Goal: Register for event/course

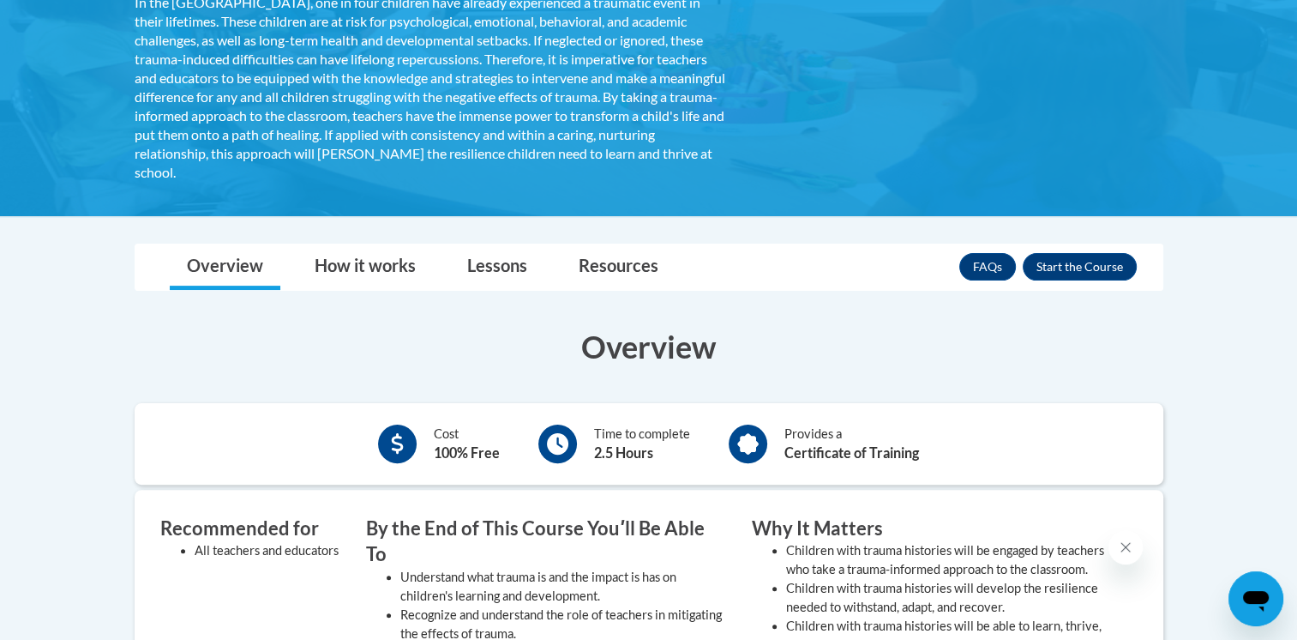
scroll to position [102, 0]
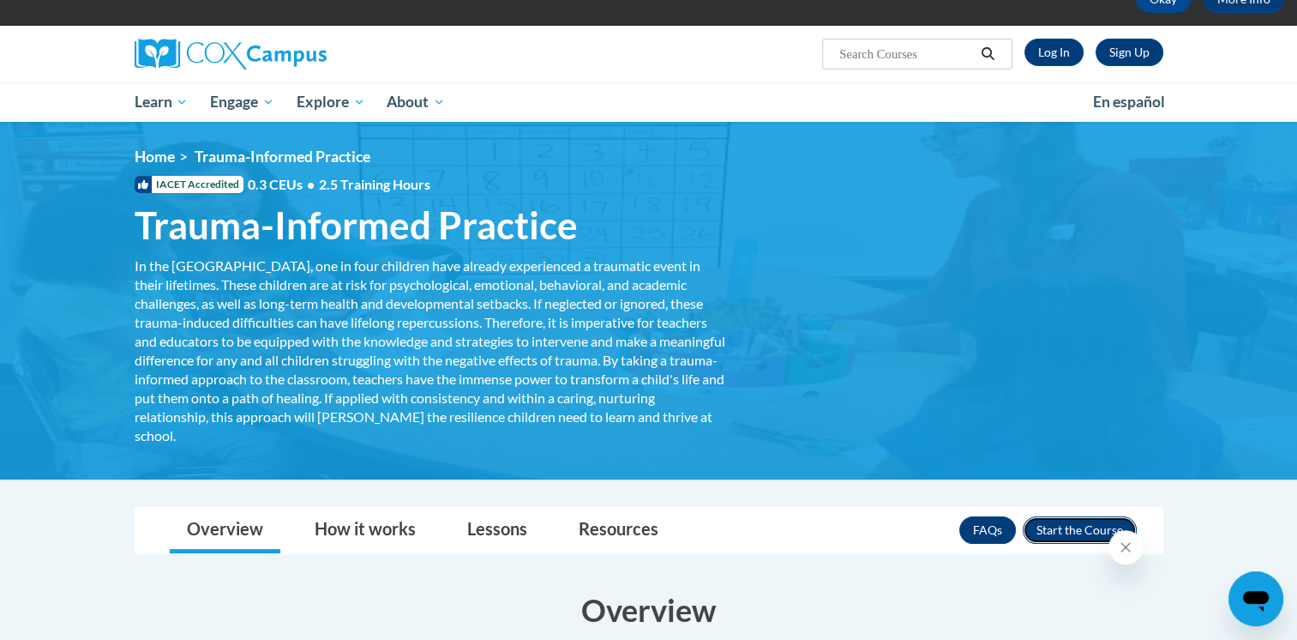
click at [1092, 536] on button "Enroll" at bounding box center [1080, 529] width 114 height 27
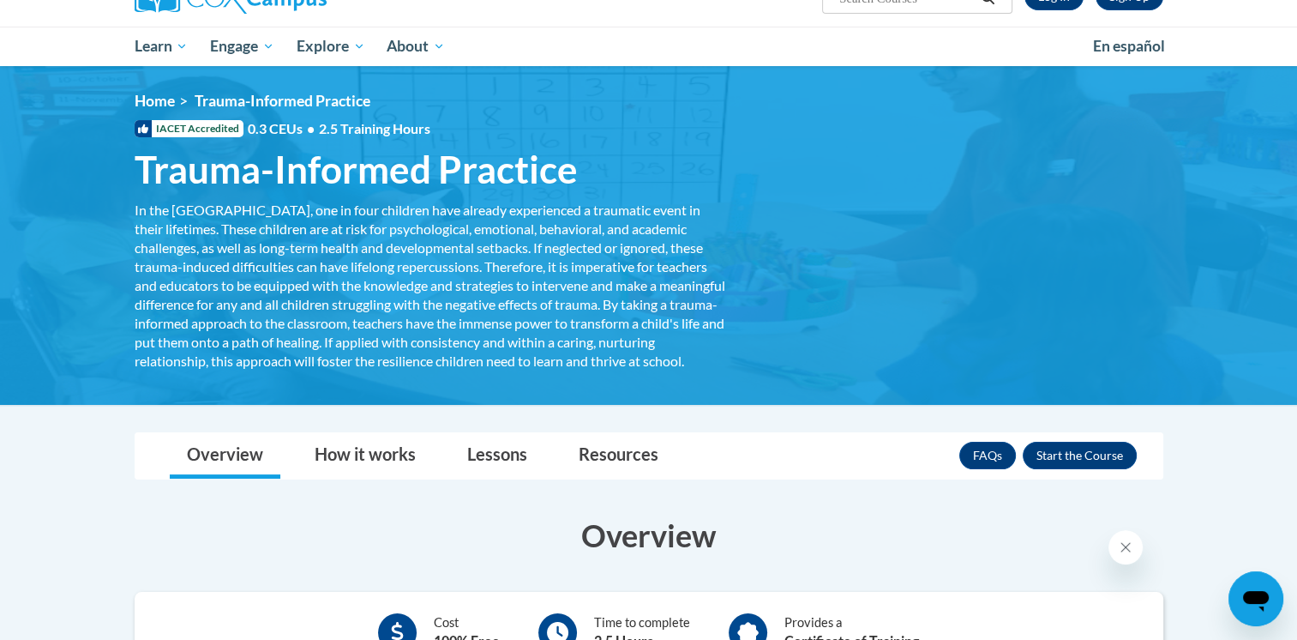
scroll to position [429, 0]
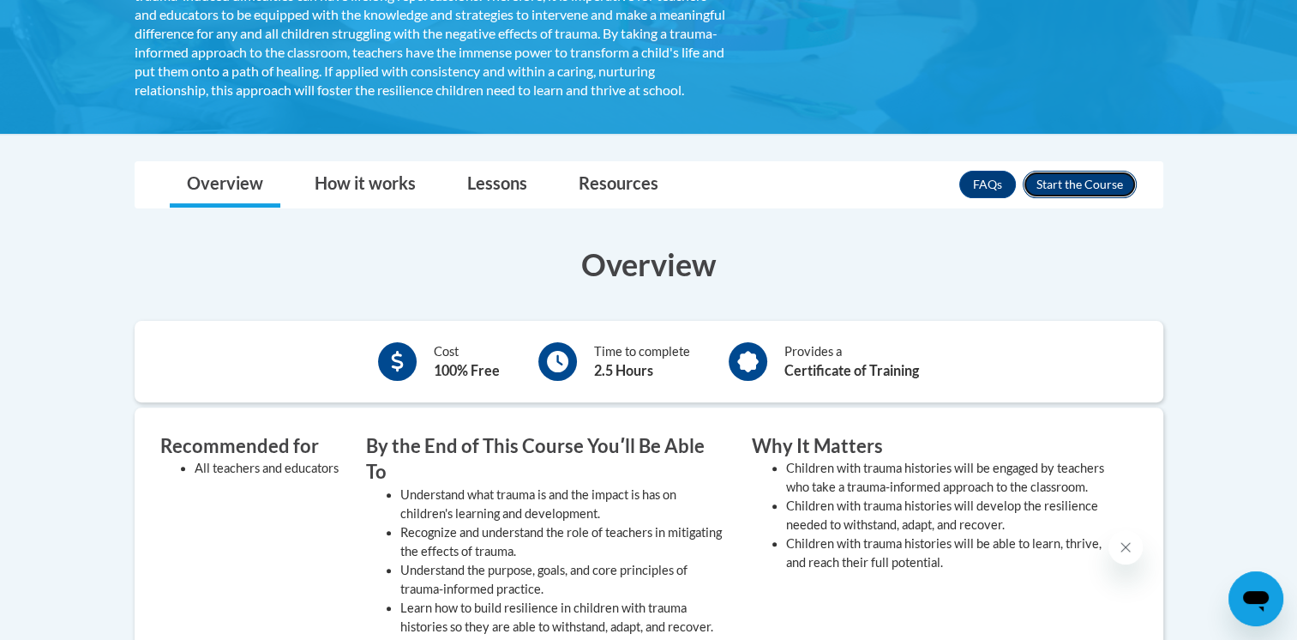
click at [1060, 198] on button "Enroll" at bounding box center [1080, 184] width 114 height 27
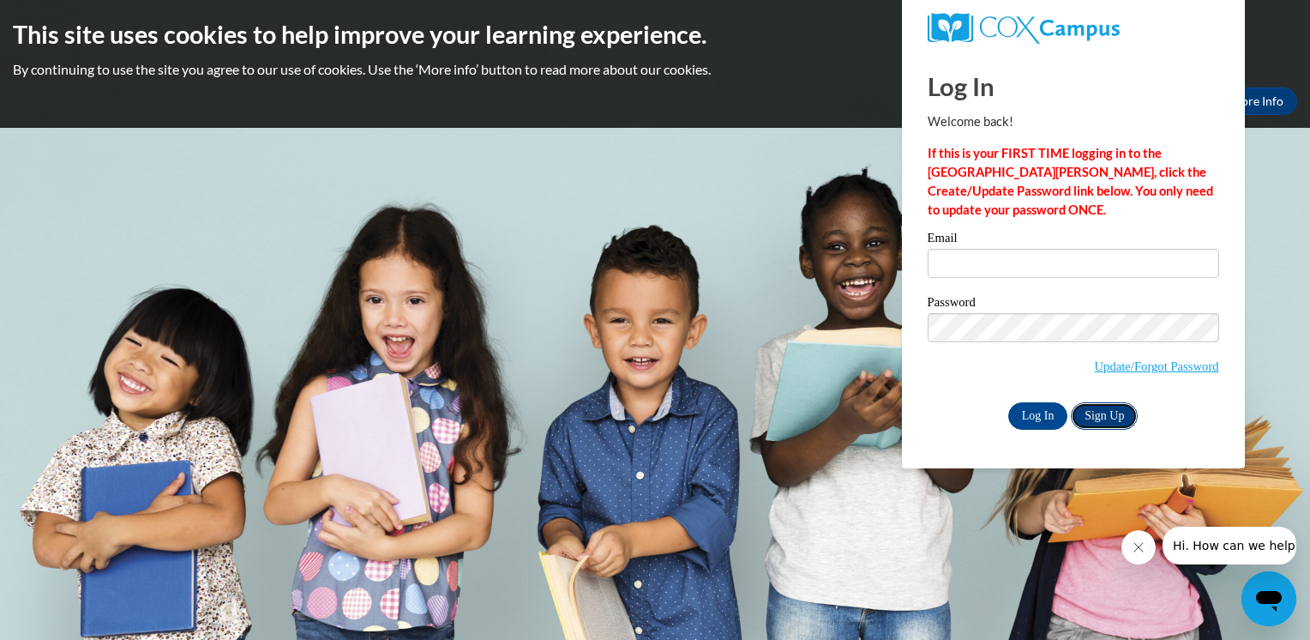
click at [1106, 417] on link "Sign Up" at bounding box center [1104, 415] width 67 height 27
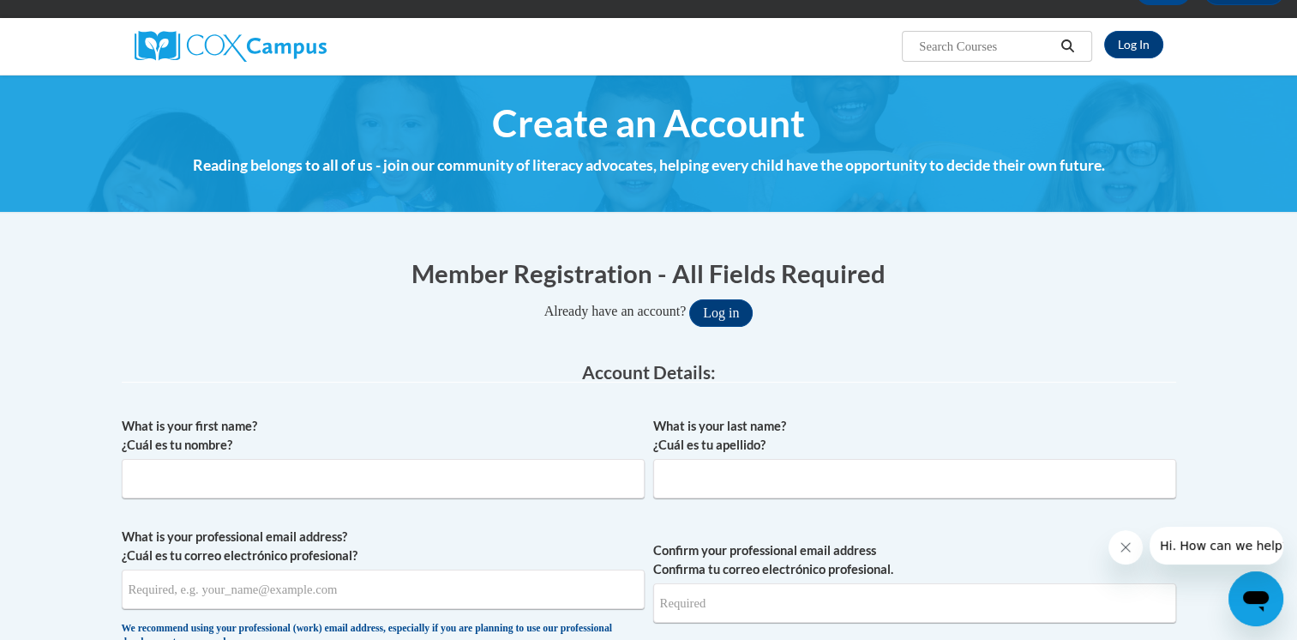
scroll to position [257, 0]
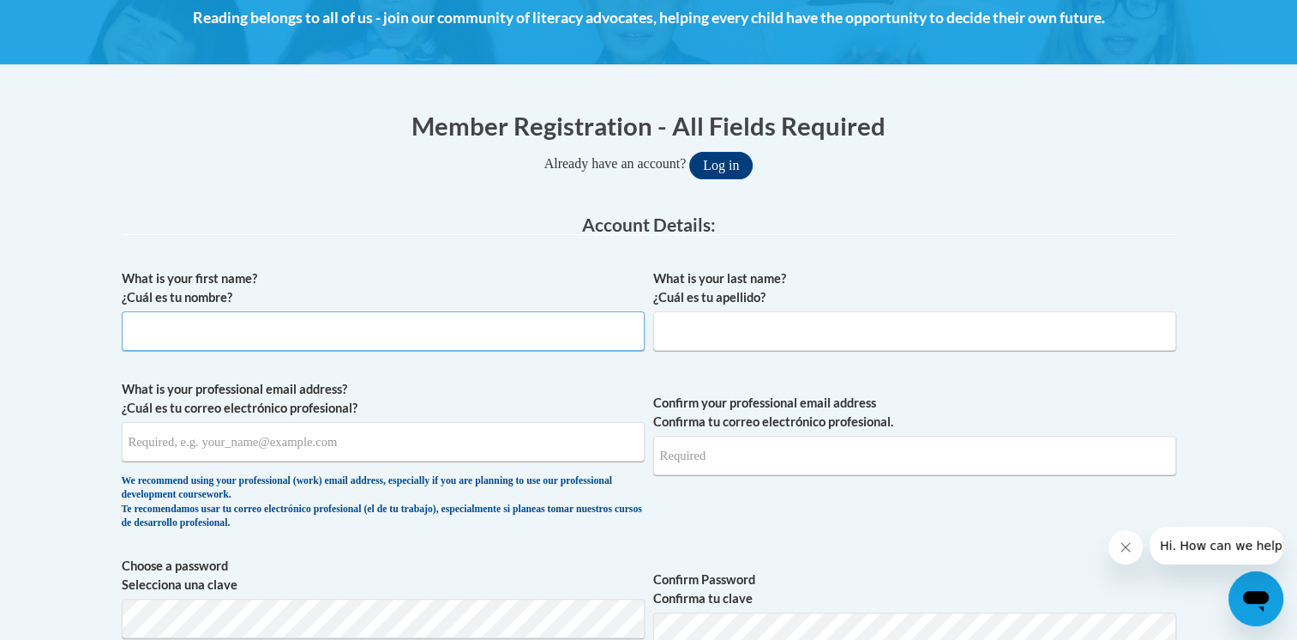
click at [215, 334] on input "What is your first name? ¿Cuál es tu nombre?" at bounding box center [383, 330] width 523 height 39
type input "Margaret"
type input "McCloskey"
type input "maggiemccloskey3209@gmail.com"
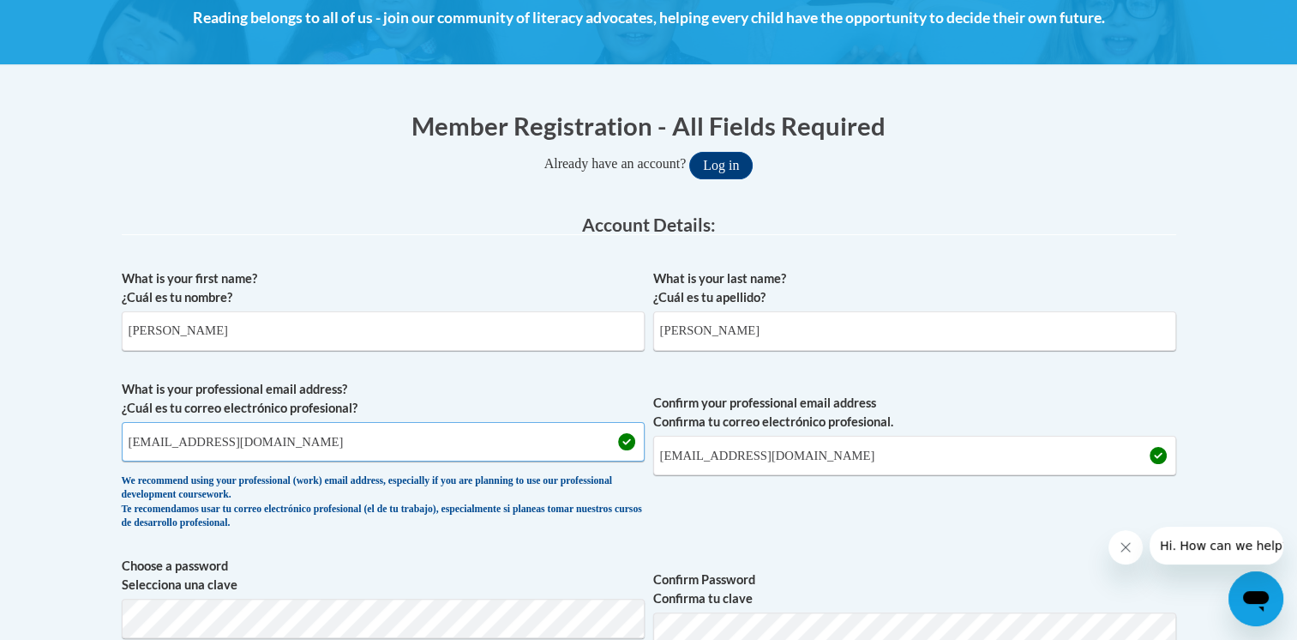
drag, startPoint x: 331, startPoint y: 436, endPoint x: 0, endPoint y: 426, distance: 331.1
click at [0, 382] on html "This site uses cookies to help improve your learning experience. By continuing …" at bounding box center [648, 63] width 1297 height 640
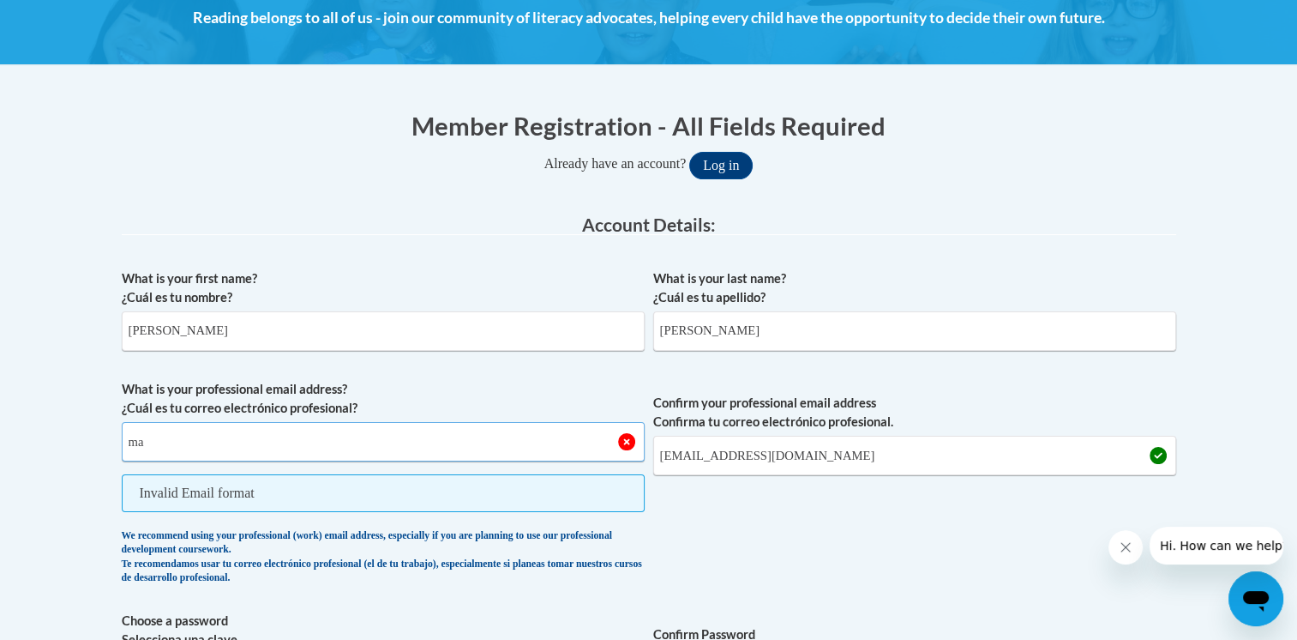
type input "margaret.mccloskey@delmar.k12.de.us"
drag, startPoint x: 888, startPoint y: 454, endPoint x: 400, endPoint y: 451, distance: 488.8
click at [400, 451] on span "What is your professional email address? ¿Cuál es tu correo electrónico profesi…" at bounding box center [649, 487] width 1055 height 214
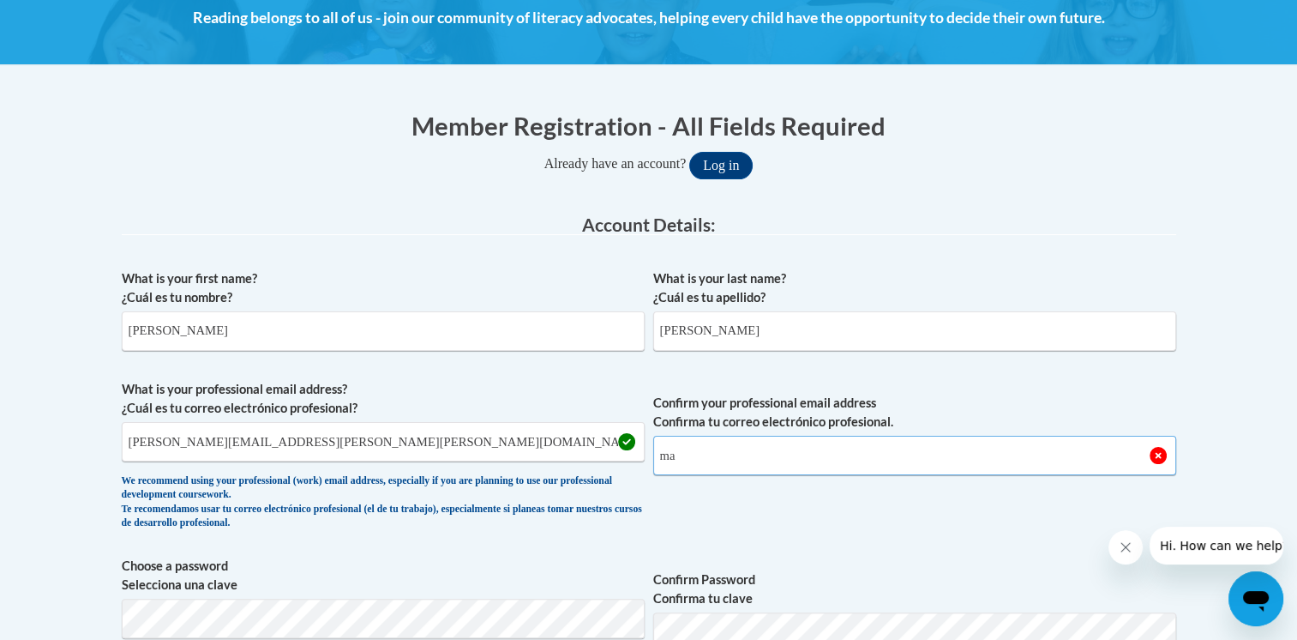
type input "margaret.mccloskey@delmar.k12.de.us"
drag, startPoint x: 713, startPoint y: 544, endPoint x: 689, endPoint y: 527, distance: 29.7
click at [713, 540] on div "What is your first name? ¿Cuál es tu nombre? Margaret What is your last name? ¿…" at bounding box center [649, 652] width 1055 height 782
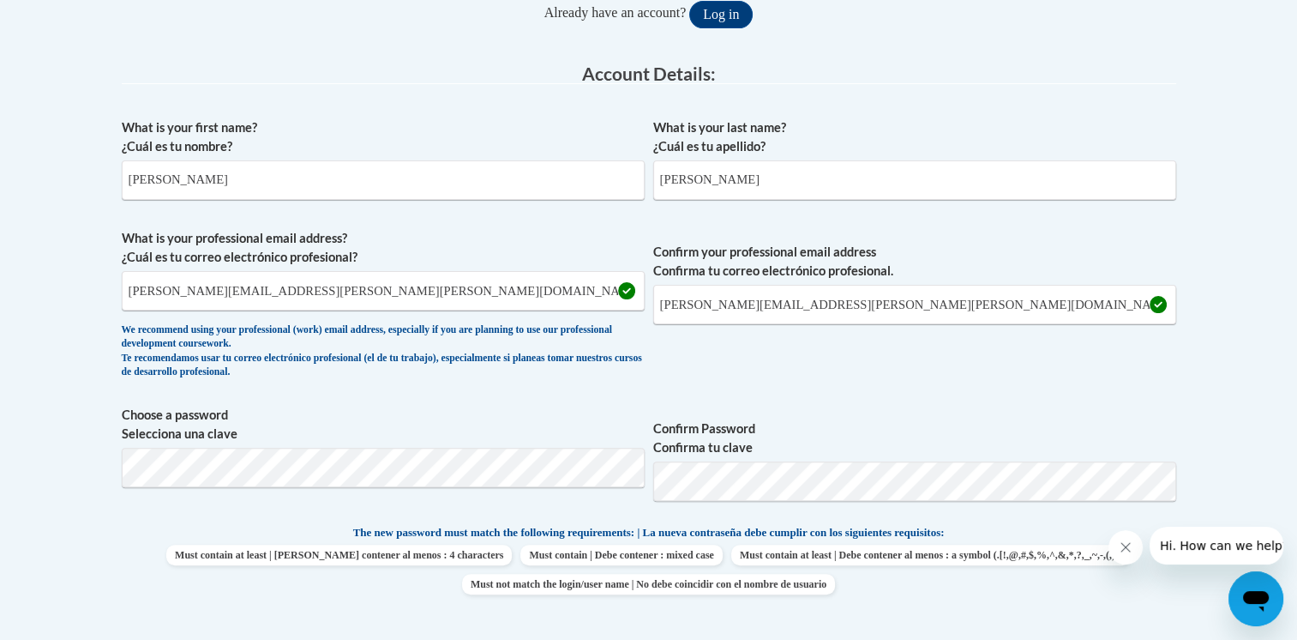
scroll to position [429, 0]
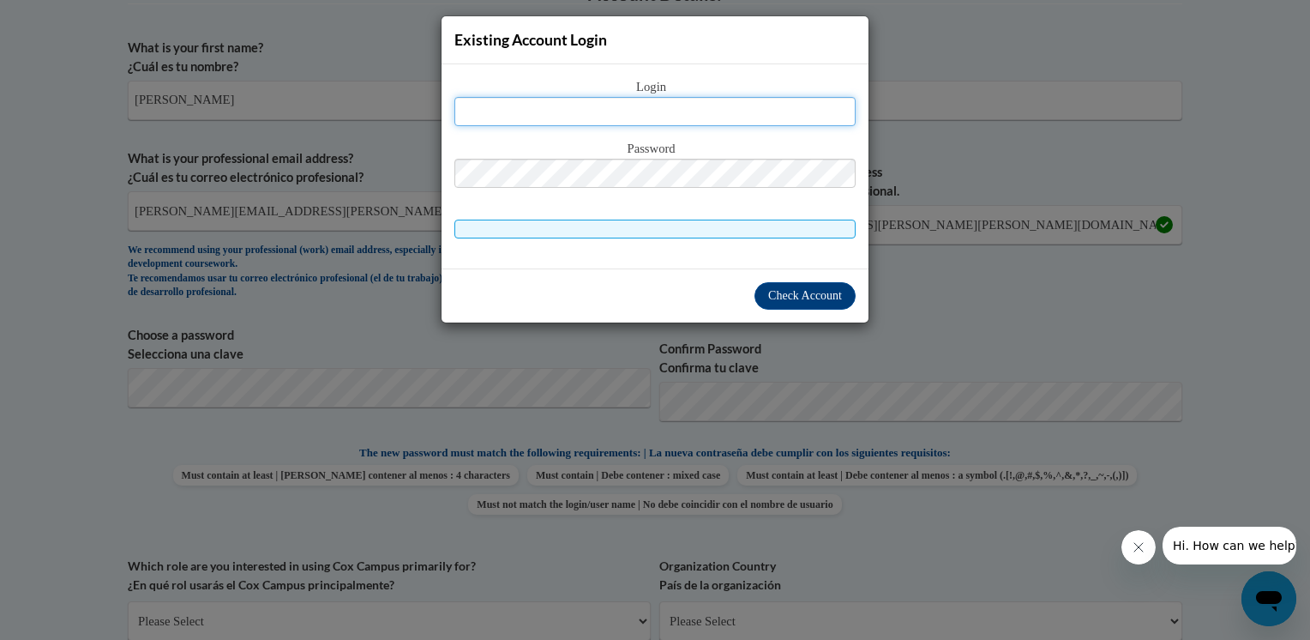
click at [641, 111] on input "text" at bounding box center [654, 111] width 401 height 29
type input "margaret.mccloskey@delmar.k12.de.us"
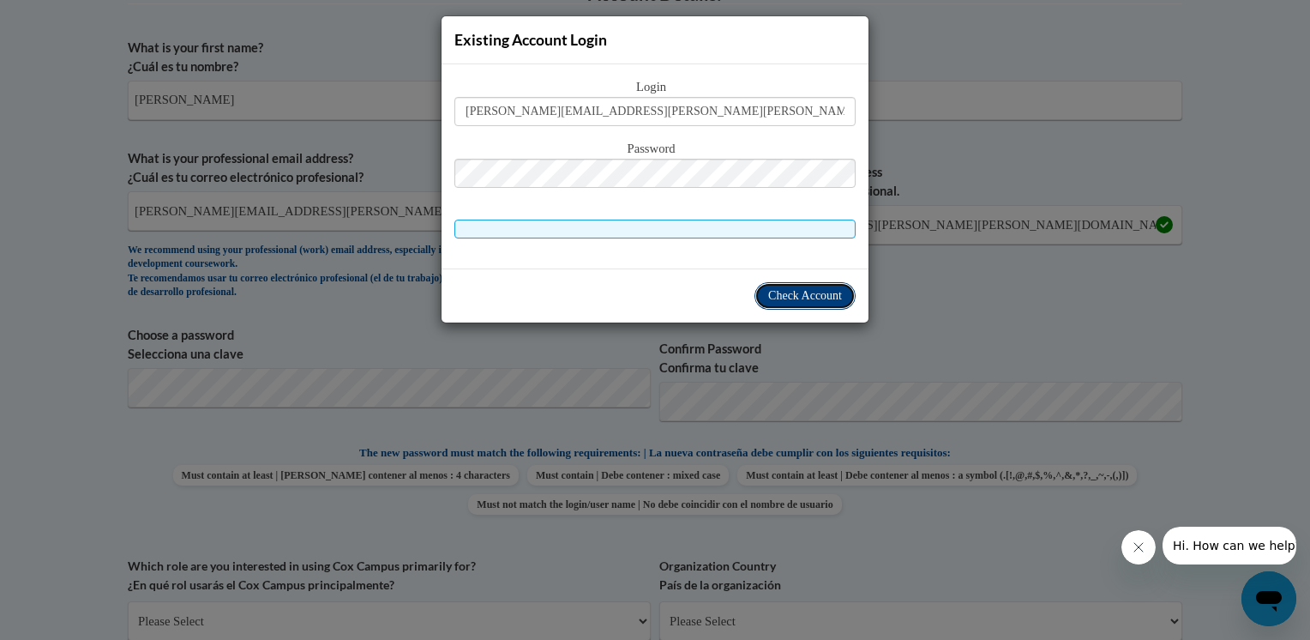
click at [811, 300] on span "Check Account" at bounding box center [805, 295] width 74 height 13
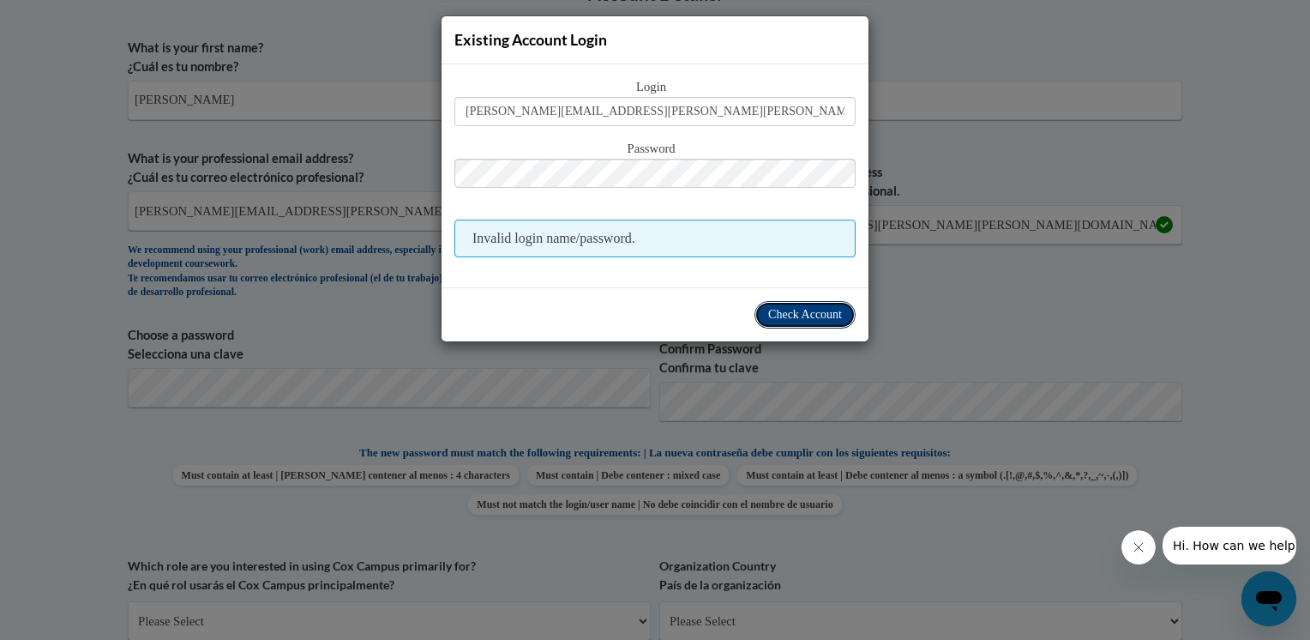
click at [819, 321] on button "Check Account" at bounding box center [805, 314] width 101 height 27
click at [818, 308] on span "Check Account" at bounding box center [805, 314] width 74 height 13
click at [1201, 276] on div "Existing Account Login Login margaret.mccloskey@delmar.k12.de.us Password Inval…" at bounding box center [655, 320] width 1310 height 640
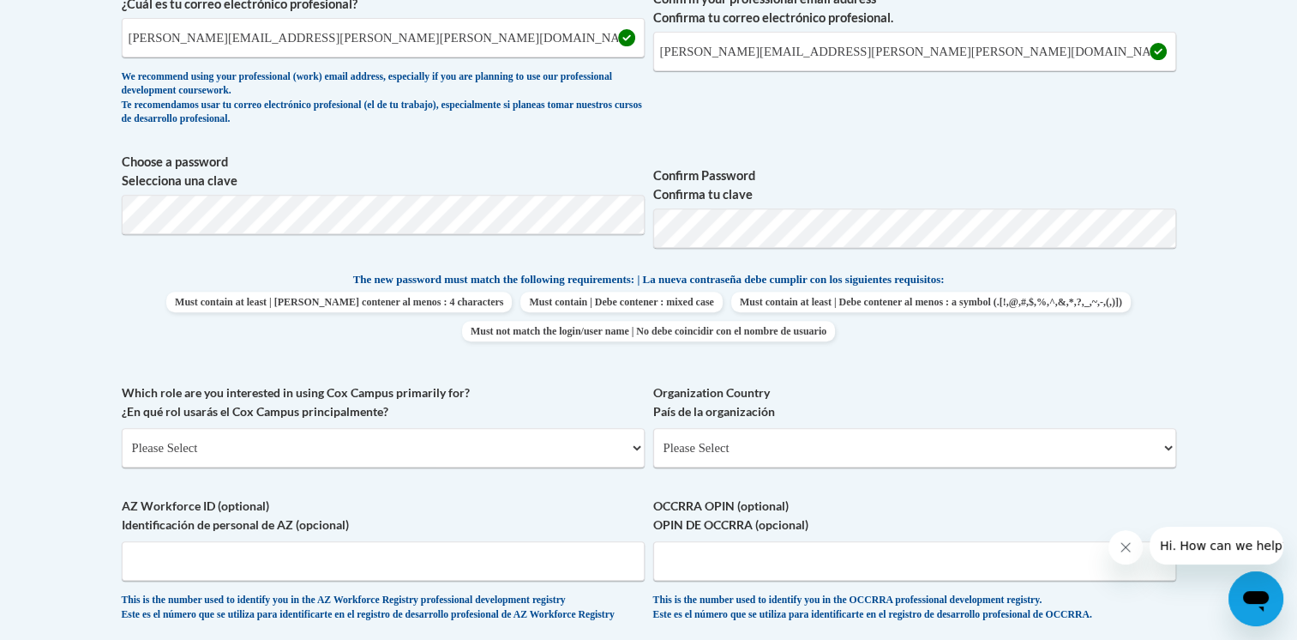
scroll to position [831, 0]
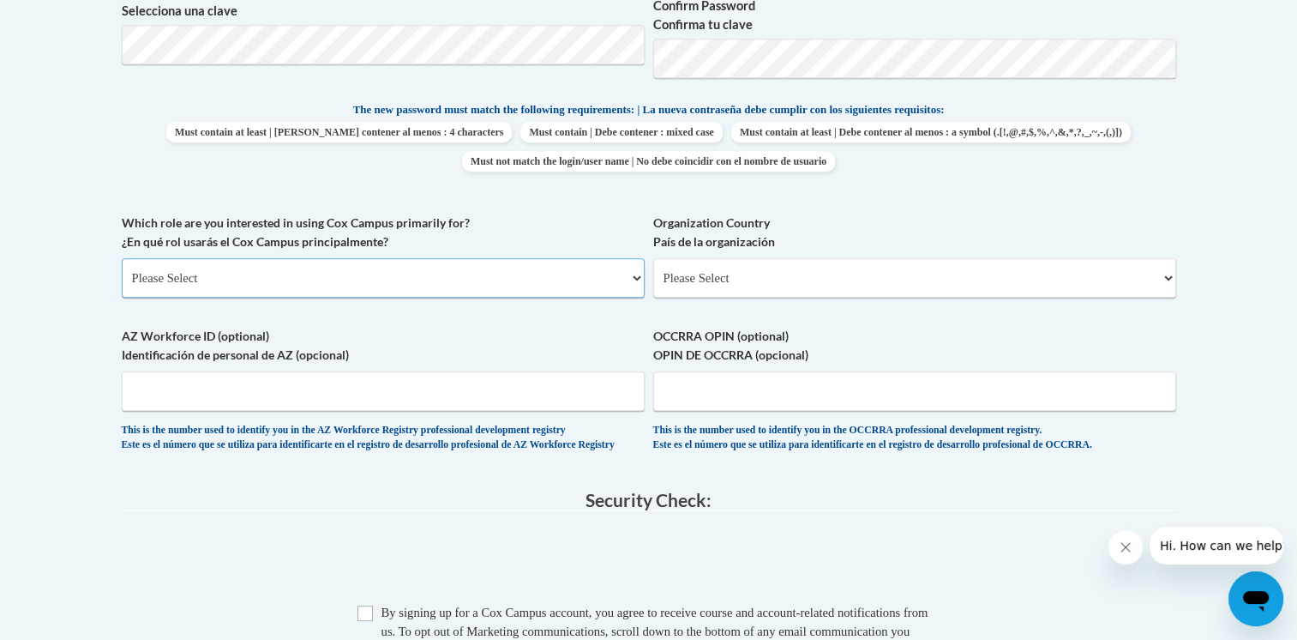
click at [268, 289] on select "Please Select College/University | Colegio/Universidad Community/Nonprofit Part…" at bounding box center [383, 277] width 523 height 39
select select "fbf2d438-af2f-41f8-98f1-81c410e29de3"
click at [122, 258] on select "Please Select College/University | Colegio/Universidad Community/Nonprofit Part…" at bounding box center [383, 277] width 523 height 39
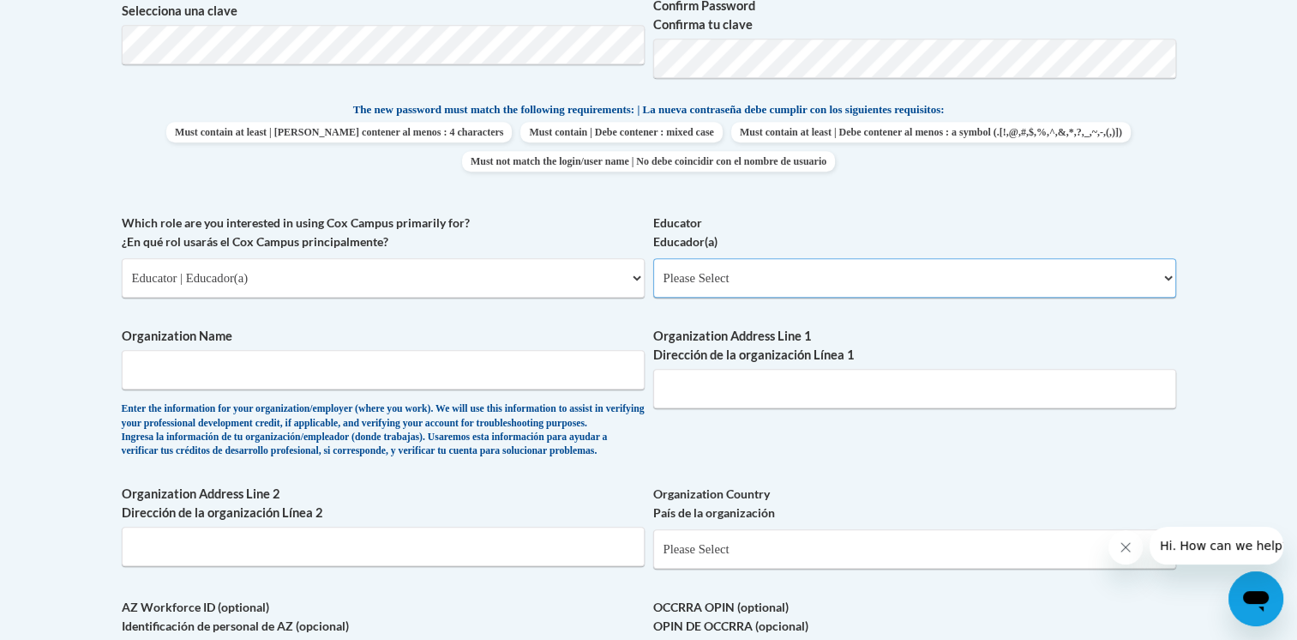
click at [888, 287] on select "Please Select Early Learning/Daycare Teacher/Family Home Care Provider | Maestr…" at bounding box center [914, 277] width 523 height 39
select select "d5fdb05a-b36c-4d60-97fa-9afceda7e903"
click at [653, 258] on select "Please Select Early Learning/Daycare Teacher/Family Home Care Provider | Maestr…" at bounding box center [914, 277] width 523 height 39
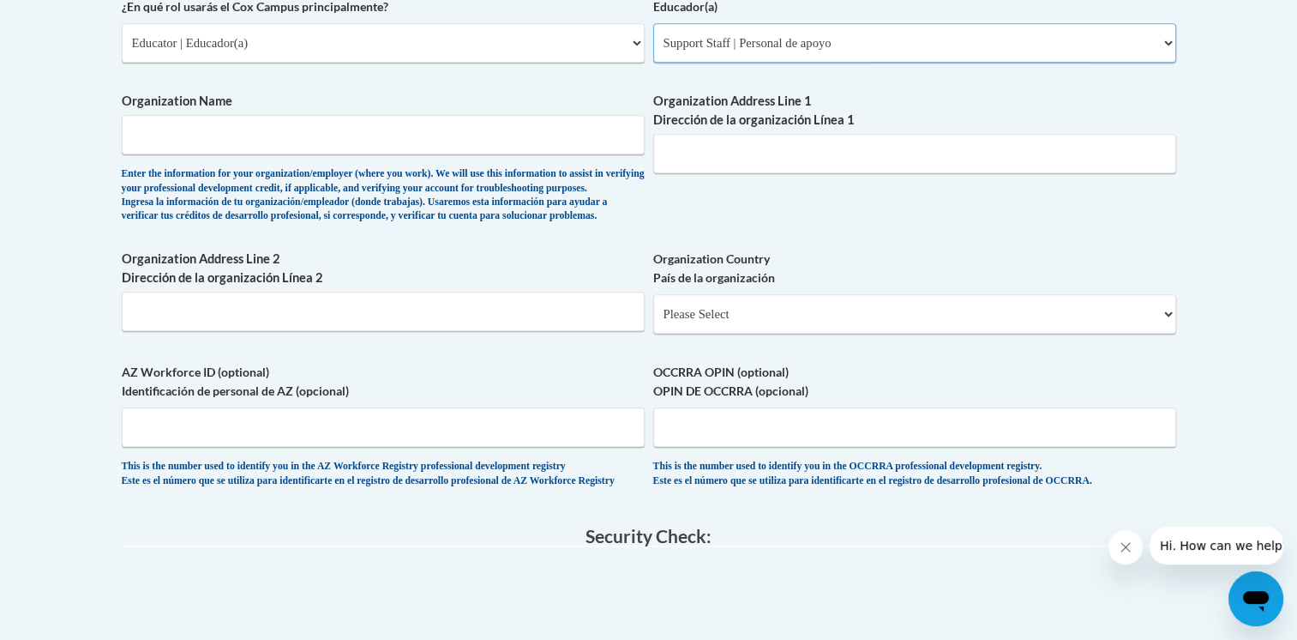
scroll to position [1088, 0]
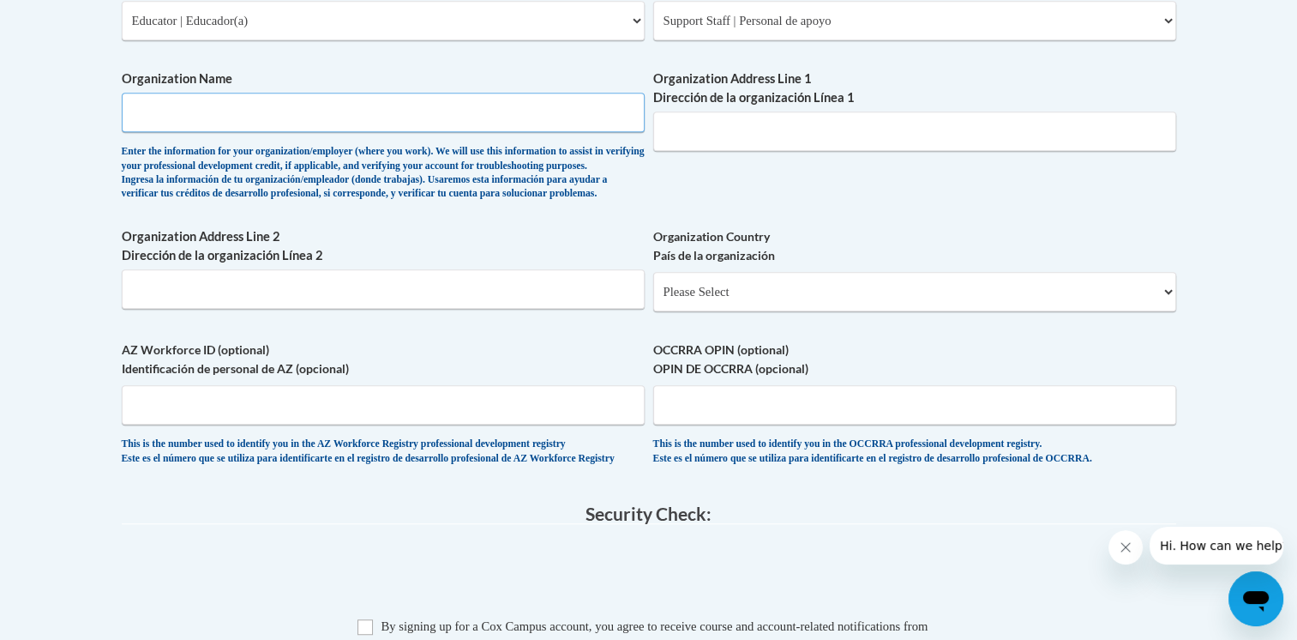
click at [309, 122] on input "Organization Name" at bounding box center [383, 112] width 523 height 39
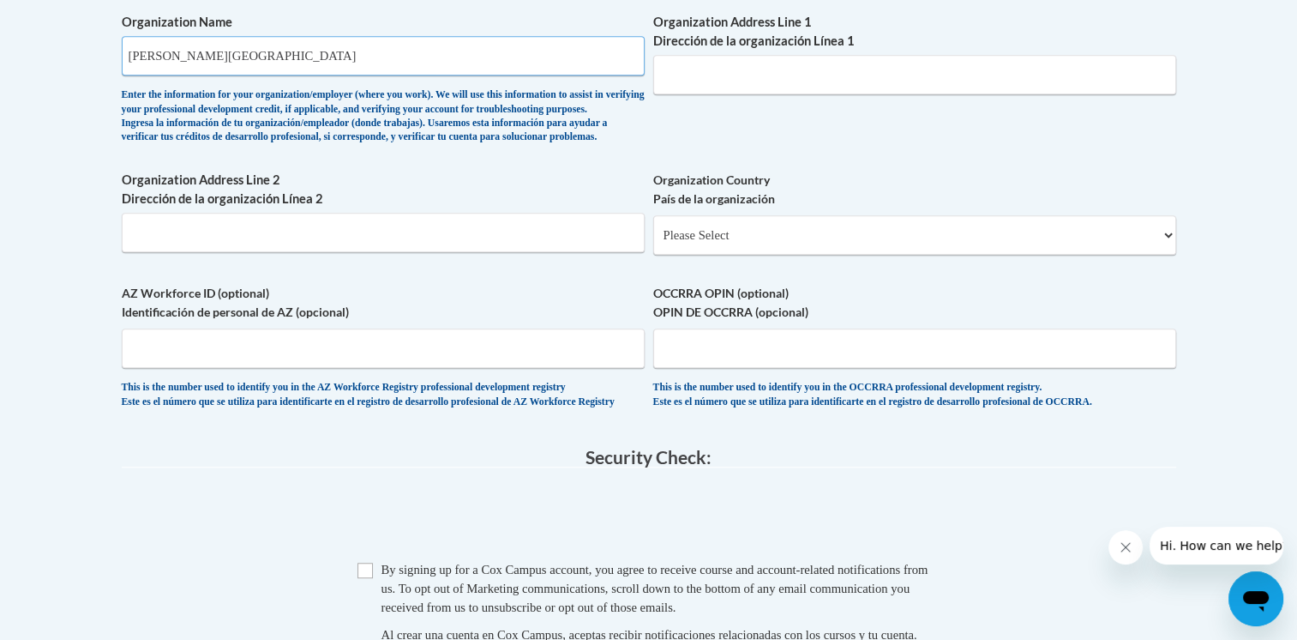
scroll to position [1174, 0]
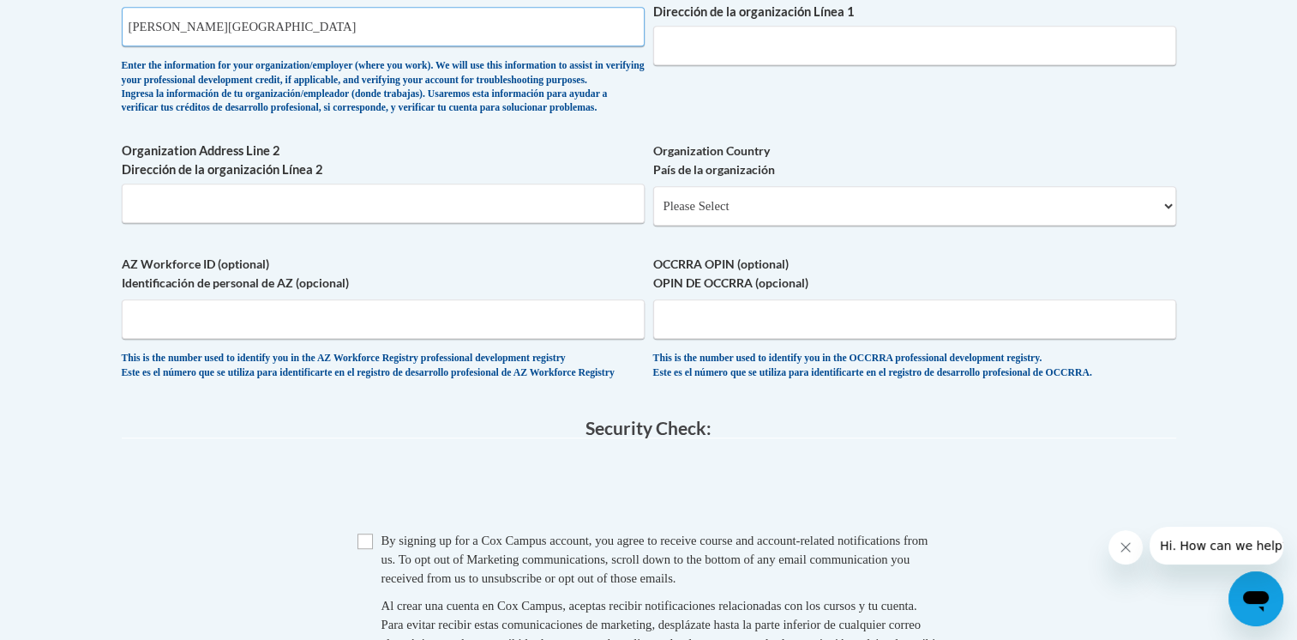
type input "Delmar School District"
click at [293, 220] on input "Organization Address Line 2 Dirección de la organización Línea 2" at bounding box center [383, 203] width 523 height 39
click at [302, 339] on input "AZ Workforce ID (optional) Identificación de personal de AZ (opcional)" at bounding box center [383, 318] width 523 height 39
click at [881, 226] on select "Please Select United States | Estados Unidos Outside of the United States | Fue…" at bounding box center [914, 205] width 523 height 39
select select "ad49bcad-a171-4b2e-b99c-48b446064914"
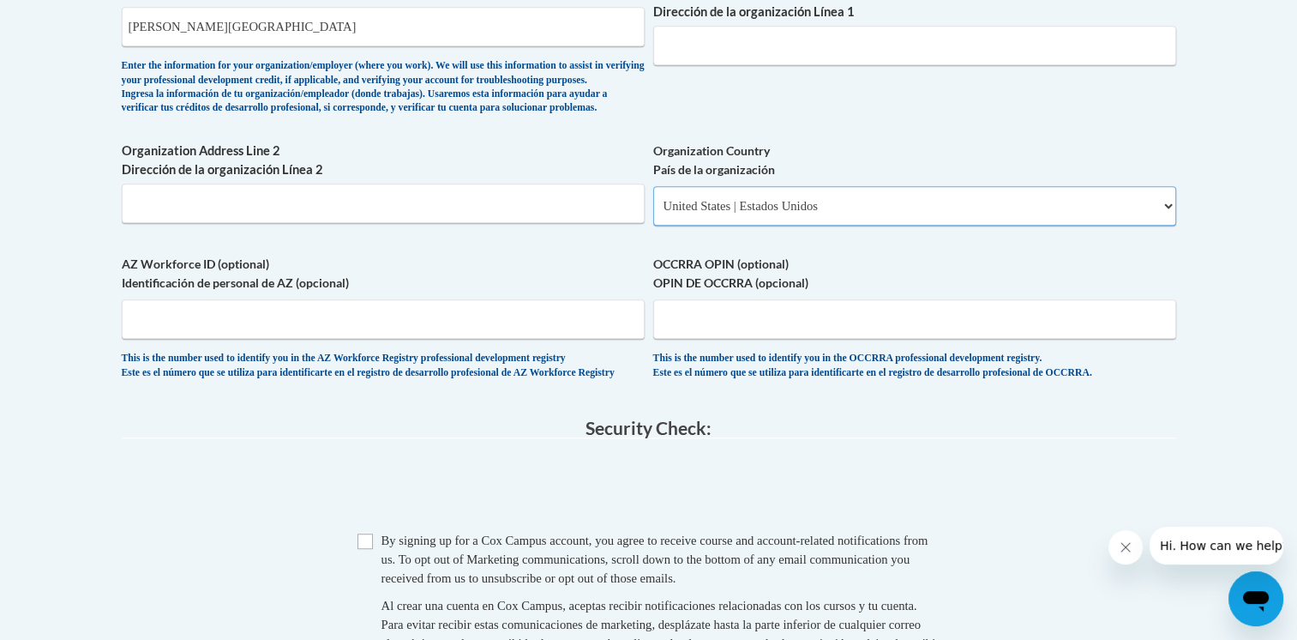
click at [653, 214] on select "Please Select United States | Estados Unidos Outside of the United States | Fue…" at bounding box center [914, 205] width 523 height 39
select select
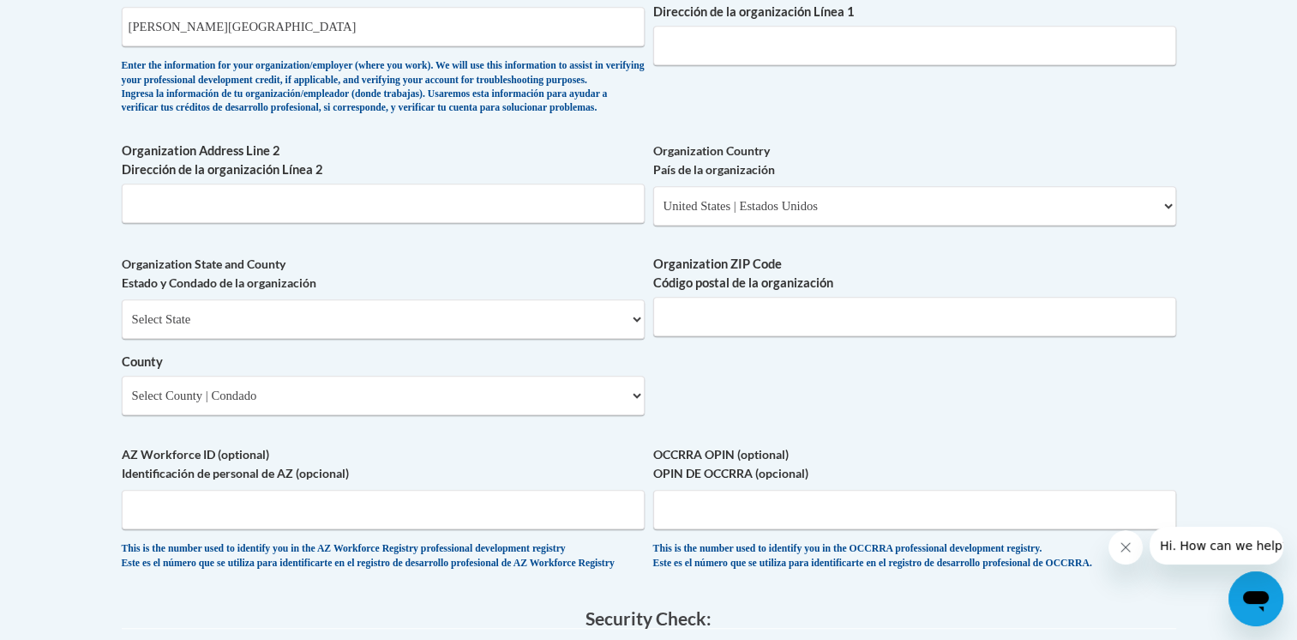
click at [300, 324] on span "Organization State and County Estado y Condado de la organización Select State …" at bounding box center [383, 335] width 523 height 160
click at [304, 339] on select "Select State Alabama Alaska Arizona Arkansas California Colorado Connecticut De…" at bounding box center [383, 318] width 523 height 39
select select "Delaware"
click at [122, 327] on select "Select State Alabama Alaska Arizona Arkansas California Colorado Connecticut De…" at bounding box center [383, 318] width 523 height 39
click at [873, 336] on input "Organization ZIP Code Código postal de la organización" at bounding box center [914, 316] width 523 height 39
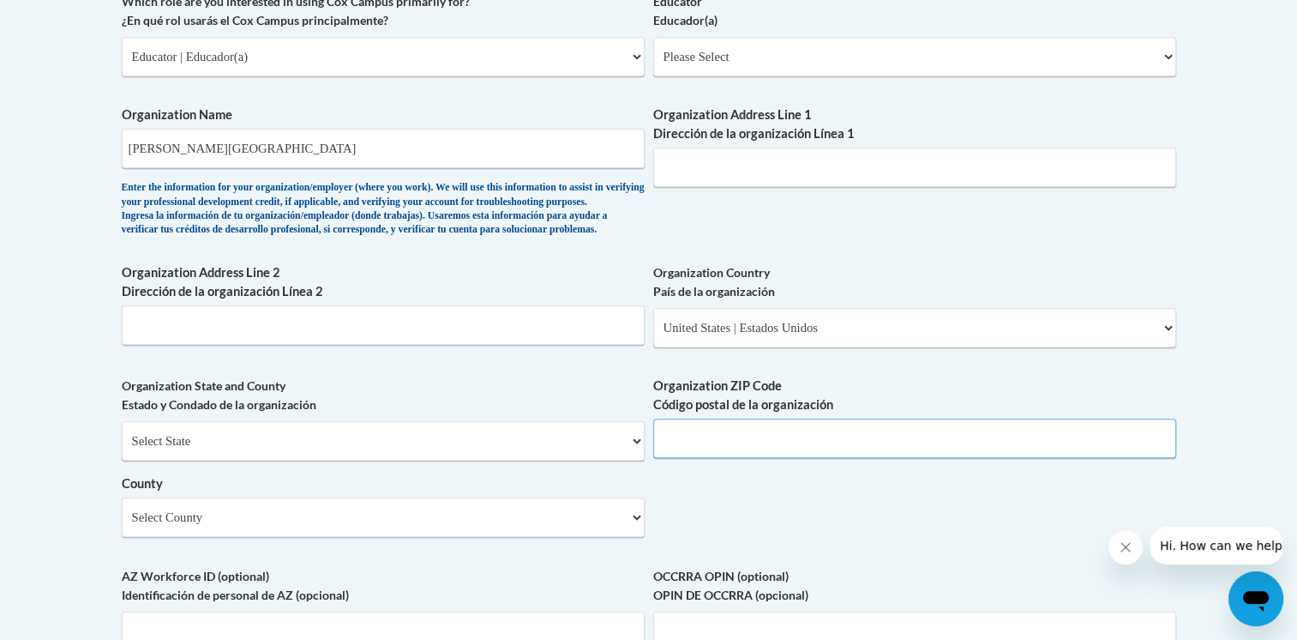
scroll to position [917, 0]
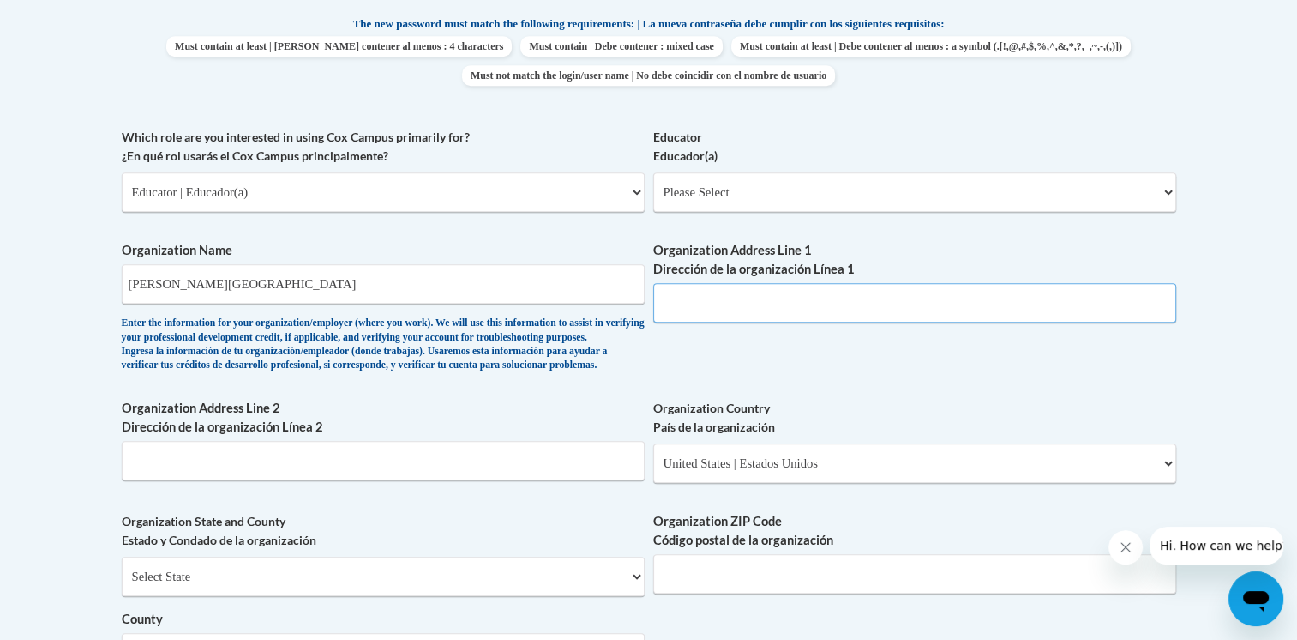
click at [771, 317] on input "Organization Address Line 1 Dirección de la organización Línea 1" at bounding box center [914, 302] width 523 height 39
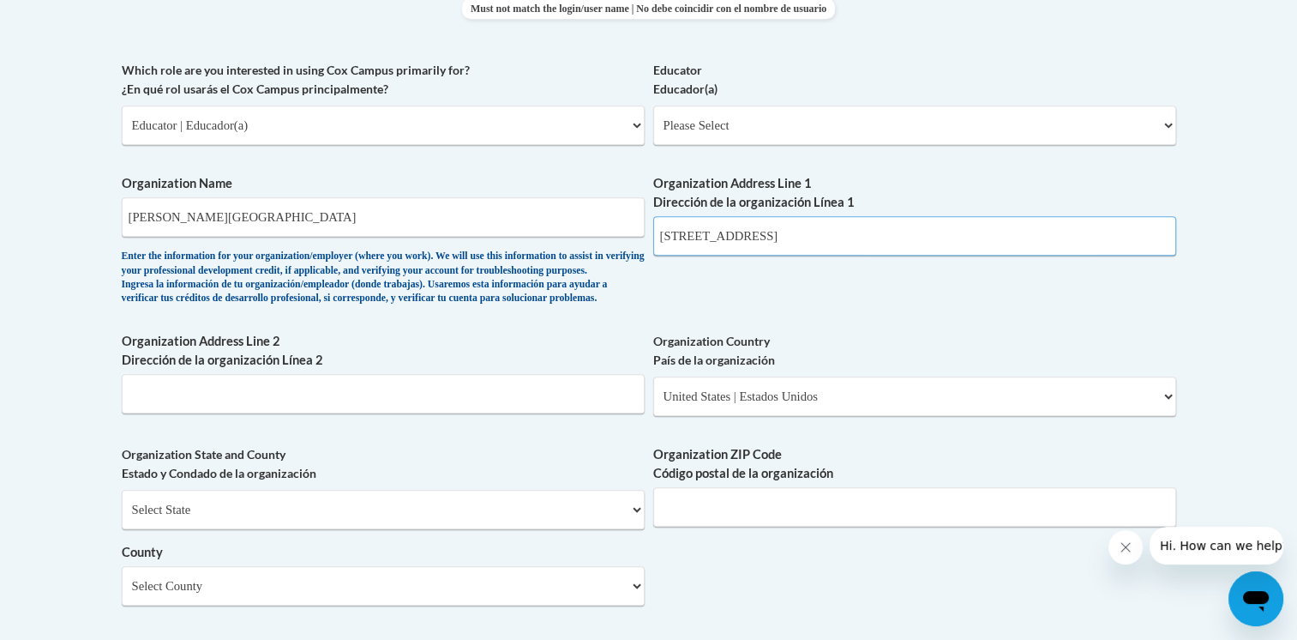
scroll to position [1088, 0]
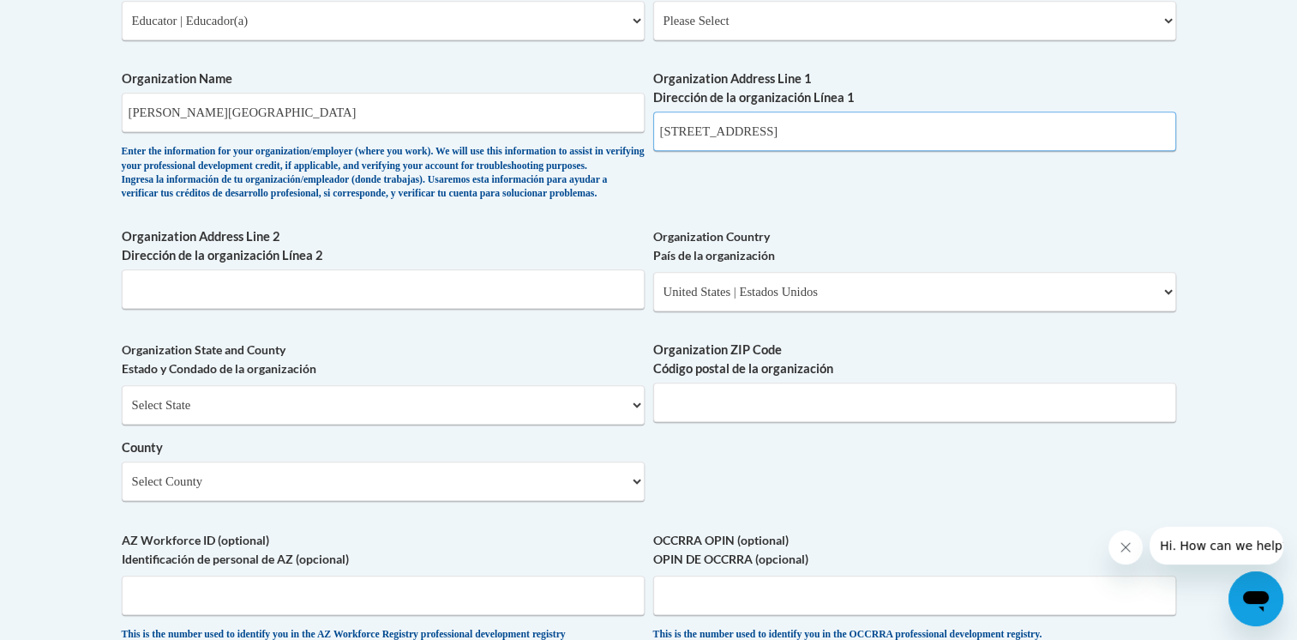
type input "200 N 8th Street"
click at [803, 422] on input "Organization ZIP Code Código postal de la organización" at bounding box center [914, 401] width 523 height 39
type input "19940"
click at [419, 501] on select "Select County Kent New Castle Sussex" at bounding box center [383, 480] width 523 height 39
select select "Sussex"
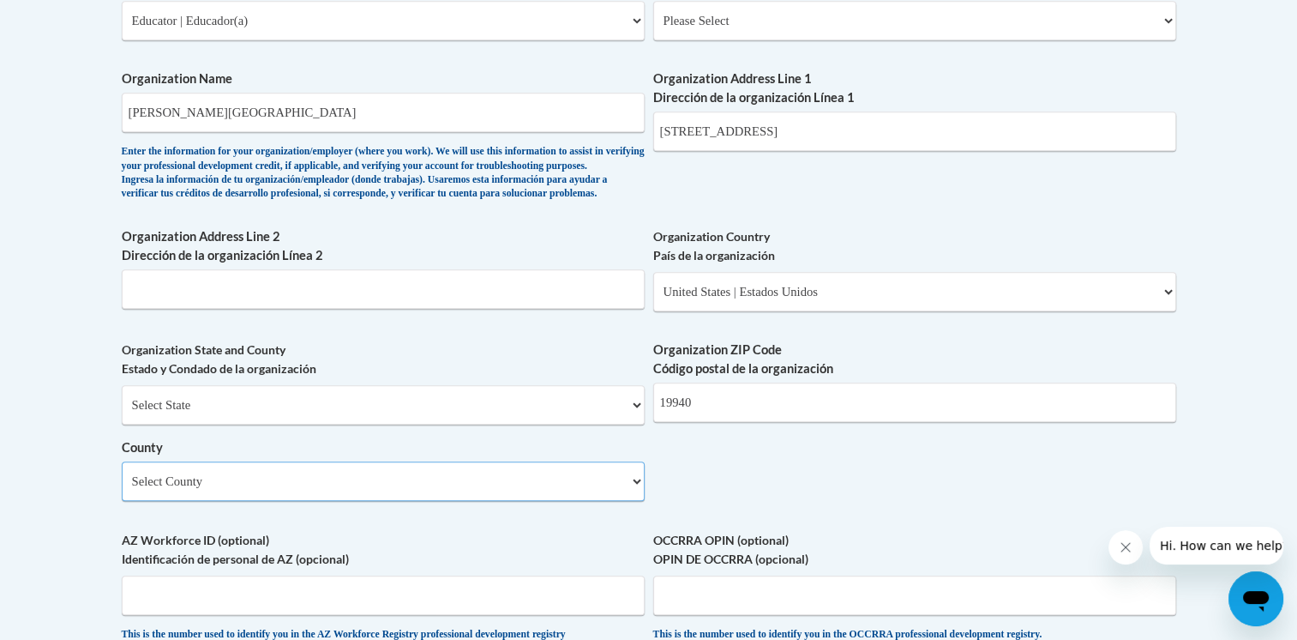
click at [122, 489] on select "Select County Kent New Castle Sussex" at bounding box center [383, 480] width 523 height 39
click at [696, 492] on div "What is your first name? ¿Cuál es tu nombre? Margaret What is your last name? ¿…" at bounding box center [649, 51] width 1055 height 1243
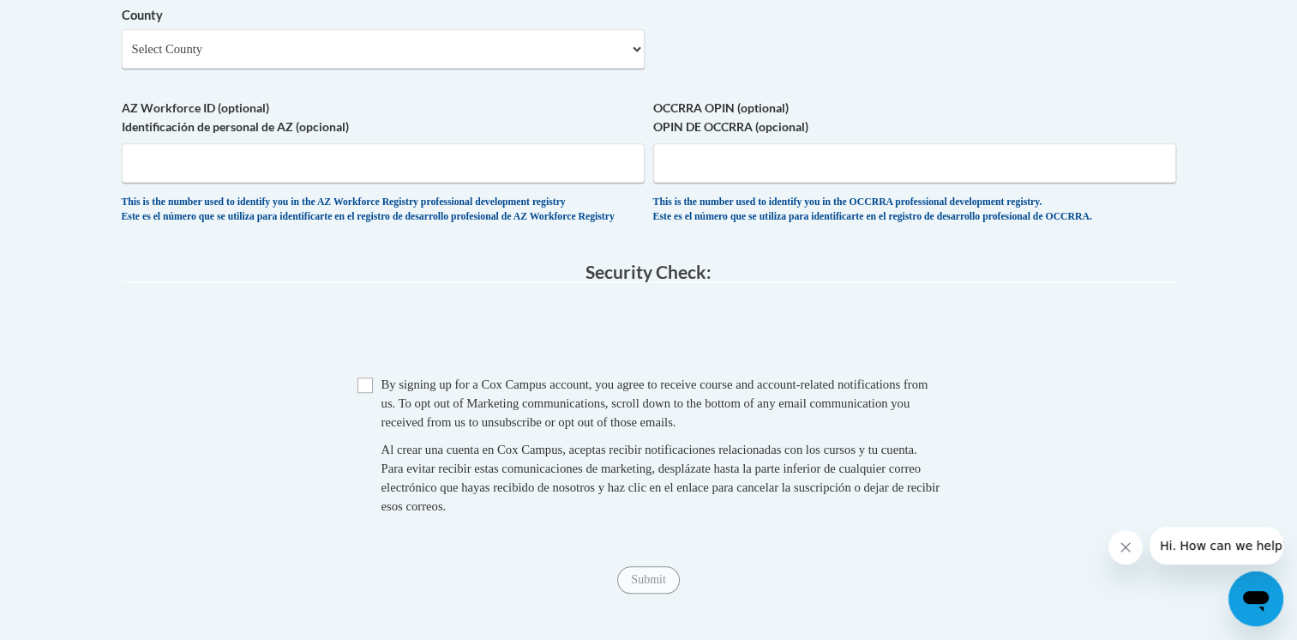
scroll to position [1521, 0]
click at [367, 440] on span "Checkbox By signing up for a Cox Campus account, you agree to receive course an…" at bounding box center [649, 453] width 583 height 158
click at [367, 435] on span "Checkbox By signing up for a Cox Campus account, you agree to receive course an…" at bounding box center [649, 453] width 583 height 158
drag, startPoint x: 364, startPoint y: 424, endPoint x: 394, endPoint y: 457, distance: 44.4
click at [364, 392] on input "Checkbox" at bounding box center [365, 383] width 15 height 15
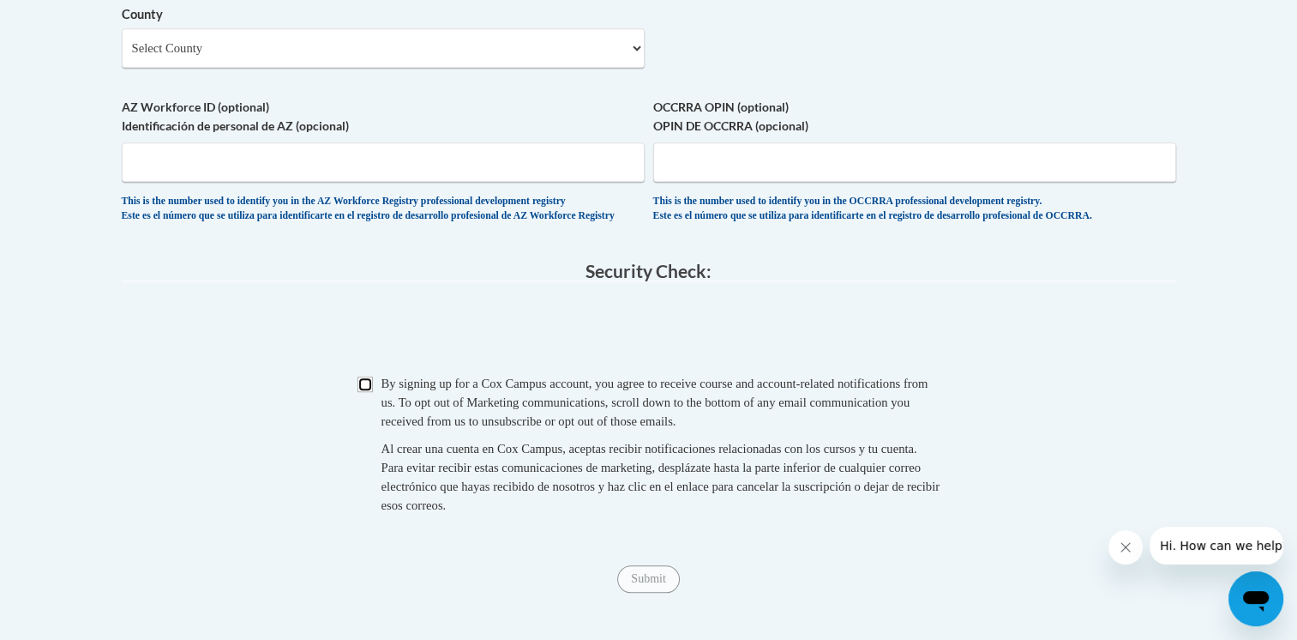
checkbox input "true"
click at [645, 593] on input "Submit" at bounding box center [648, 578] width 62 height 27
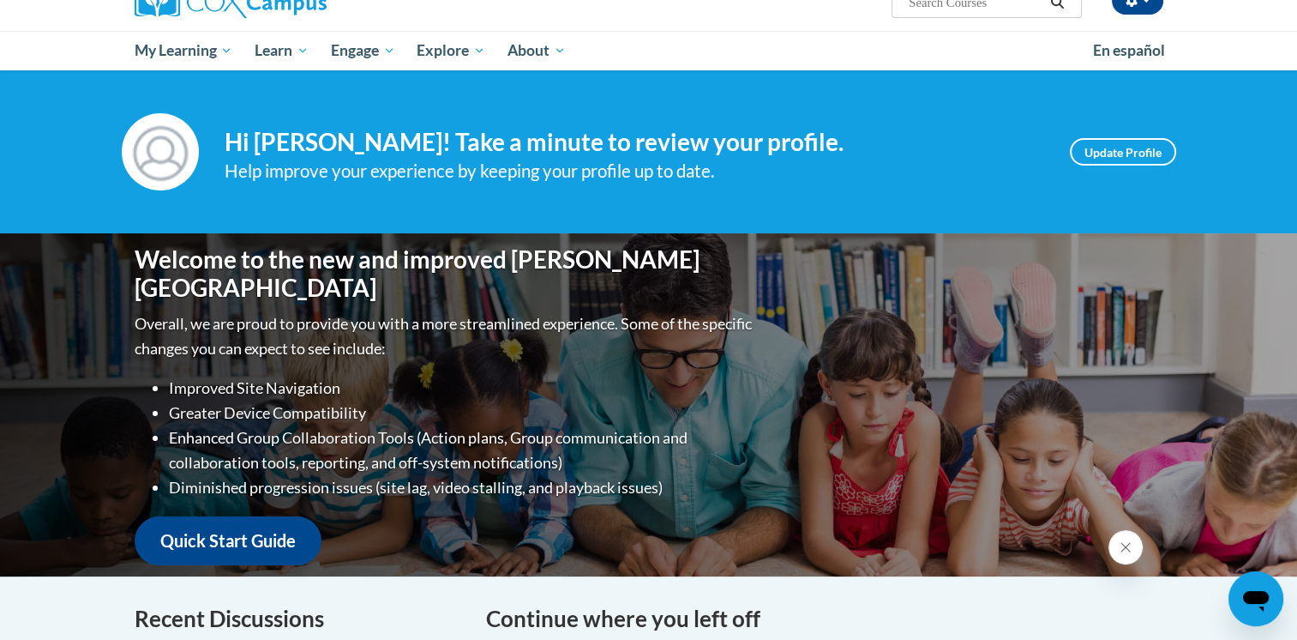
scroll to position [86, 0]
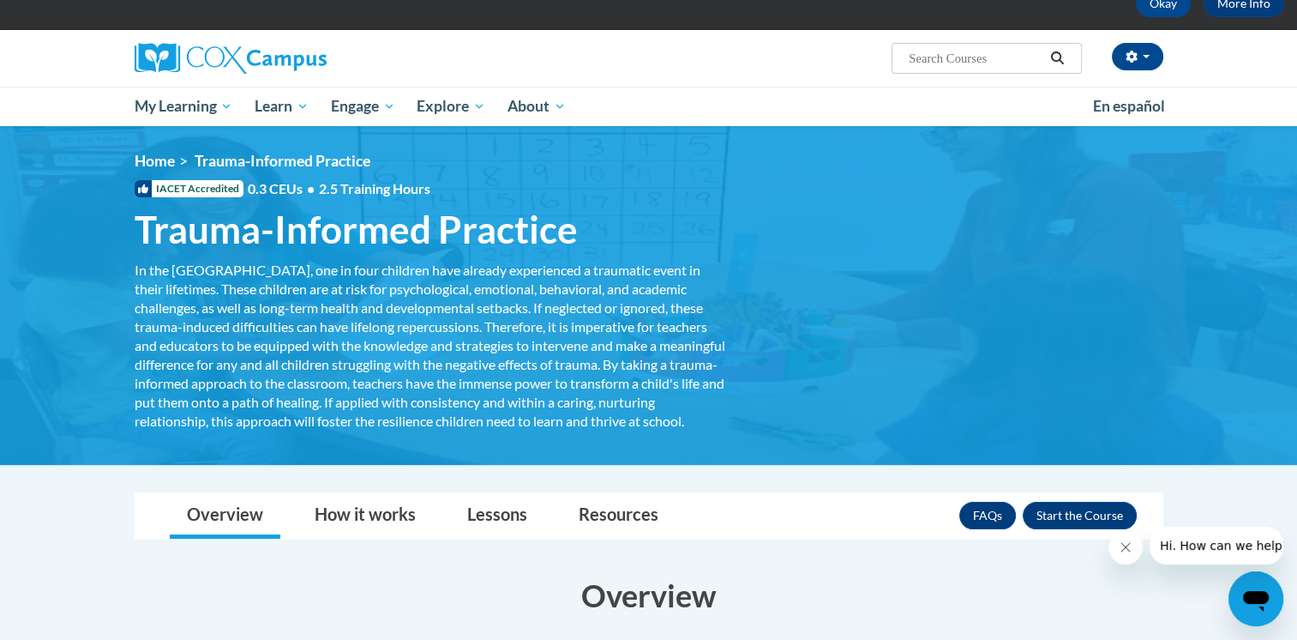
scroll to position [171, 0]
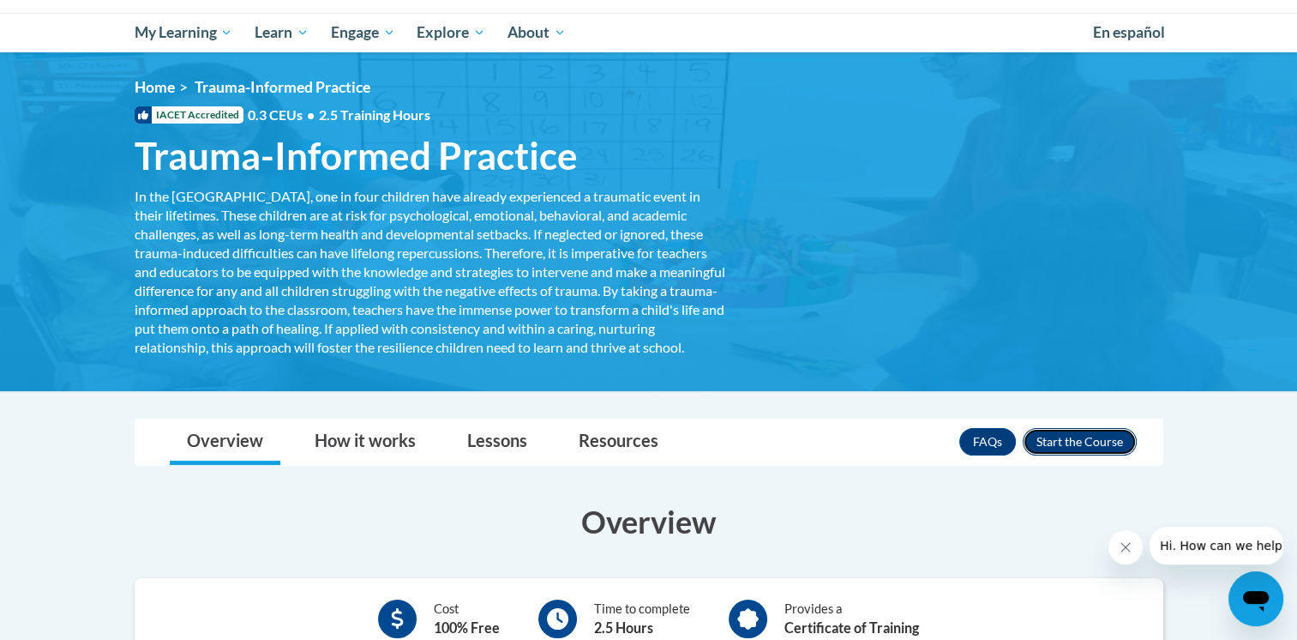
click at [1051, 453] on button "Enroll" at bounding box center [1080, 441] width 114 height 27
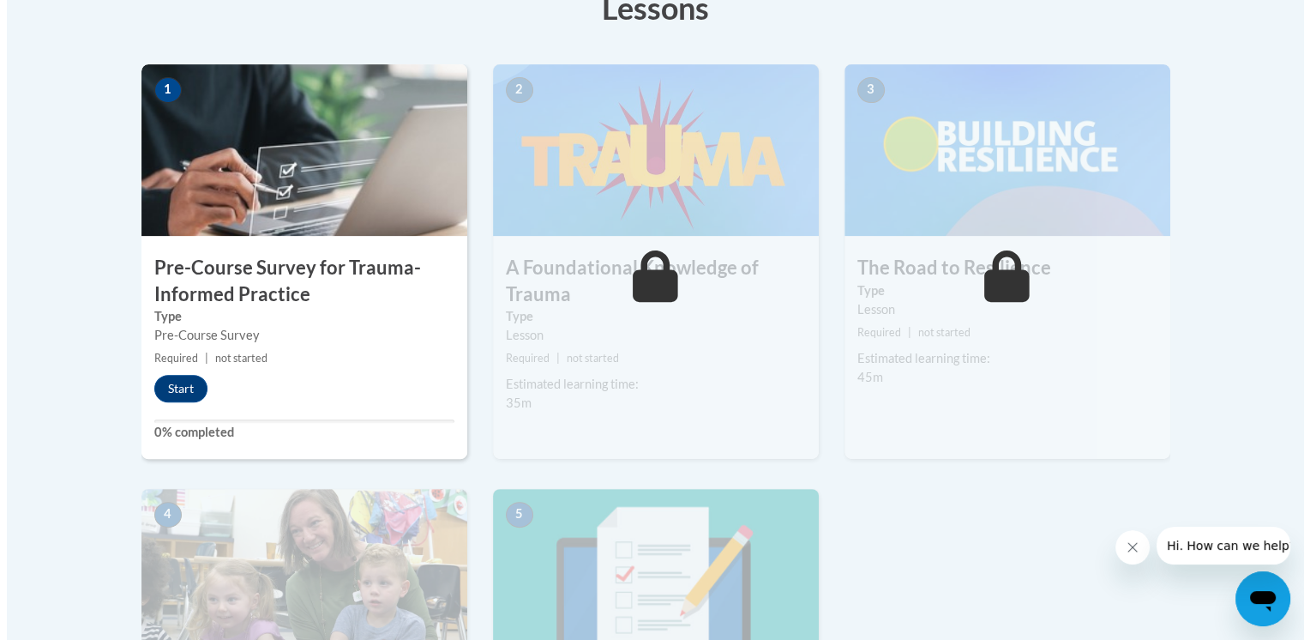
scroll to position [514, 0]
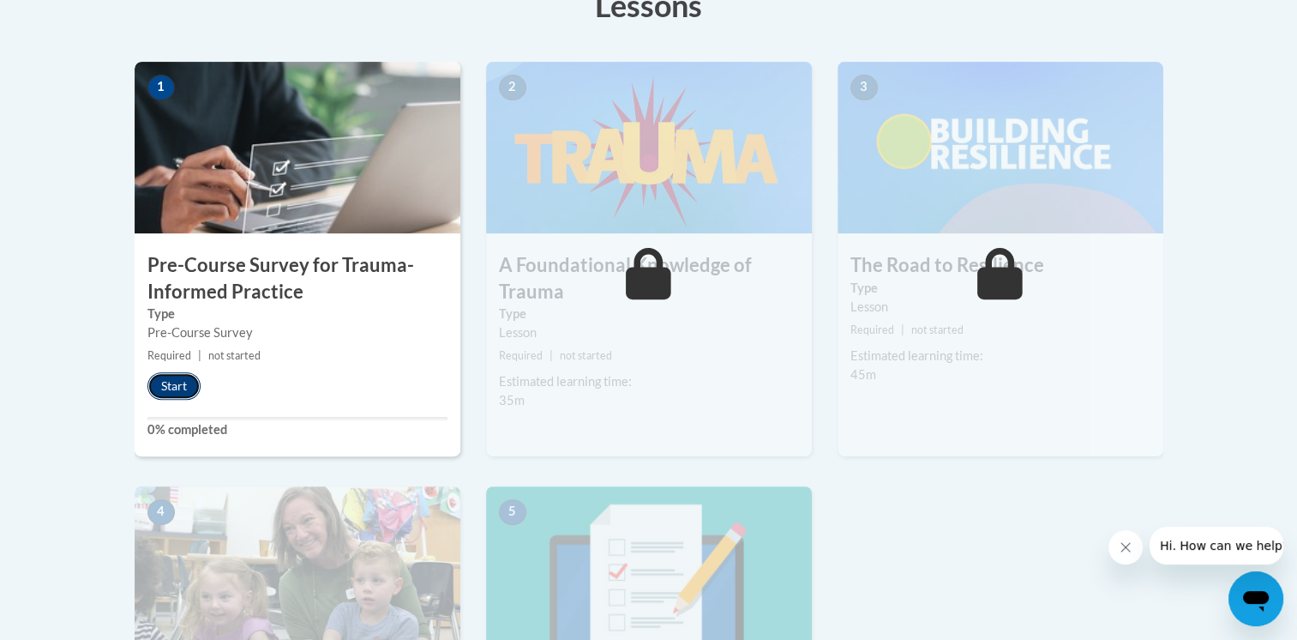
click at [178, 382] on button "Start" at bounding box center [173, 385] width 53 height 27
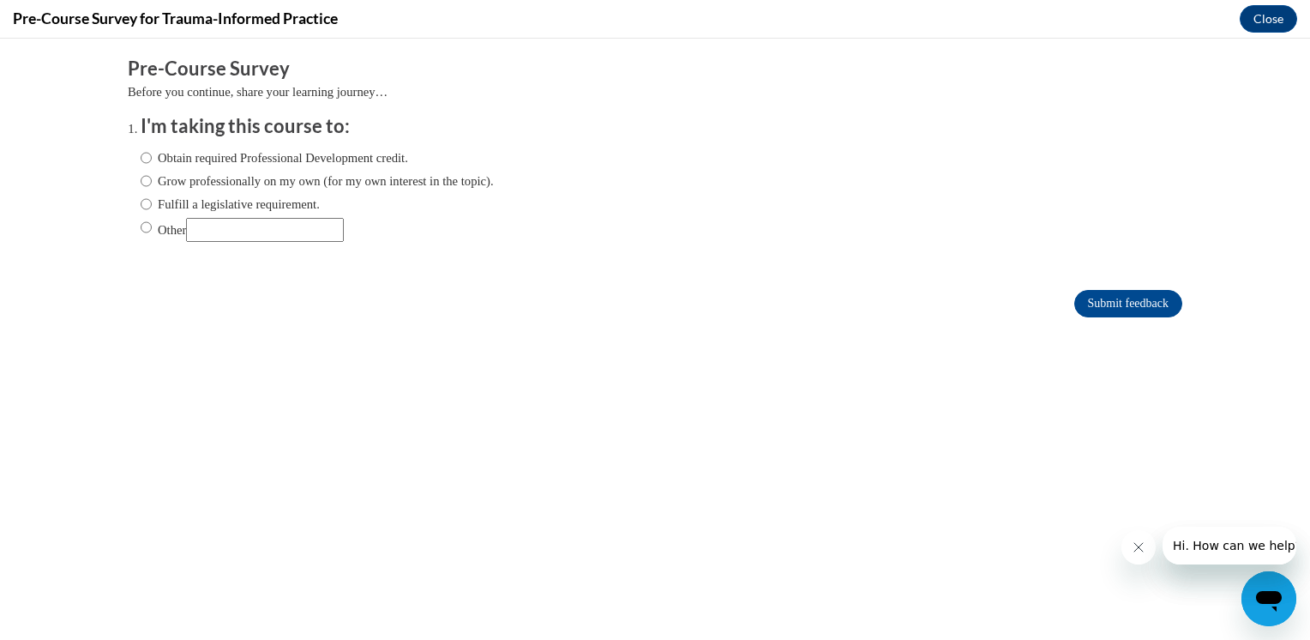
scroll to position [0, 0]
click at [309, 162] on label "Obtain required Professional Development credit." at bounding box center [275, 157] width 268 height 19
click at [152, 162] on input "Obtain required Professional Development credit." at bounding box center [146, 157] width 11 height 19
radio input "true"
click at [1118, 305] on input "Submit feedback" at bounding box center [1128, 303] width 108 height 27
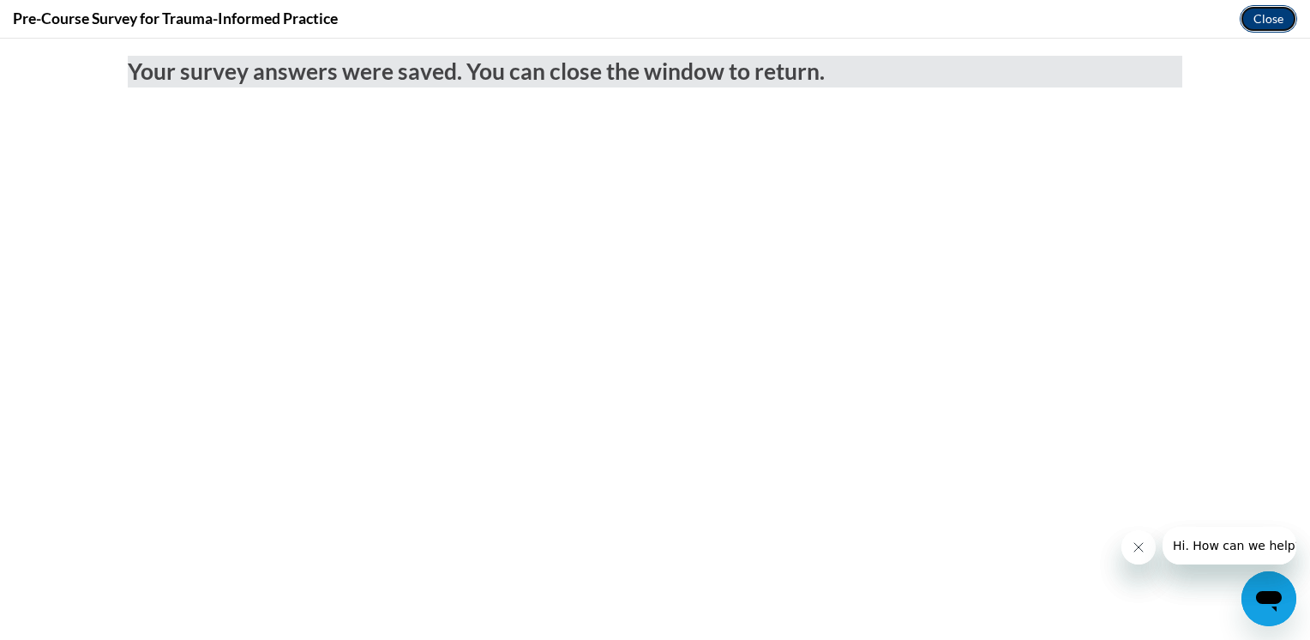
click at [1262, 17] on button "Close" at bounding box center [1268, 18] width 57 height 27
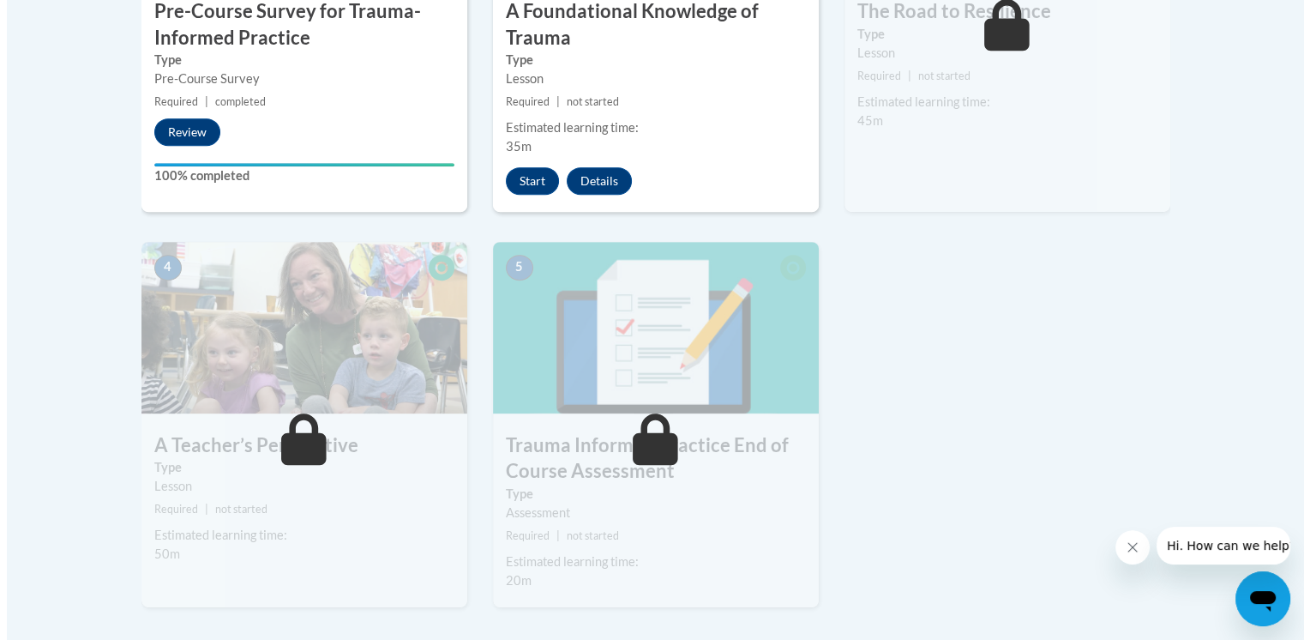
scroll to position [600, 0]
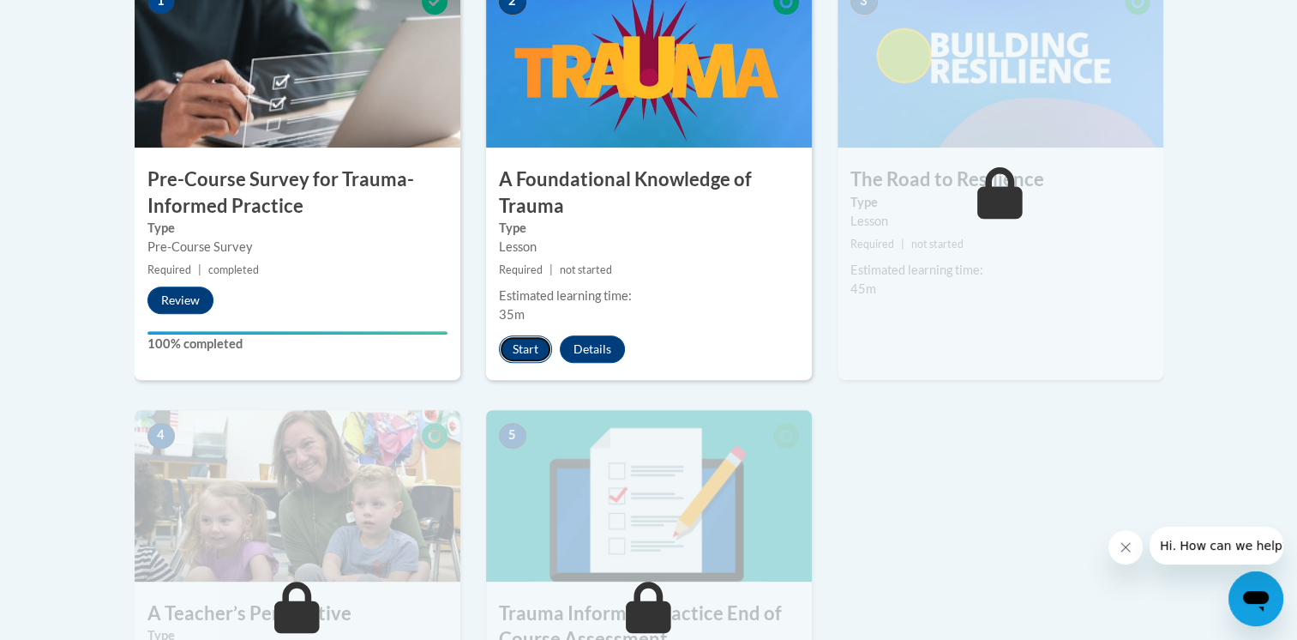
click at [523, 341] on button "Start" at bounding box center [525, 348] width 53 height 27
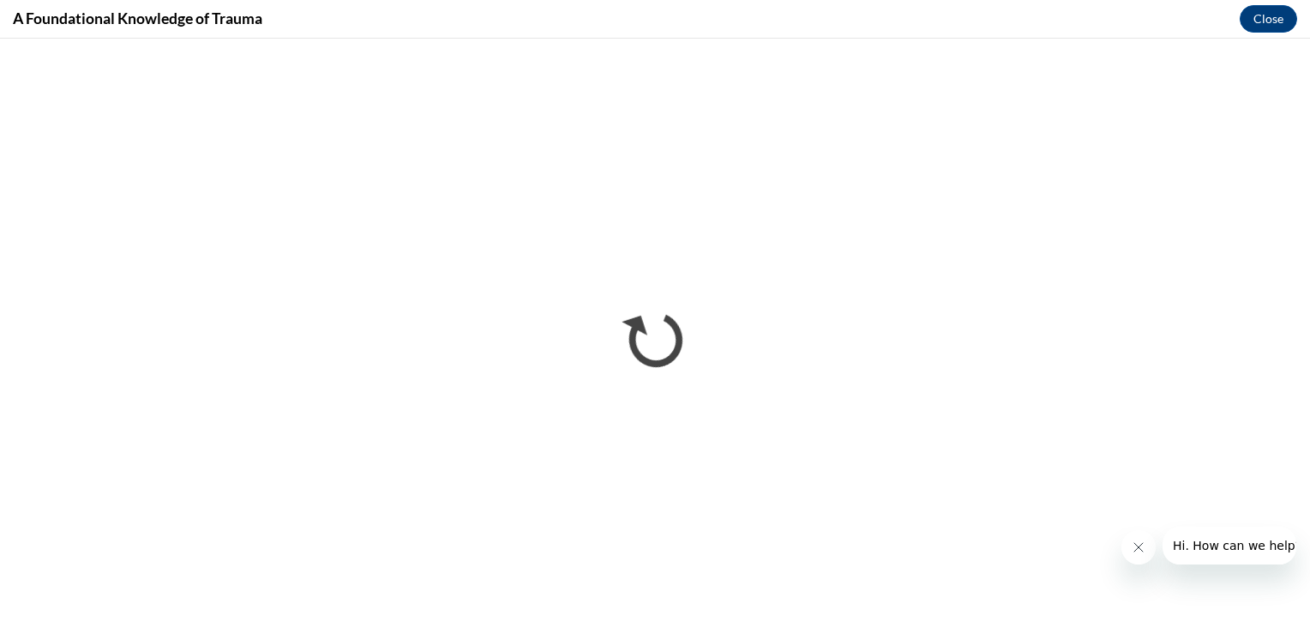
scroll to position [0, 0]
click at [1142, 553] on icon "Close message from company" at bounding box center [1138, 547] width 14 height 14
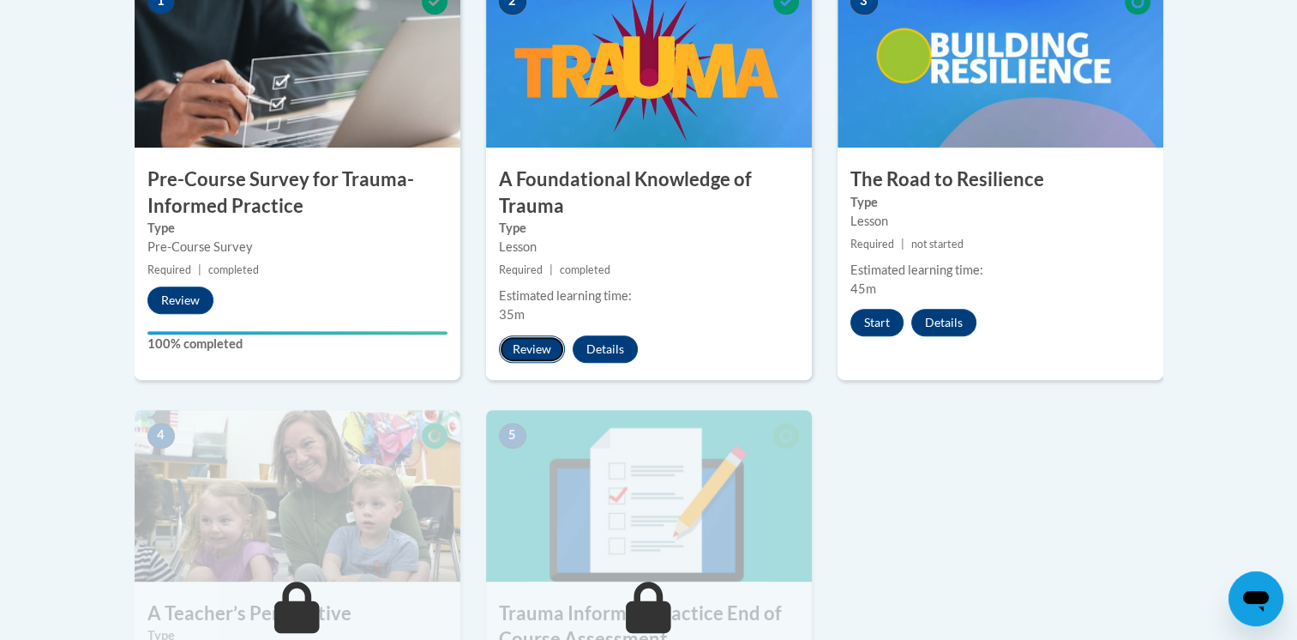
click at [531, 340] on button "Review" at bounding box center [532, 348] width 66 height 27
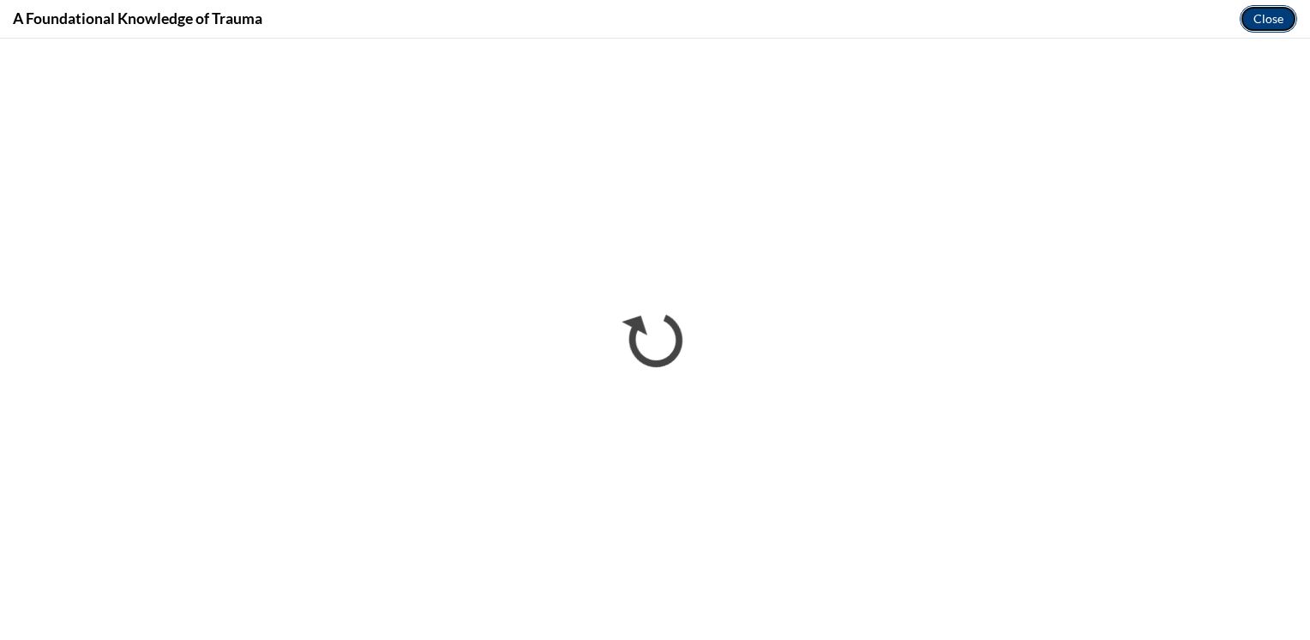
click at [1278, 9] on button "Close" at bounding box center [1268, 18] width 57 height 27
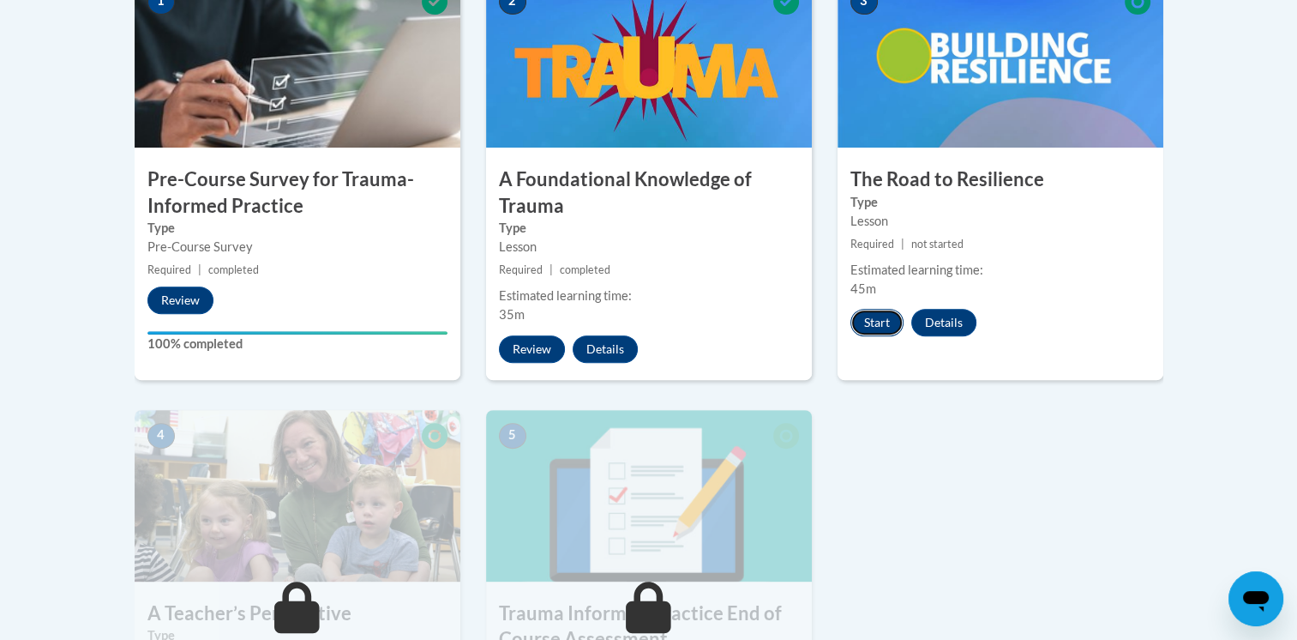
click at [864, 324] on button "Start" at bounding box center [877, 322] width 53 height 27
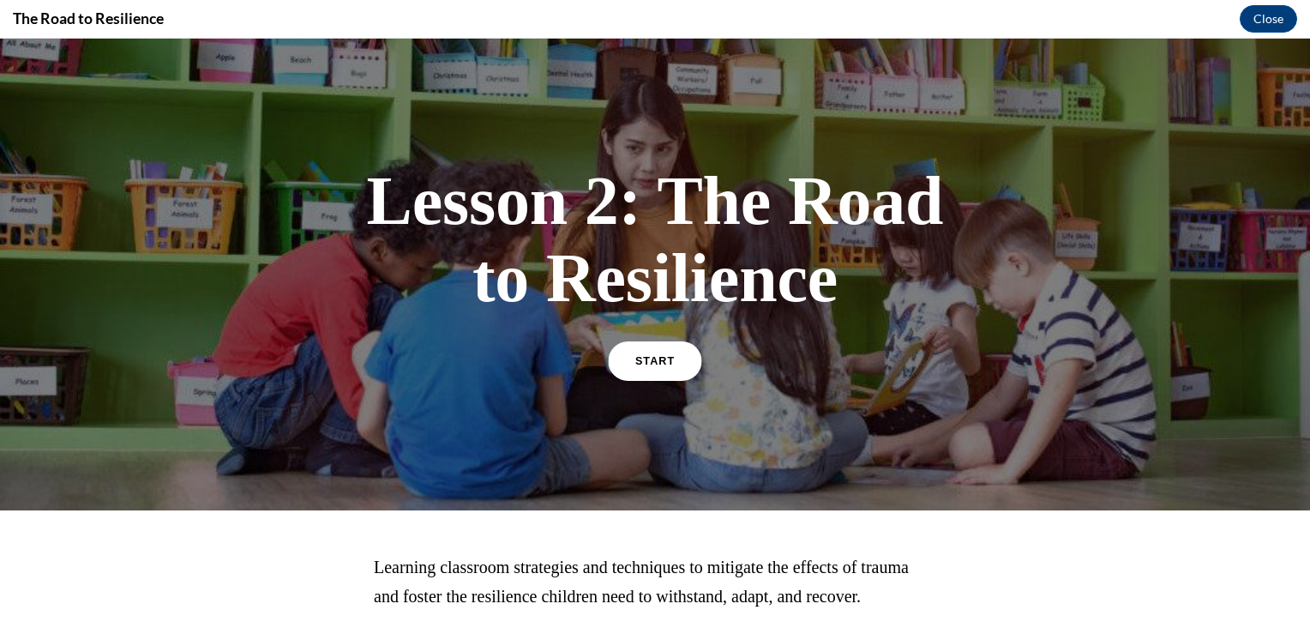
click at [666, 358] on link "START" at bounding box center [654, 360] width 93 height 39
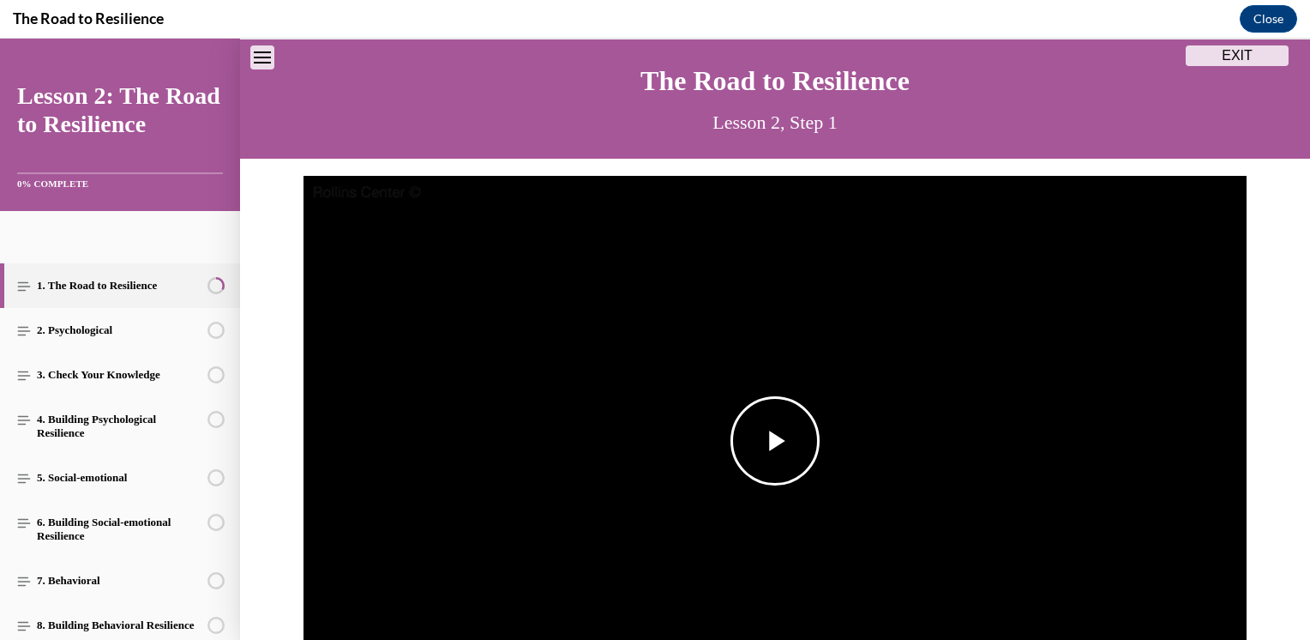
click at [775, 441] on span "Video player" at bounding box center [775, 441] width 0 height 0
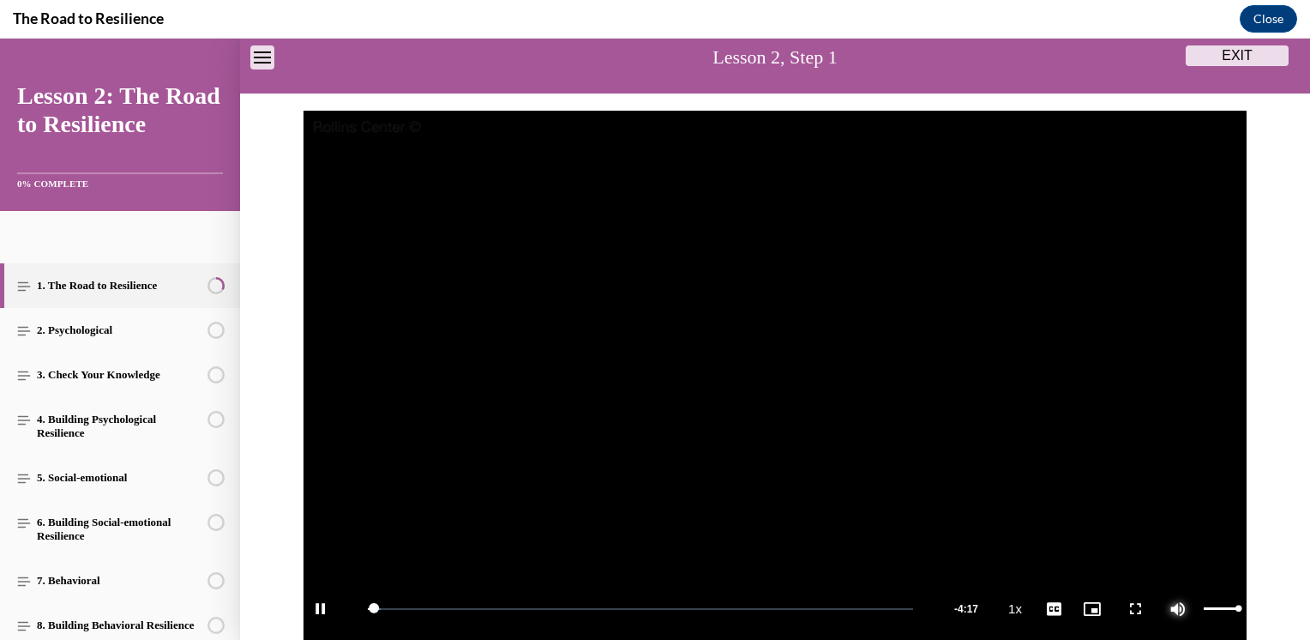
click at [1175, 609] on span "Video player" at bounding box center [1178, 609] width 34 height 0
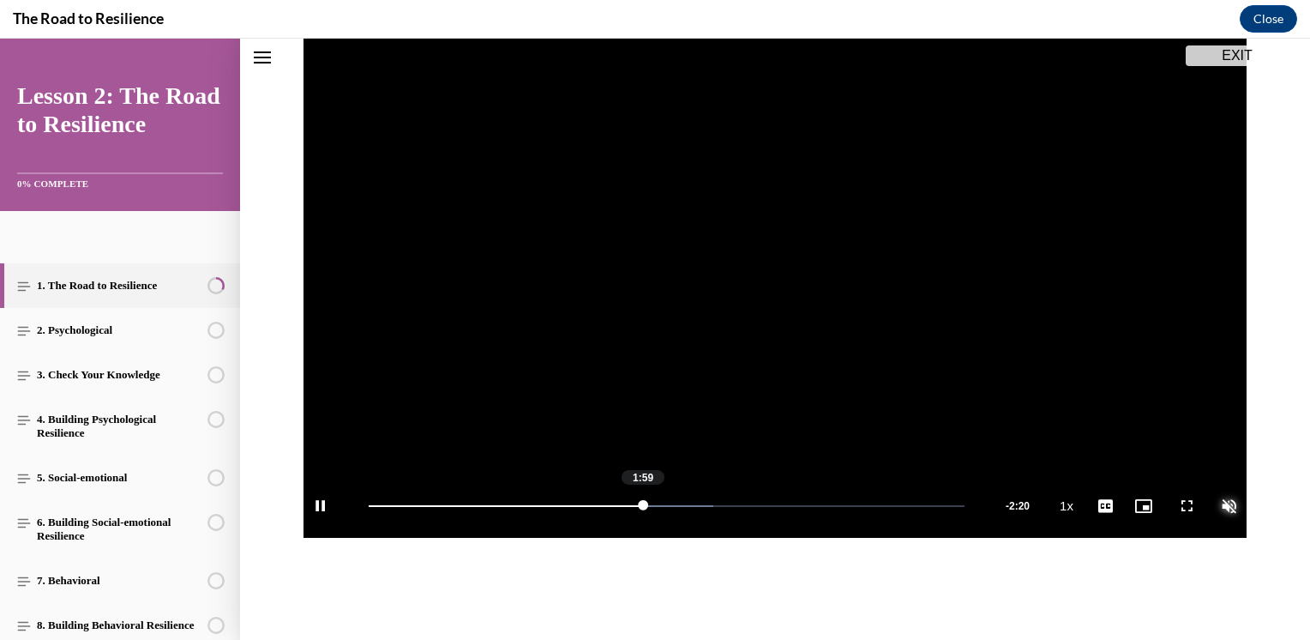
scroll to position [319, 0]
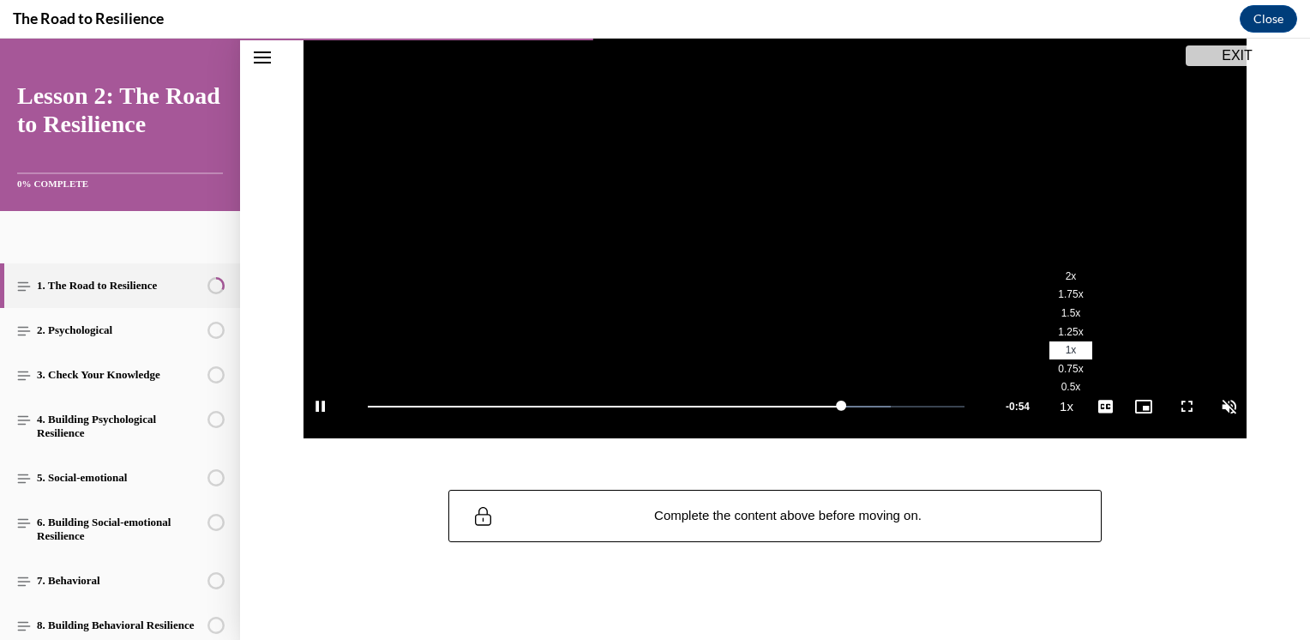
click at [1065, 411] on button "Playback Rate 1x" at bounding box center [1067, 406] width 34 height 64
click at [1056, 300] on li "1.75x" at bounding box center [1071, 295] width 43 height 19
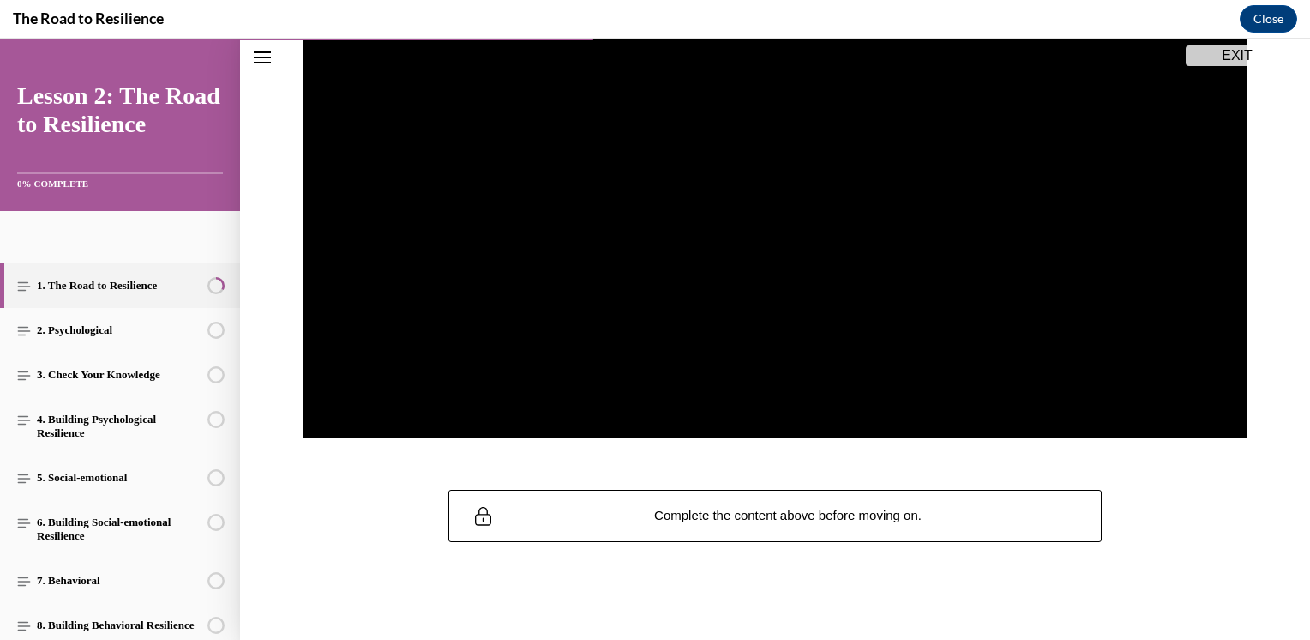
scroll to position [316, 0]
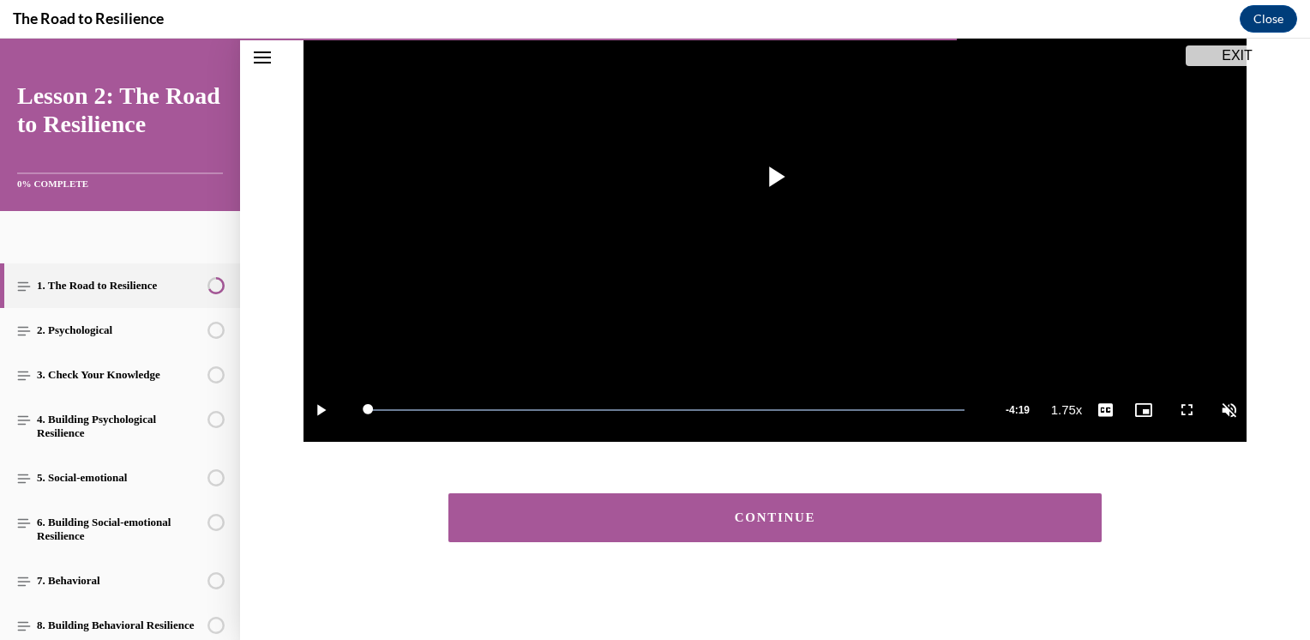
click at [834, 508] on button "CONTINUE" at bounding box center [774, 517] width 653 height 49
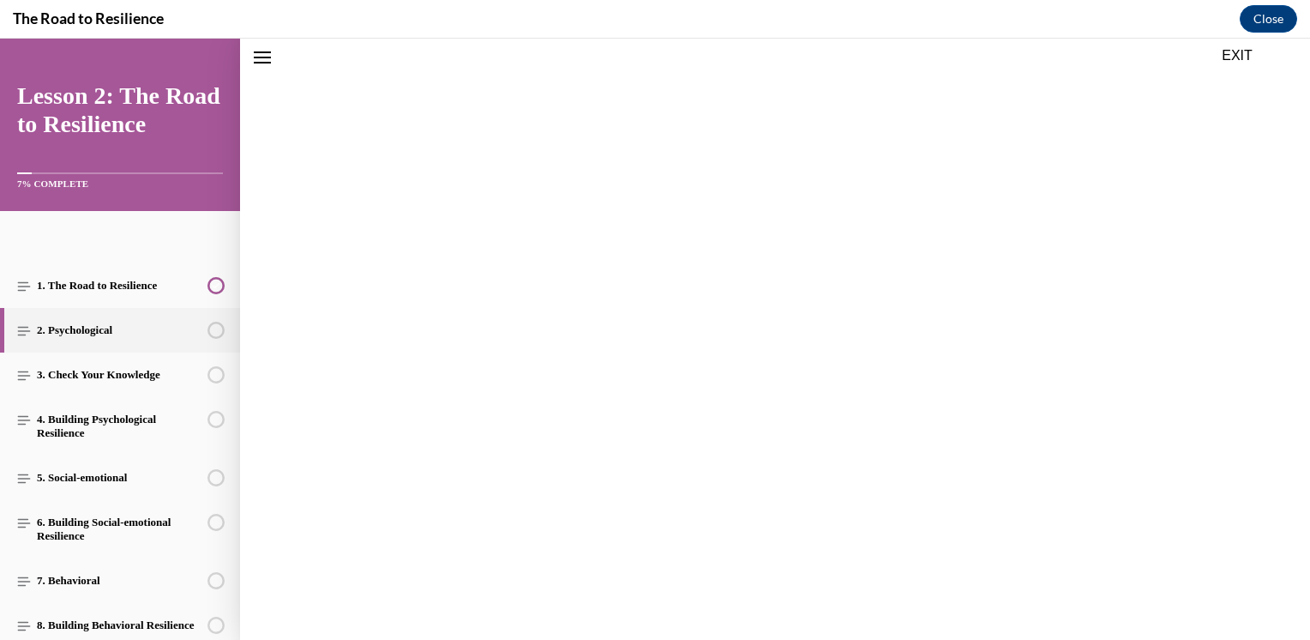
scroll to position [263, 0]
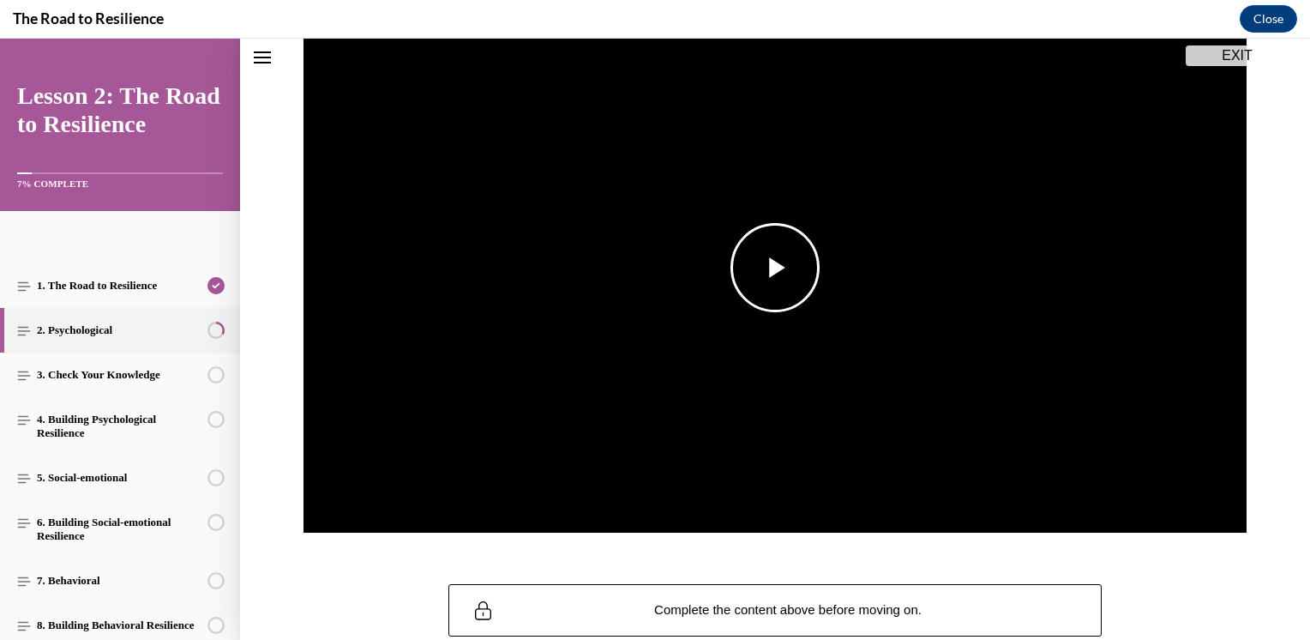
click at [775, 268] on span "Video player" at bounding box center [775, 268] width 0 height 0
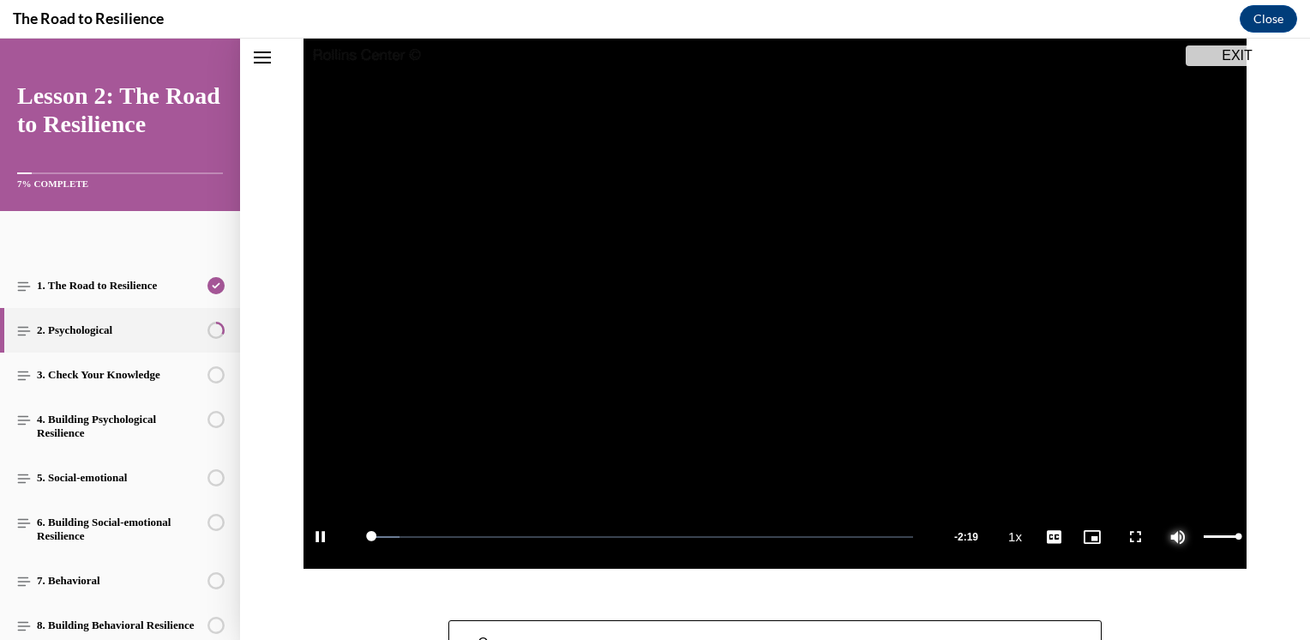
click at [1165, 537] on span "Video player" at bounding box center [1178, 537] width 34 height 0
click at [1063, 432] on li "1.75x" at bounding box center [1071, 425] width 43 height 19
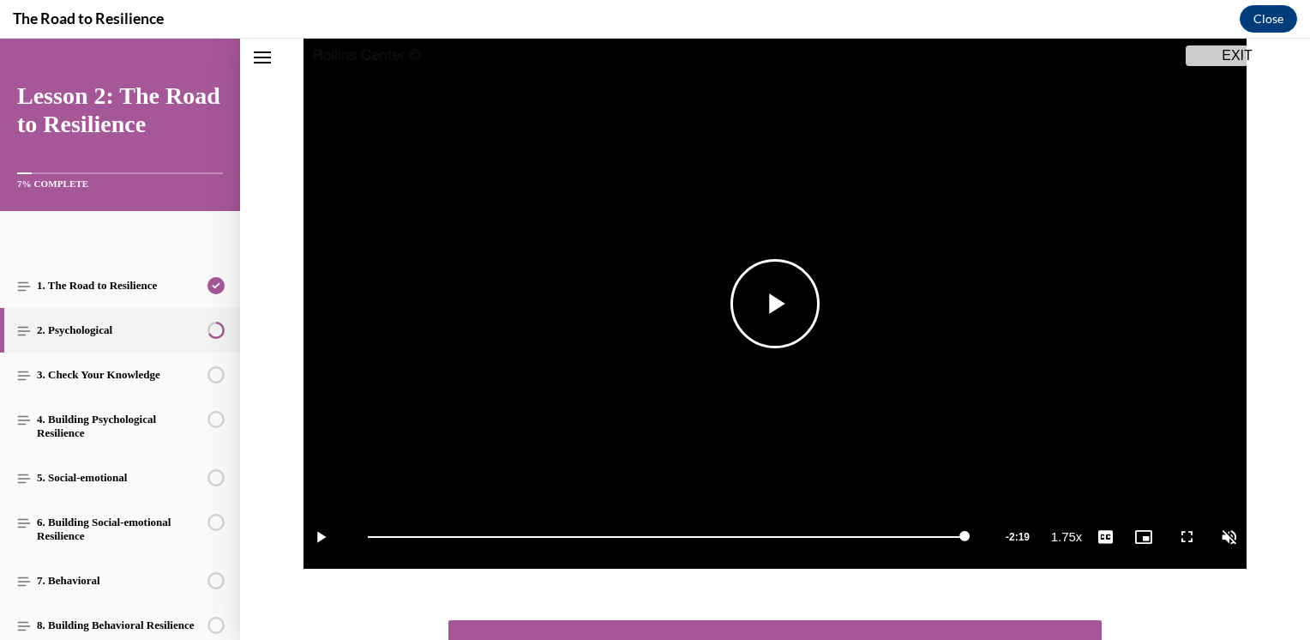
scroll to position [274, 0]
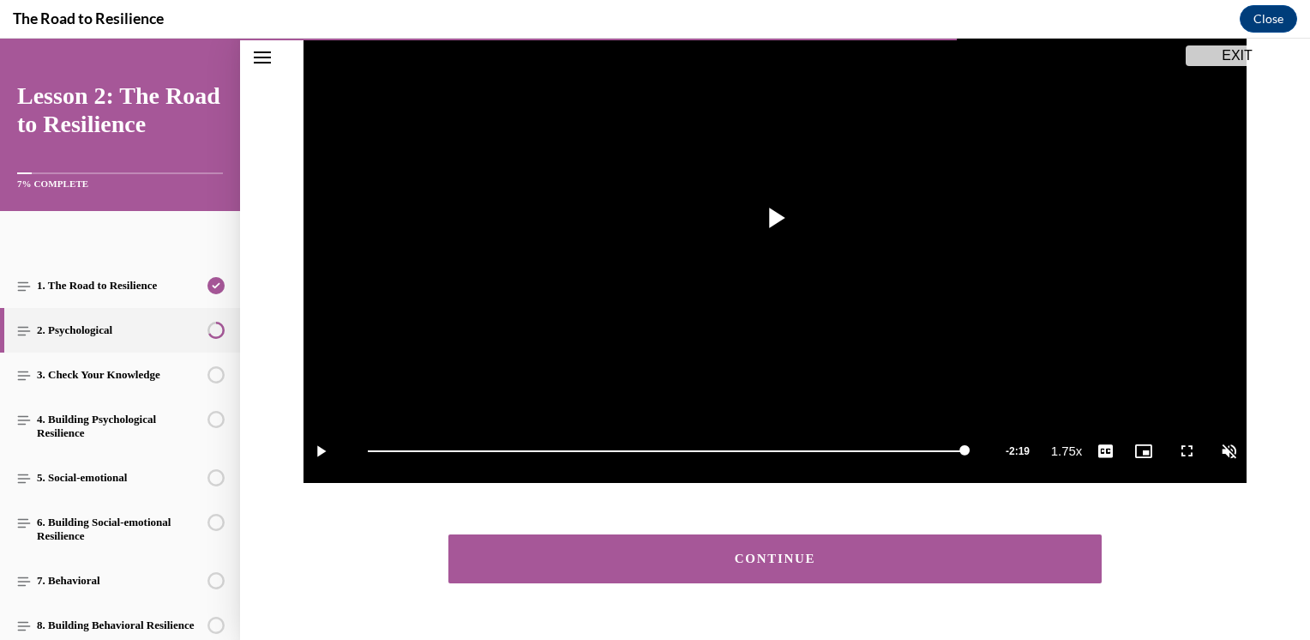
click at [824, 560] on div "CONTINUE" at bounding box center [775, 558] width 600 height 13
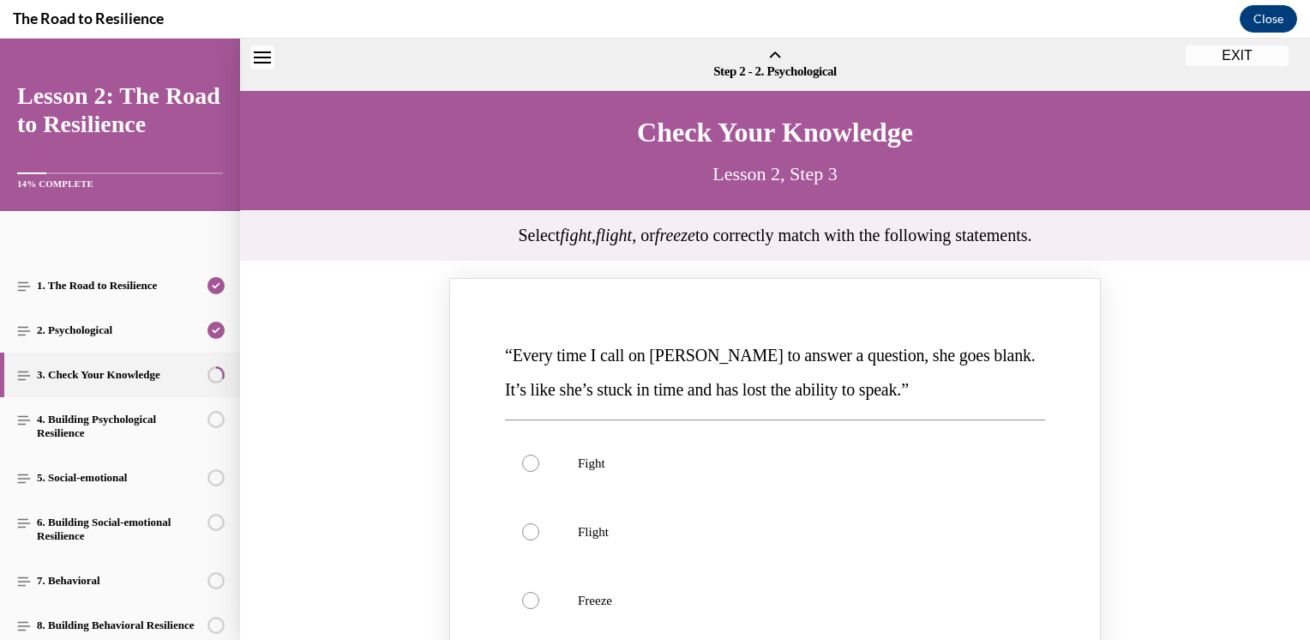
scroll to position [53, 0]
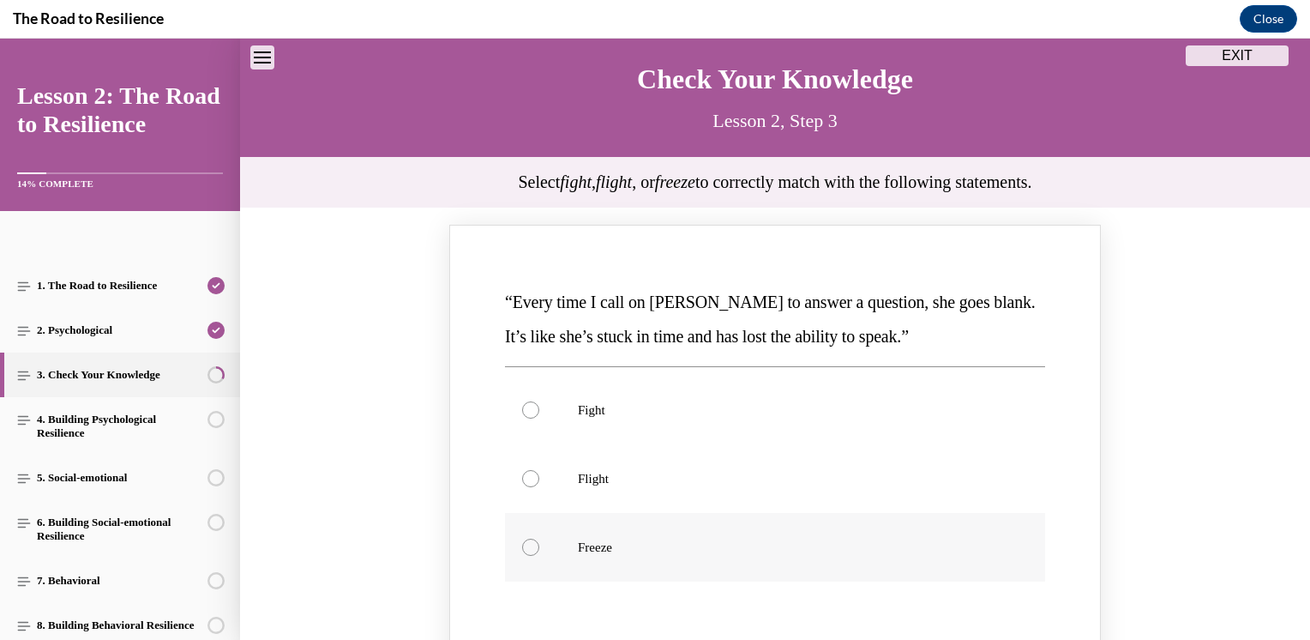
click at [585, 551] on p "Freeze" at bounding box center [790, 546] width 424 height 17
drag, startPoint x: 585, startPoint y: 551, endPoint x: 471, endPoint y: 535, distance: 115.2
click at [471, 535] on div "“Every time I call on [PERSON_NAME] to answer a question, she goes blank. It’s …" at bounding box center [775, 491] width 652 height 532
click at [532, 553] on label "Freeze" at bounding box center [775, 547] width 540 height 69
click at [532, 553] on input "Freeze" at bounding box center [530, 546] width 17 height 17
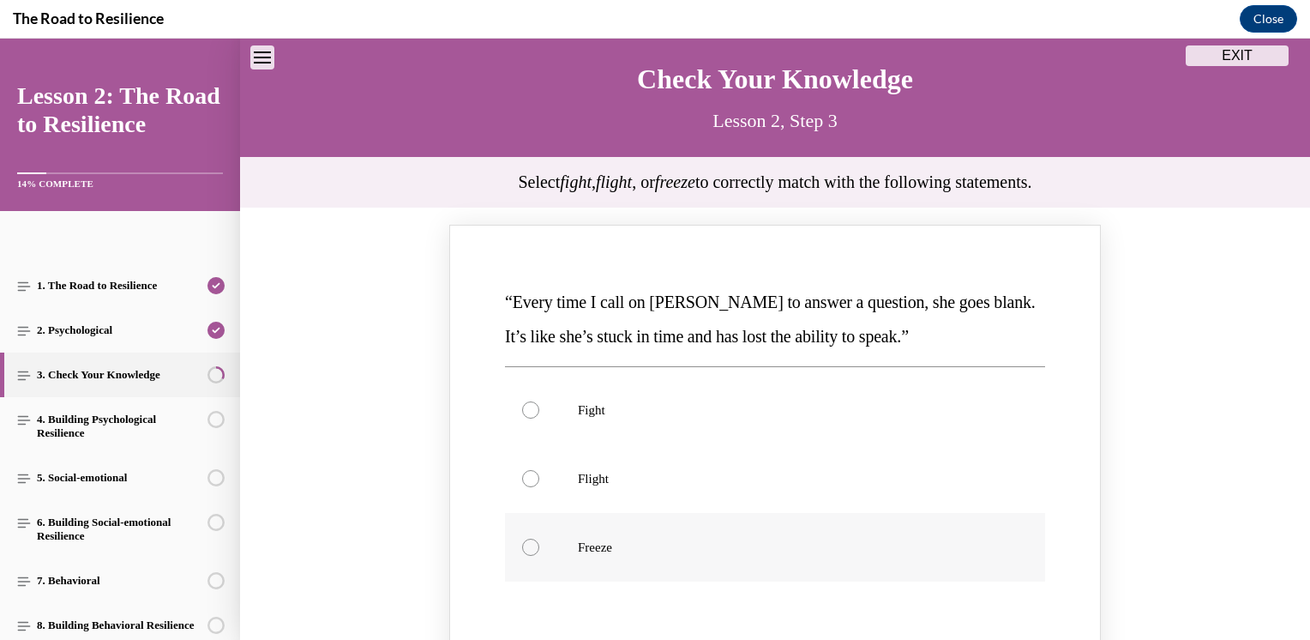
radio input "true"
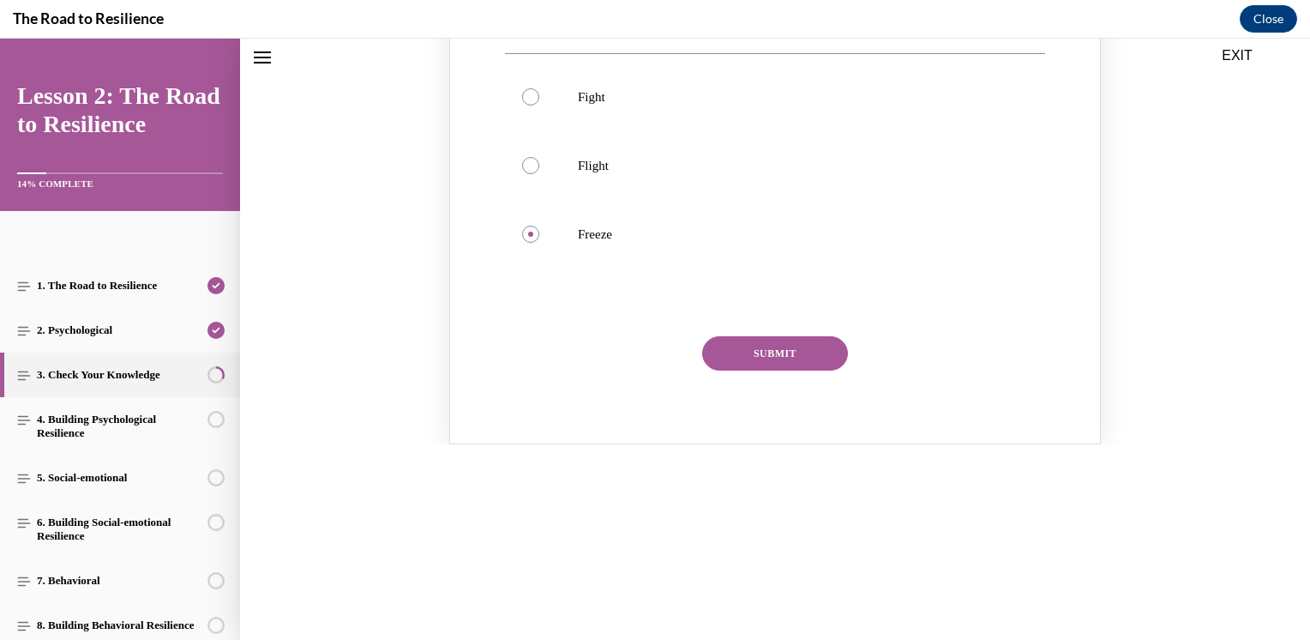
scroll to position [396, 0]
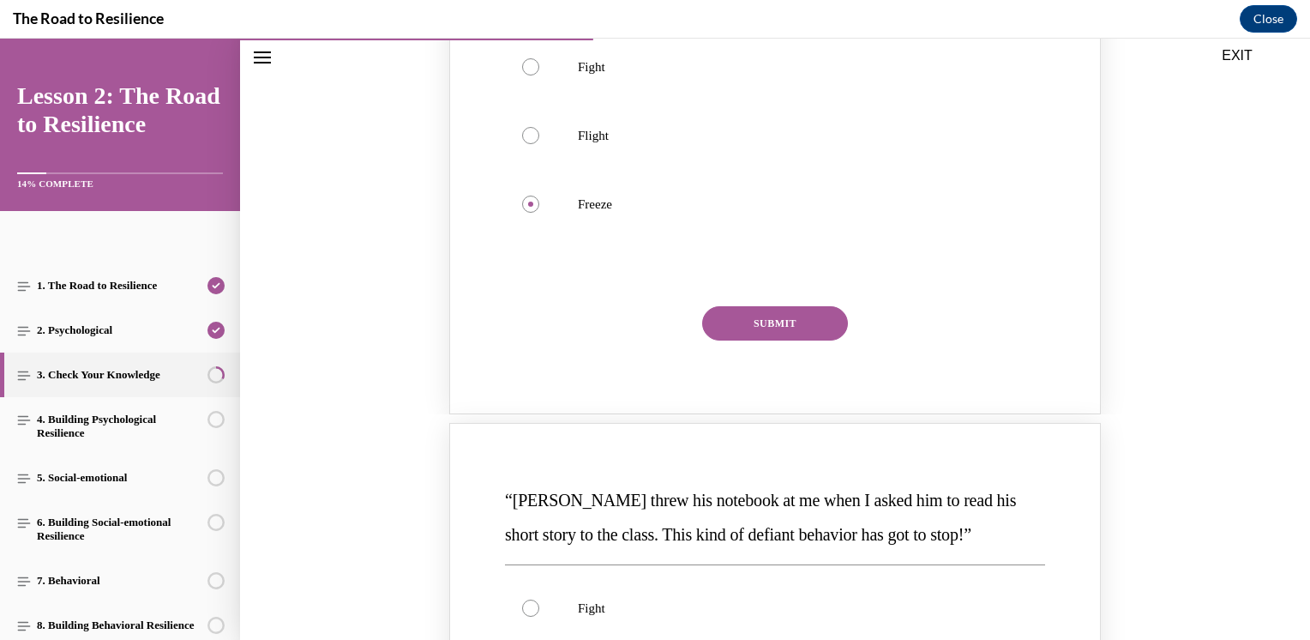
click at [796, 335] on button "SUBMIT" at bounding box center [775, 323] width 146 height 34
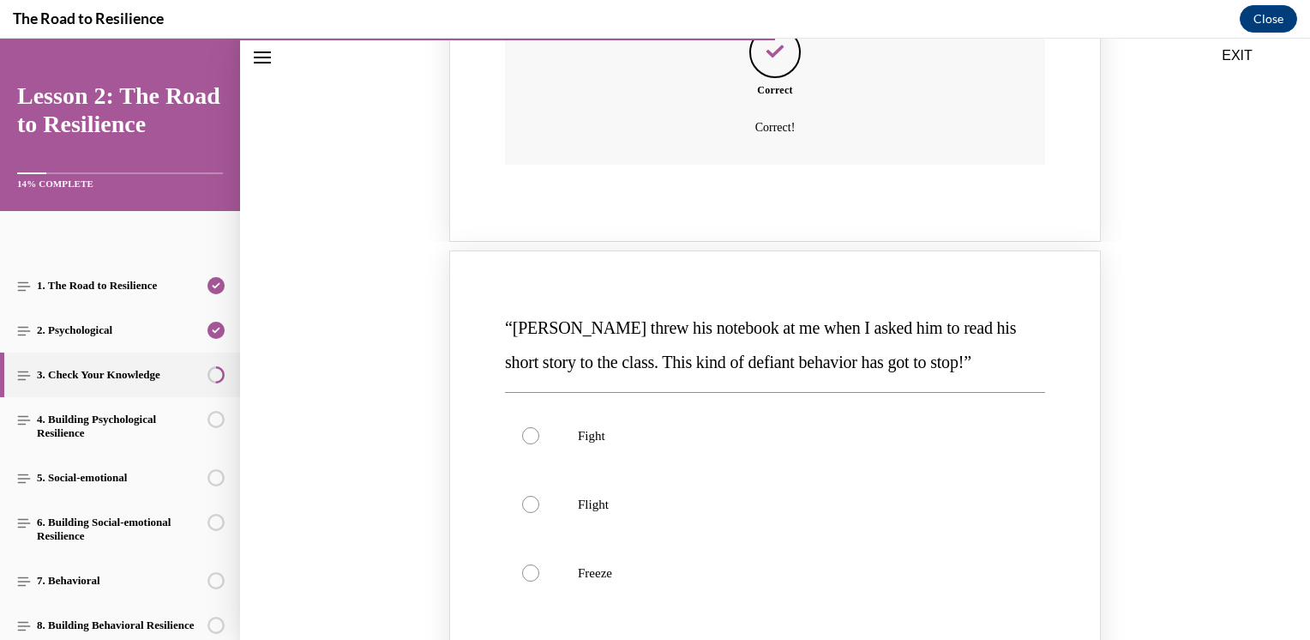
scroll to position [739, 0]
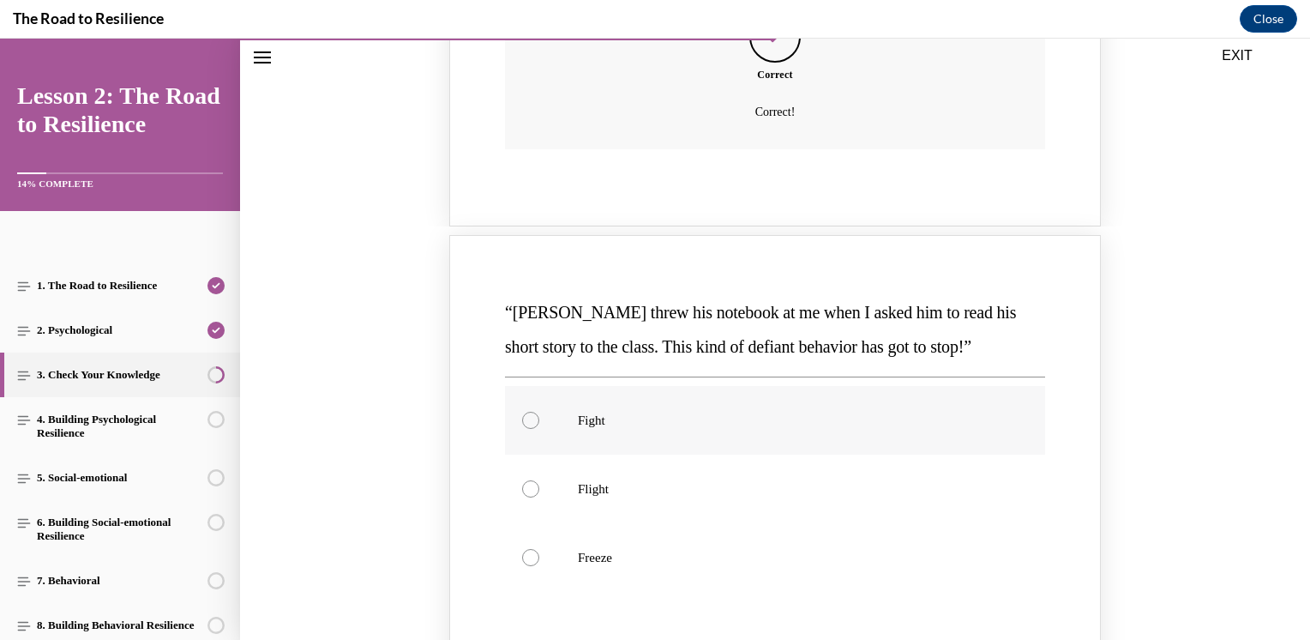
click at [602, 418] on p "Fight" at bounding box center [790, 420] width 424 height 17
click at [539, 418] on input "Fight" at bounding box center [530, 420] width 17 height 17
radio input "true"
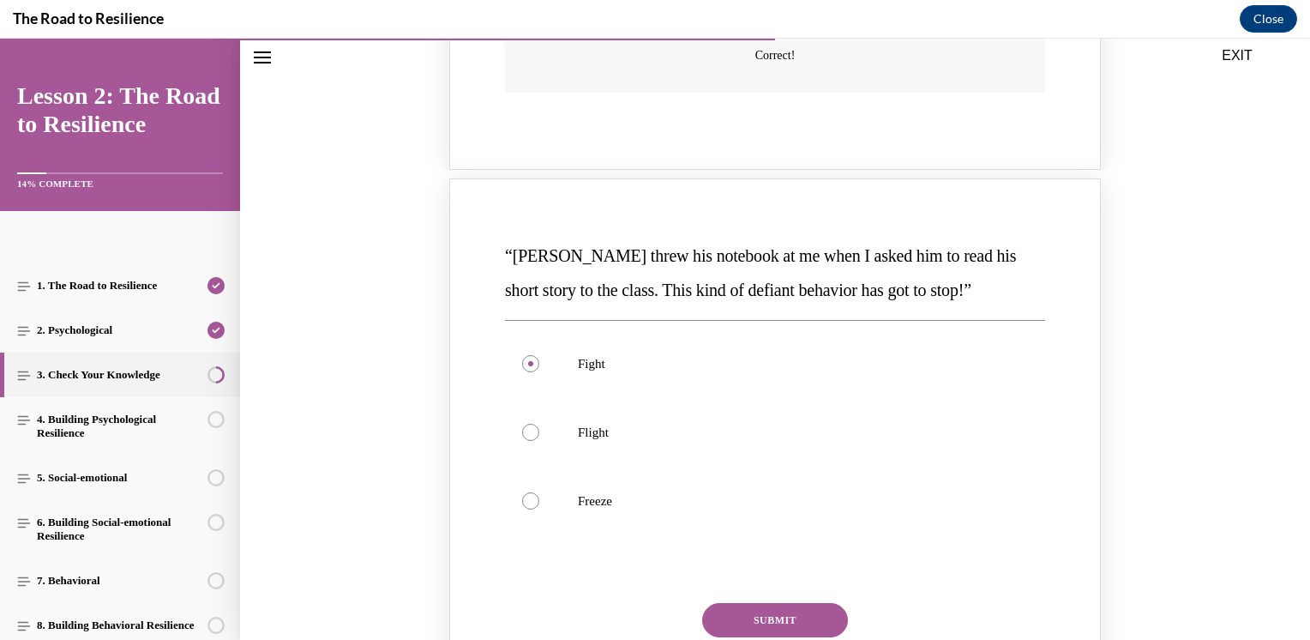
scroll to position [825, 0]
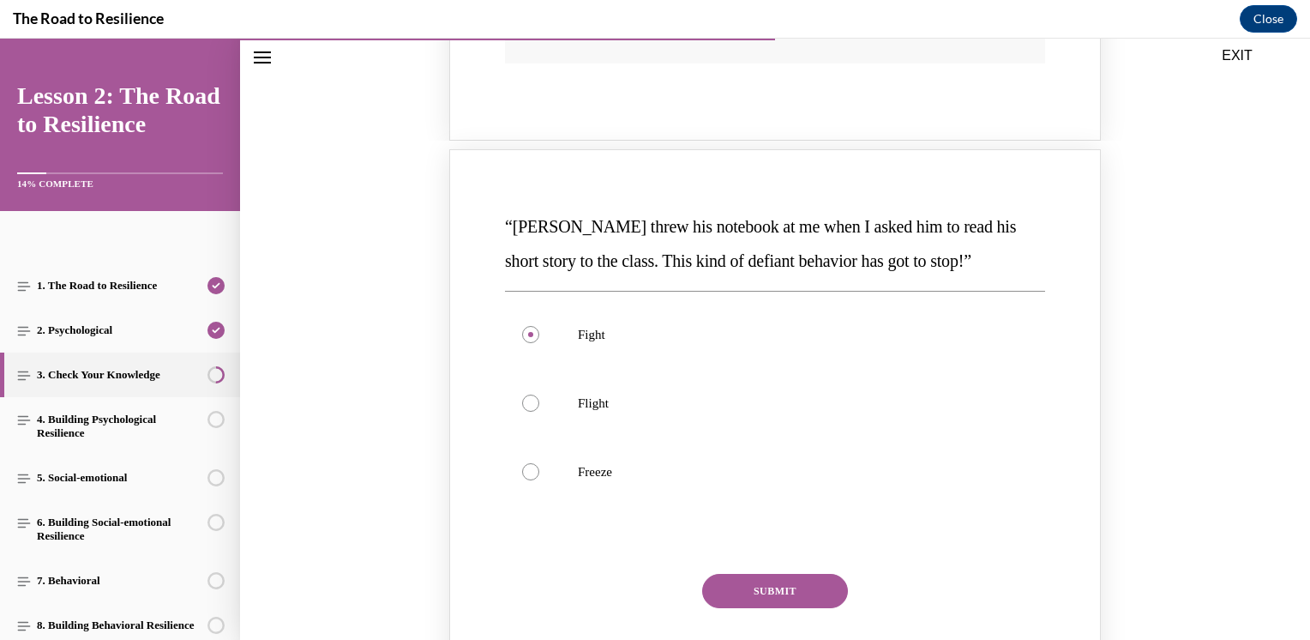
click at [783, 592] on button "SUBMIT" at bounding box center [775, 591] width 146 height 34
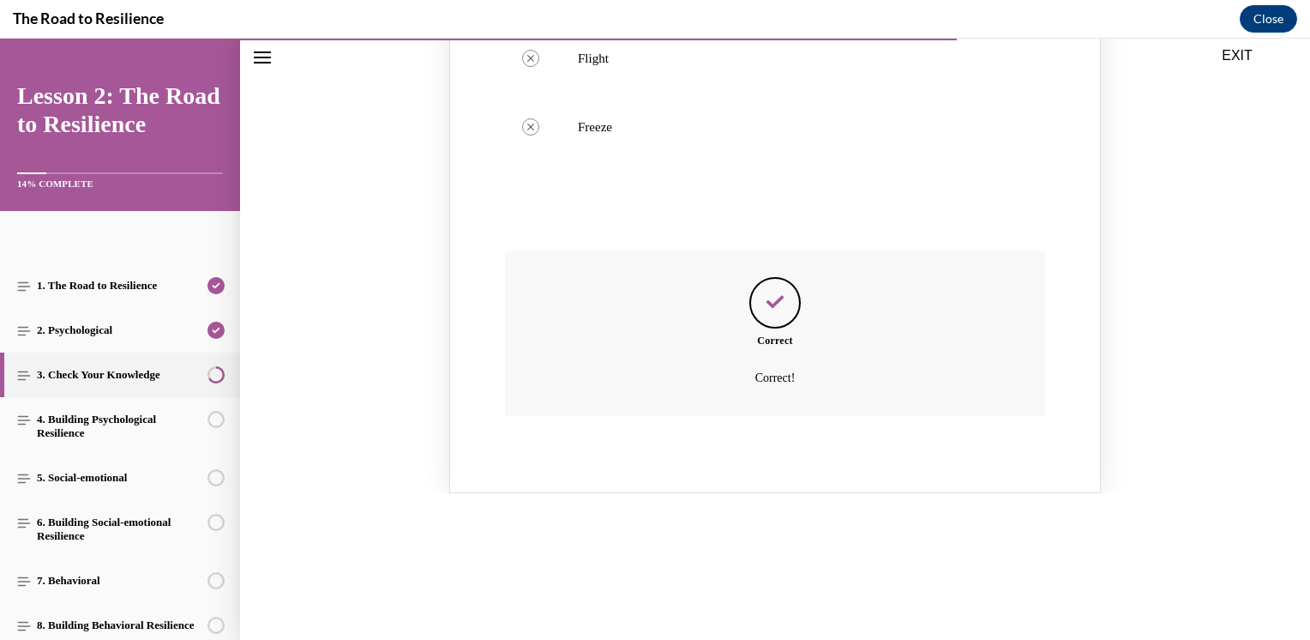
scroll to position [1425, 0]
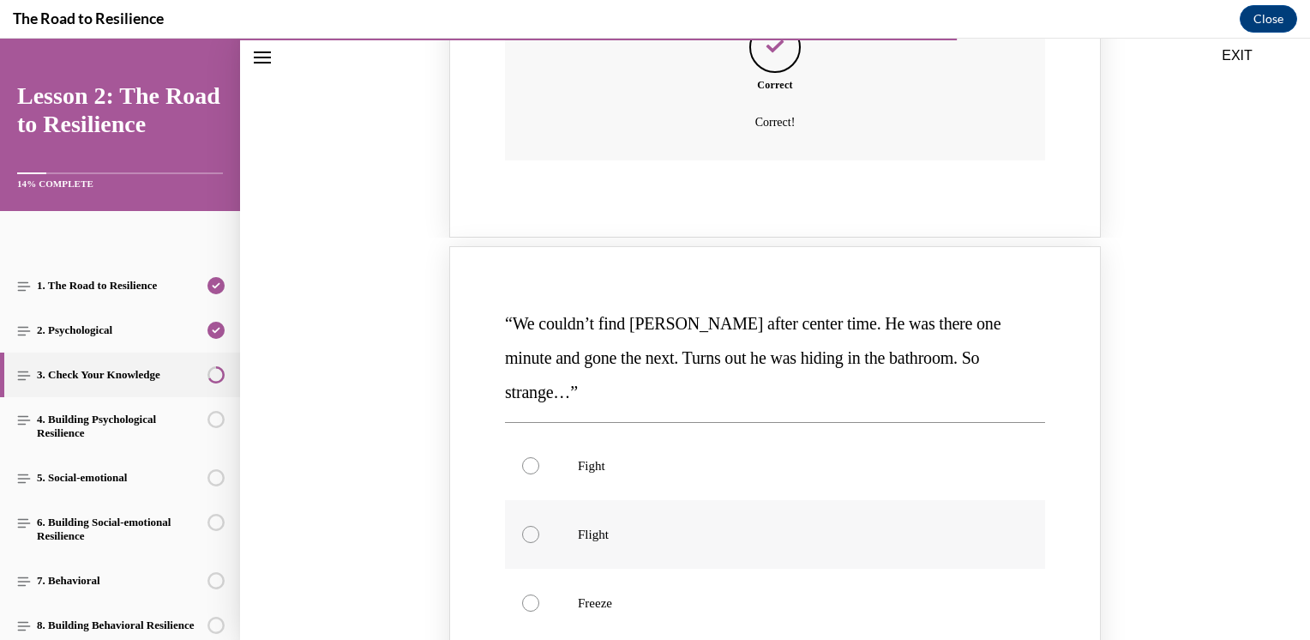
click at [508, 500] on label "Flight" at bounding box center [775, 534] width 540 height 69
click at [522, 526] on input "Flight" at bounding box center [530, 534] width 17 height 17
radio input "true"
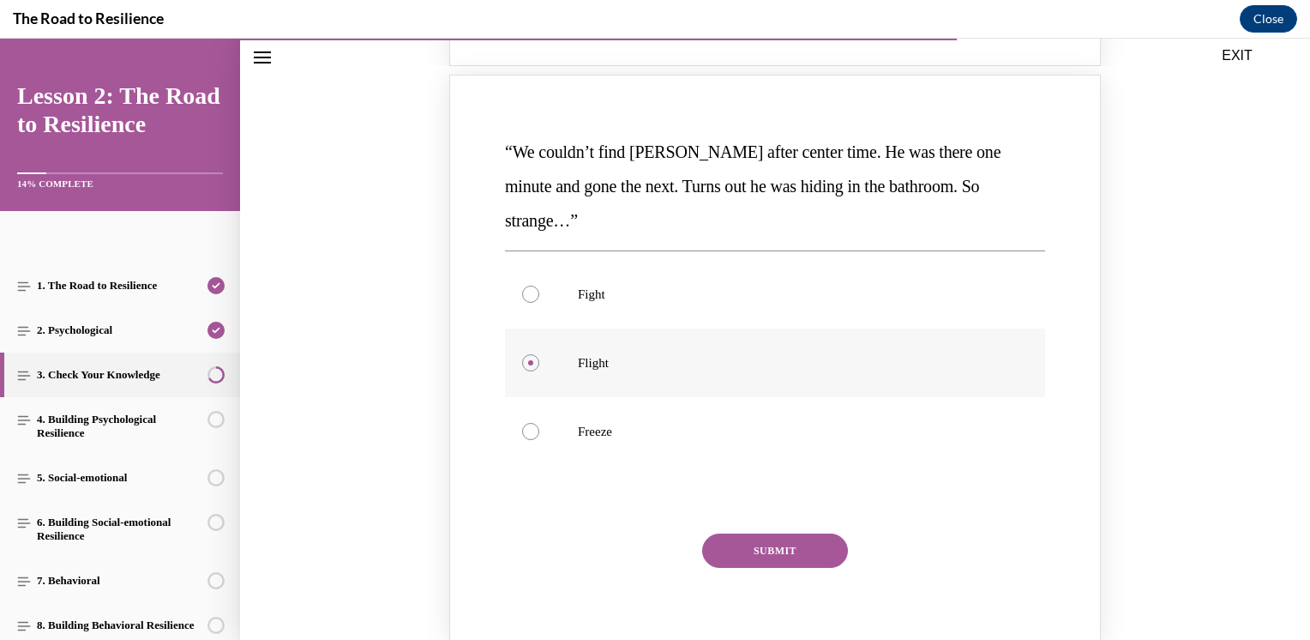
scroll to position [1746, 0]
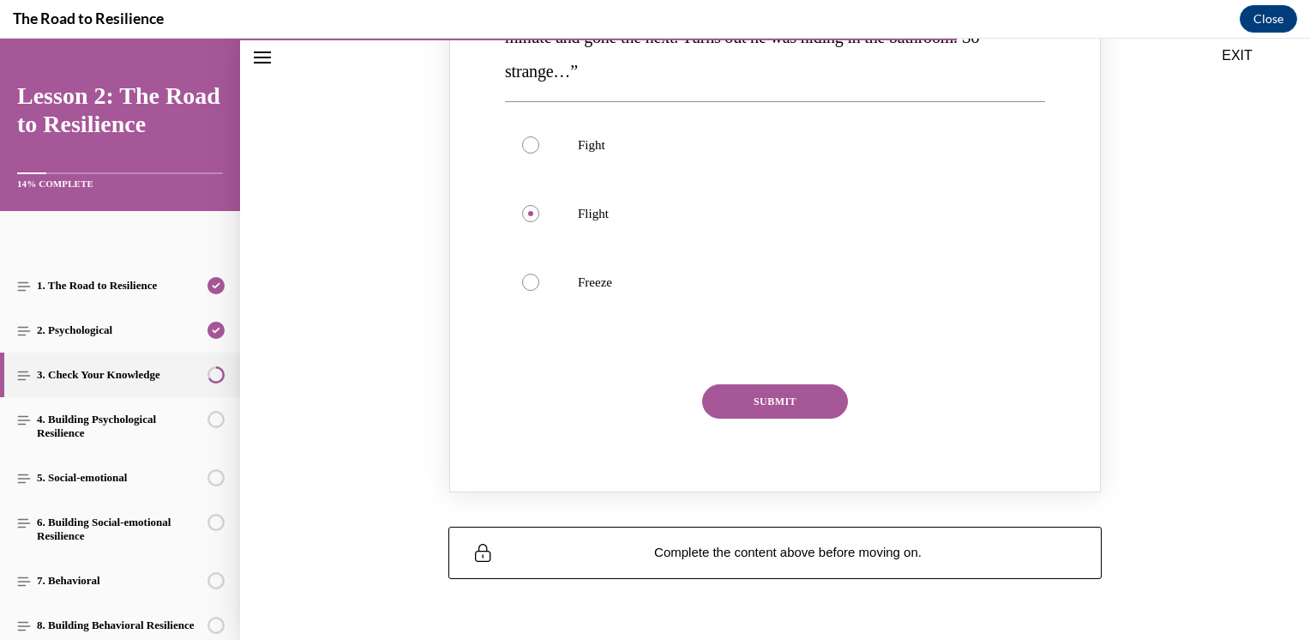
click at [767, 384] on button "SUBMIT" at bounding box center [775, 401] width 146 height 34
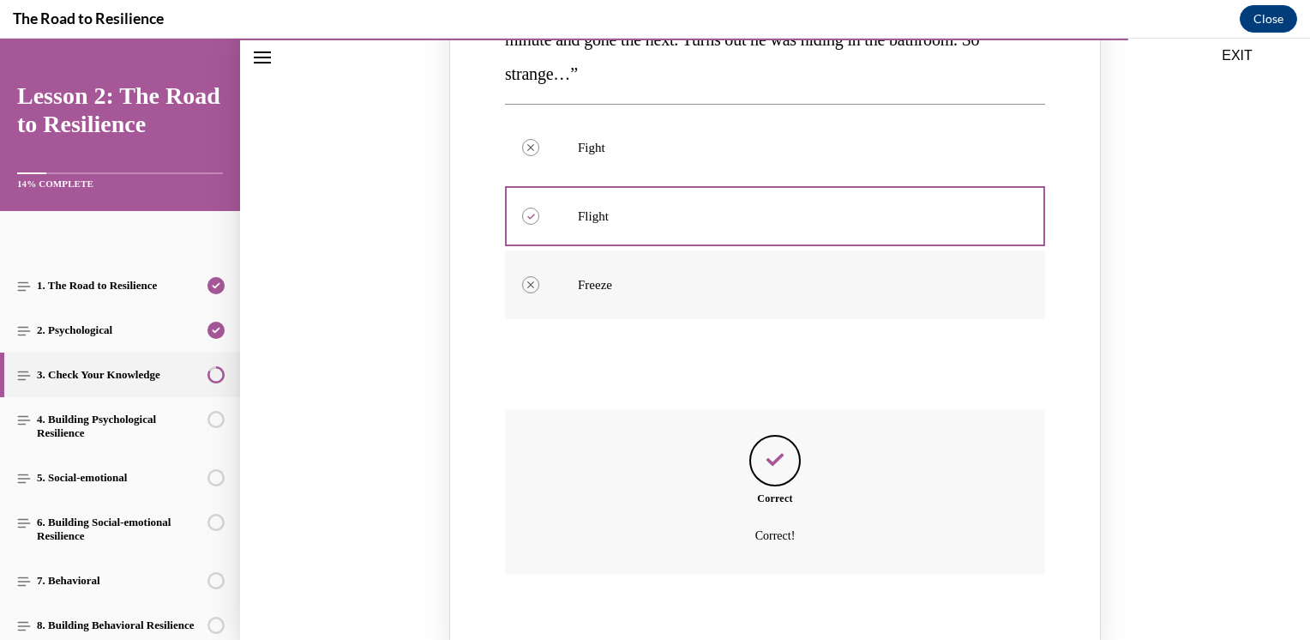
scroll to position [1899, 0]
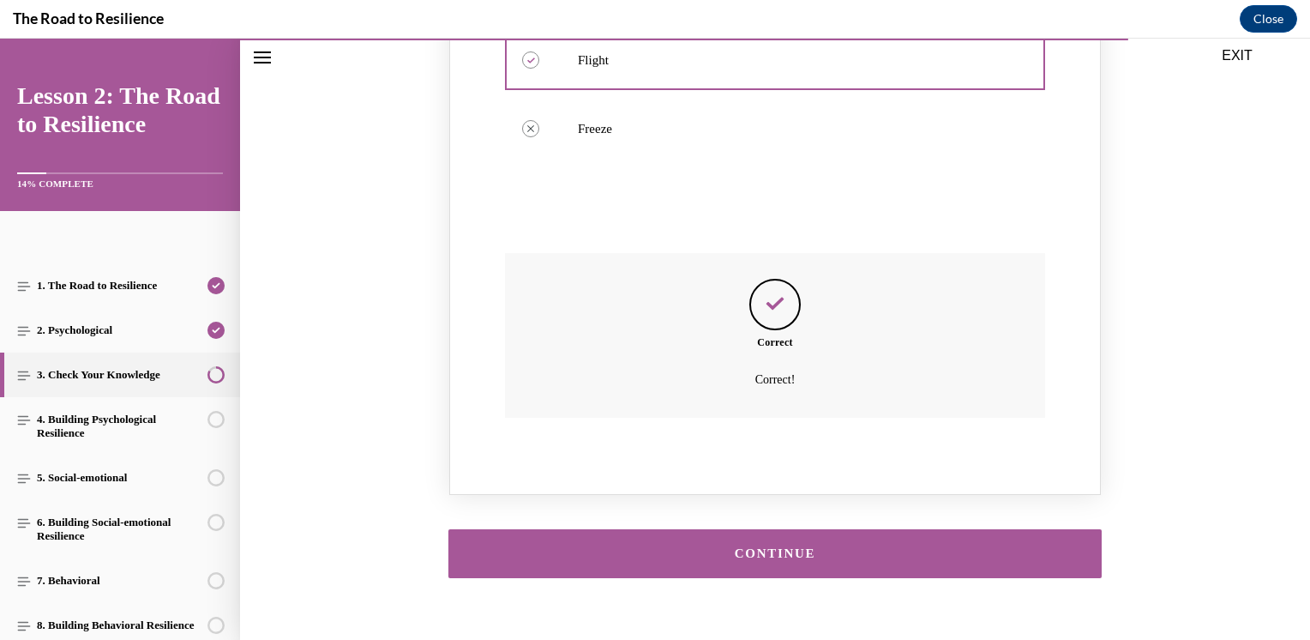
click at [827, 512] on div "CONTINUE" at bounding box center [775, 553] width 1070 height 83
drag, startPoint x: 851, startPoint y: 554, endPoint x: 851, endPoint y: 533, distance: 20.6
click at [851, 553] on div "CONTINUE" at bounding box center [775, 553] width 1070 height 83
click at [851, 529] on button "CONTINUE" at bounding box center [774, 553] width 653 height 49
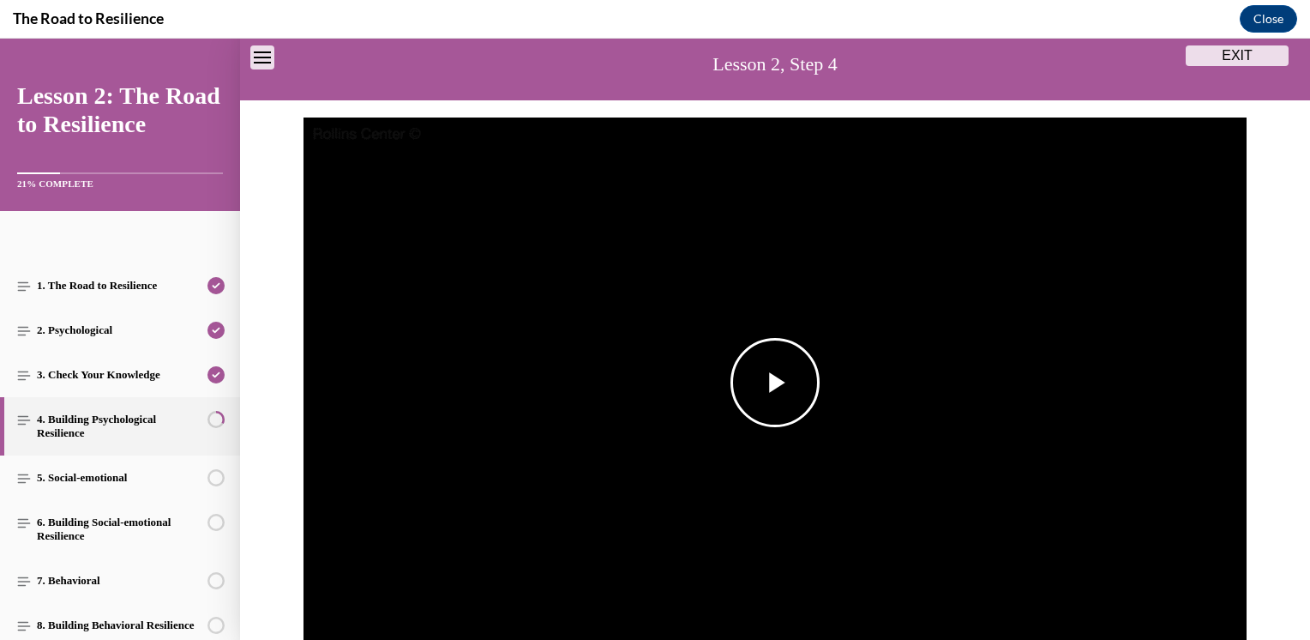
scroll to position [139, 0]
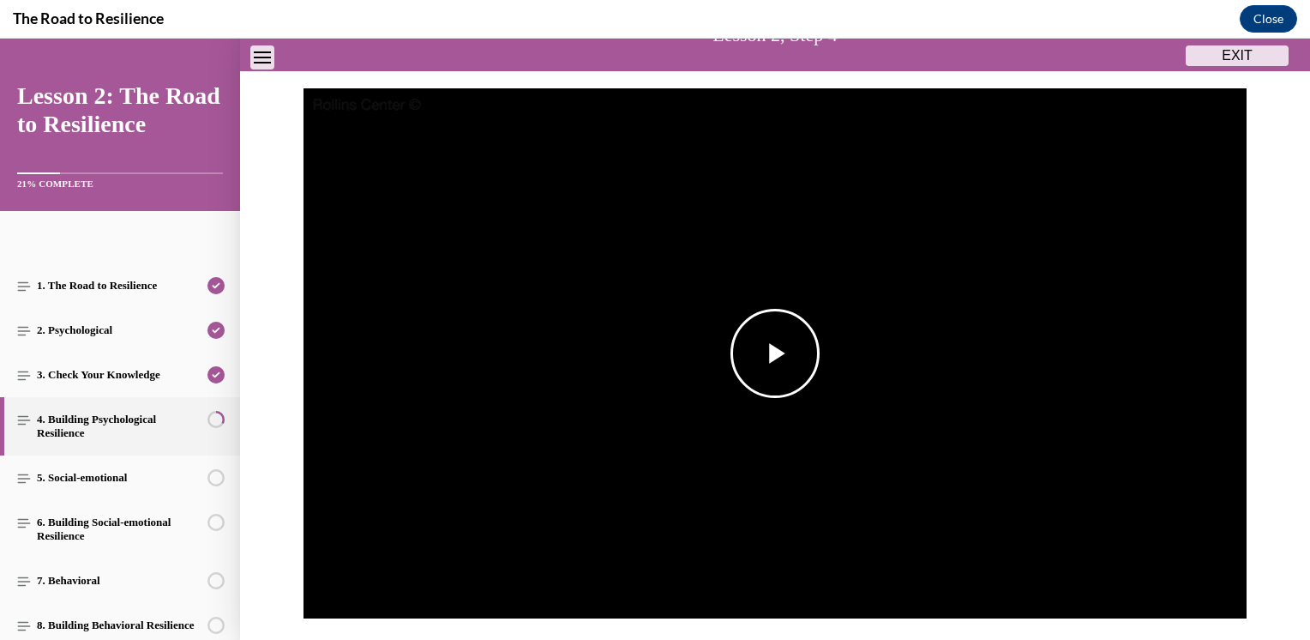
click at [775, 353] on span "Video player" at bounding box center [775, 353] width 0 height 0
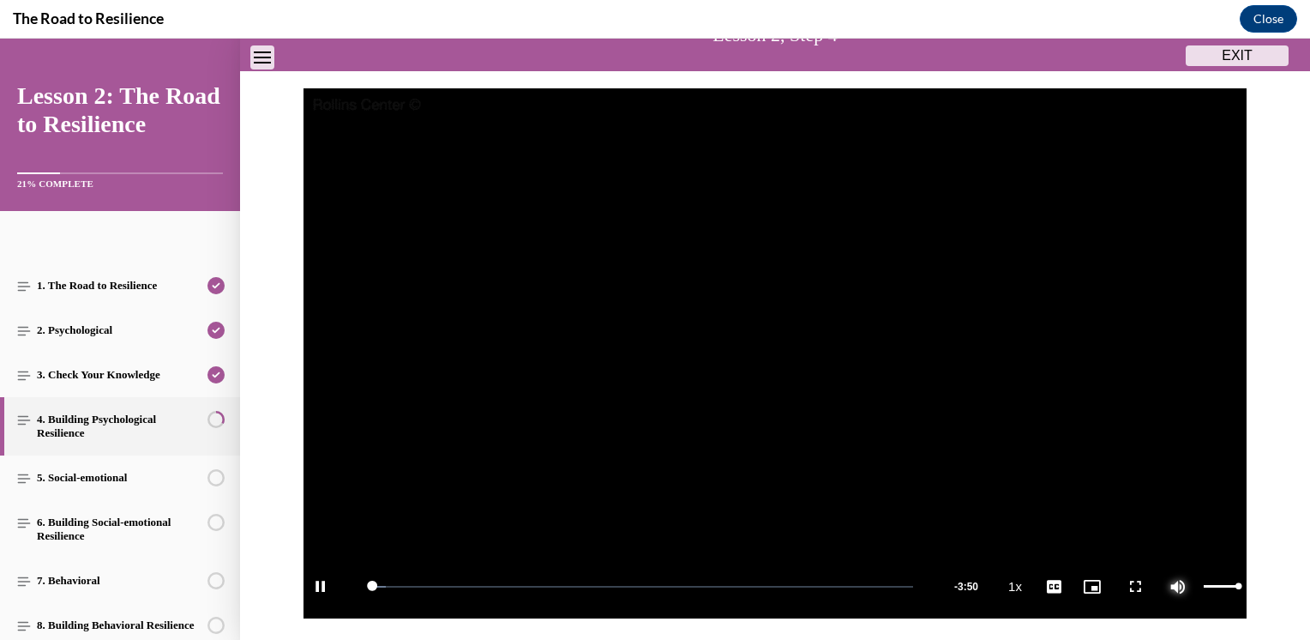
click at [1170, 587] on span "Video player" at bounding box center [1178, 587] width 34 height 0
click at [1058, 473] on span "1.75x" at bounding box center [1070, 474] width 25 height 12
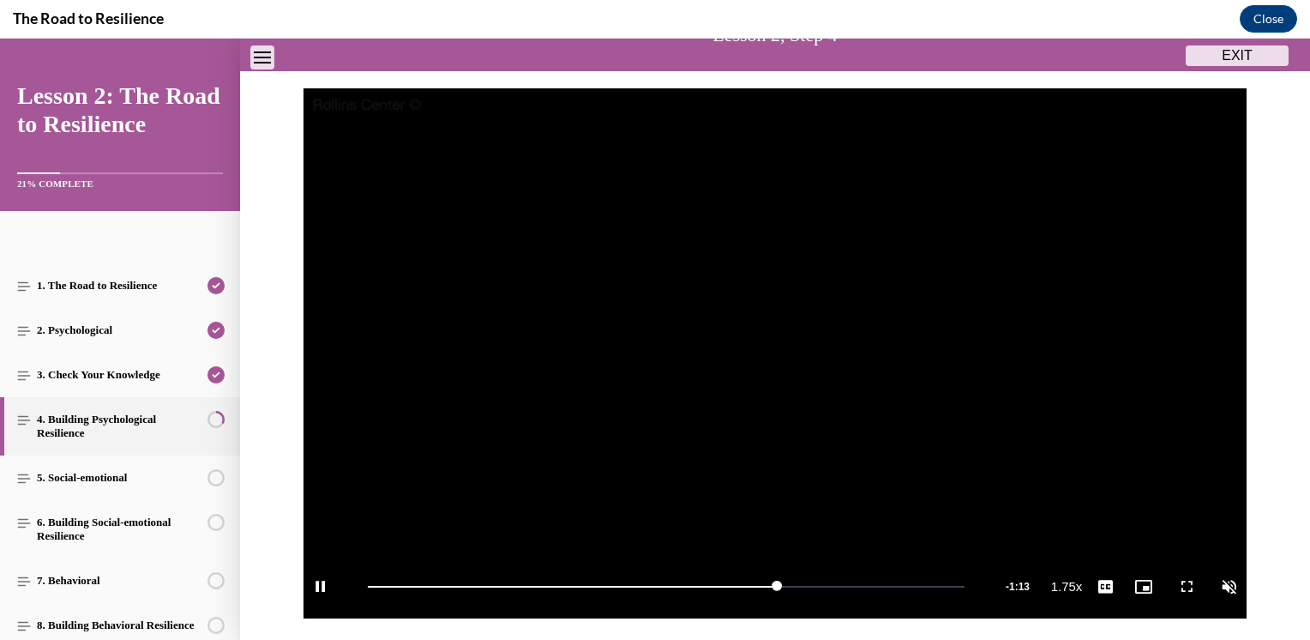
click at [1285, 492] on div "Video Player is loading. Play Video Pause Loaded : 69.18% 1:32 2:38 Remaining T…" at bounding box center [775, 362] width 1070 height 548
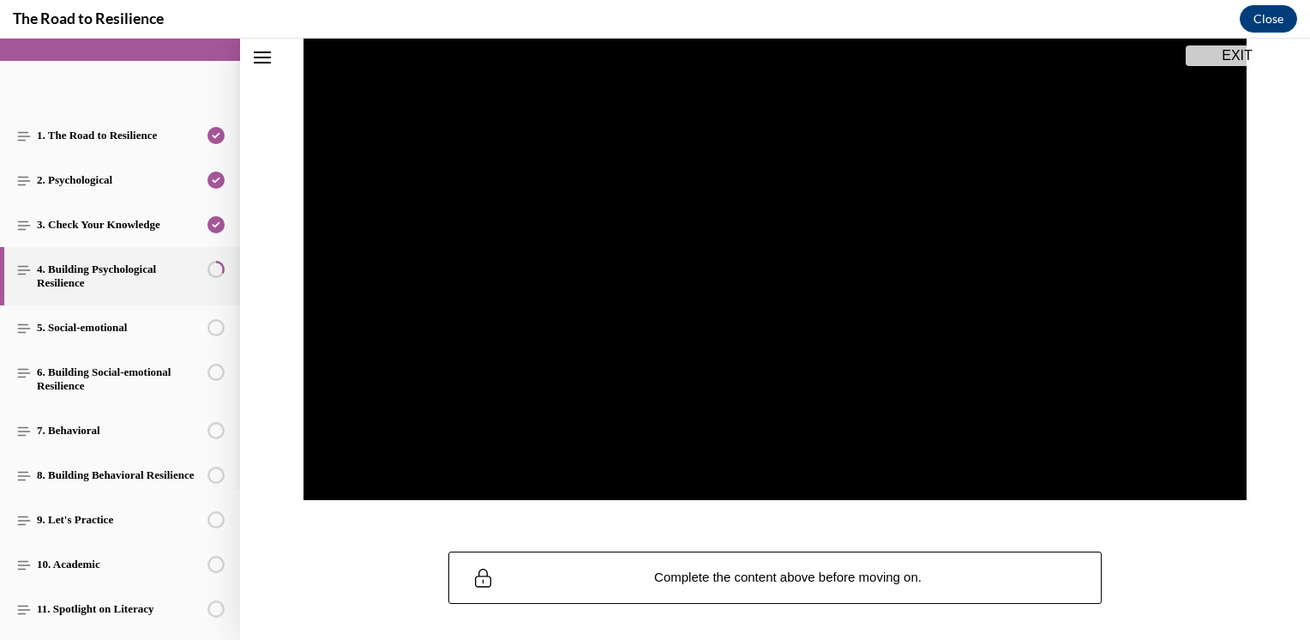
scroll to position [184, 0]
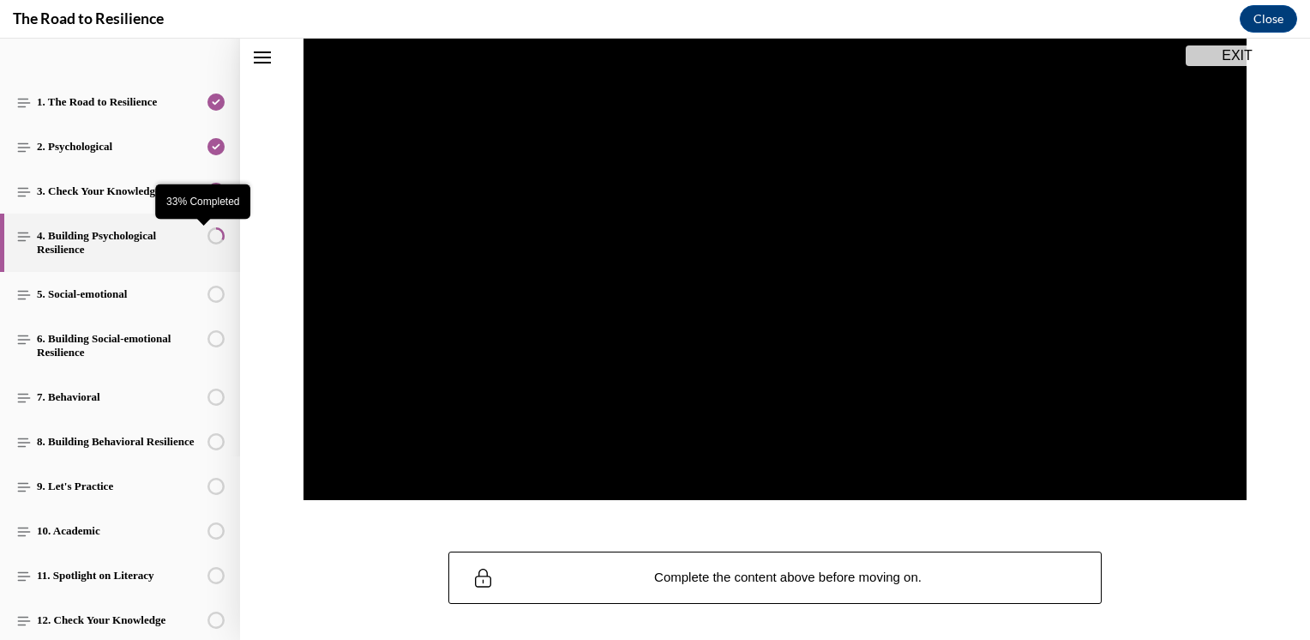
click at [210, 232] on circle "33% Completed" at bounding box center [215, 235] width 15 height 15
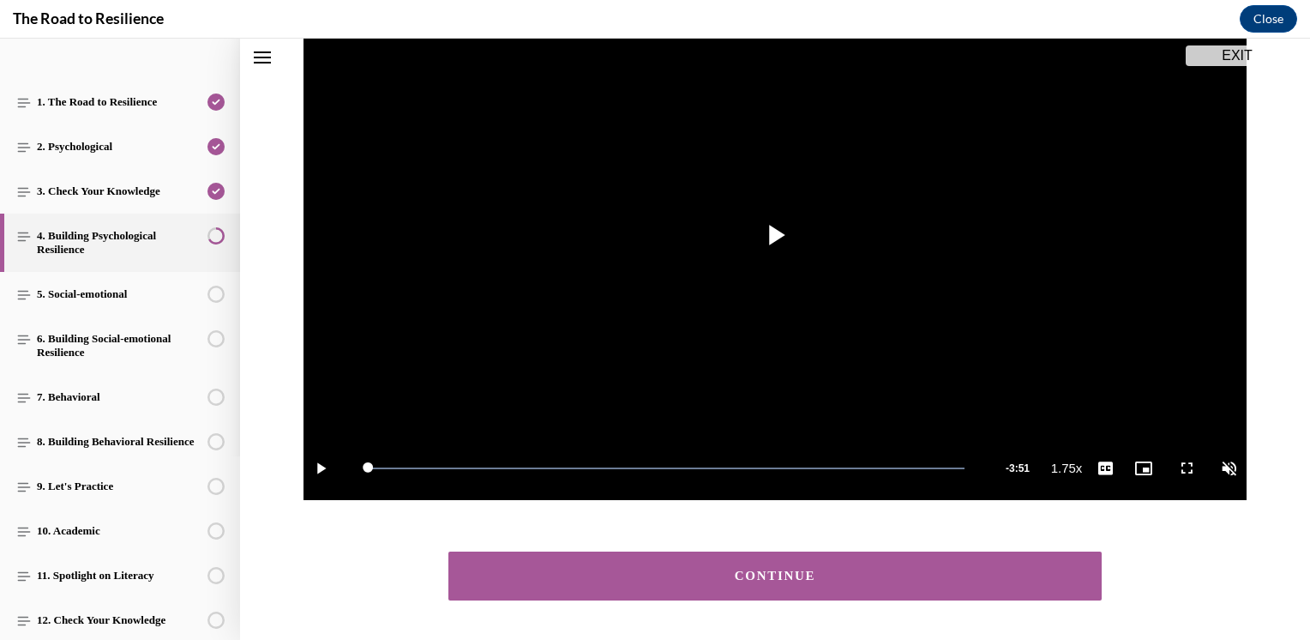
click at [915, 588] on button "CONTINUE" at bounding box center [774, 575] width 653 height 49
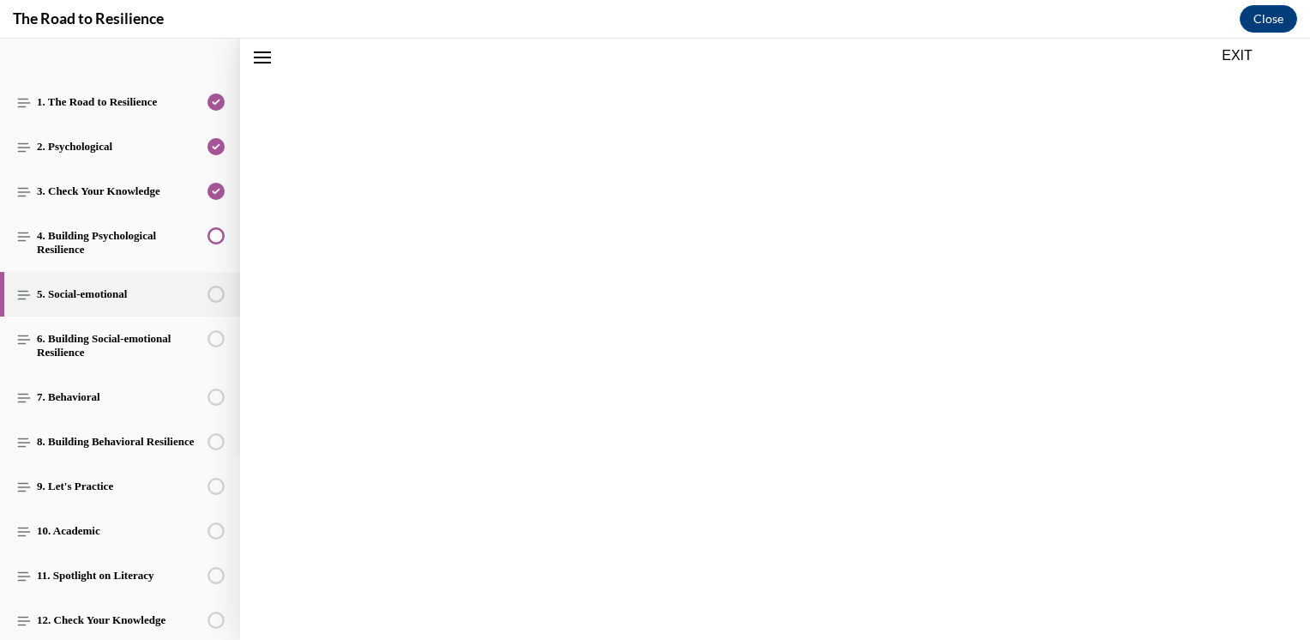
scroll to position [263, 0]
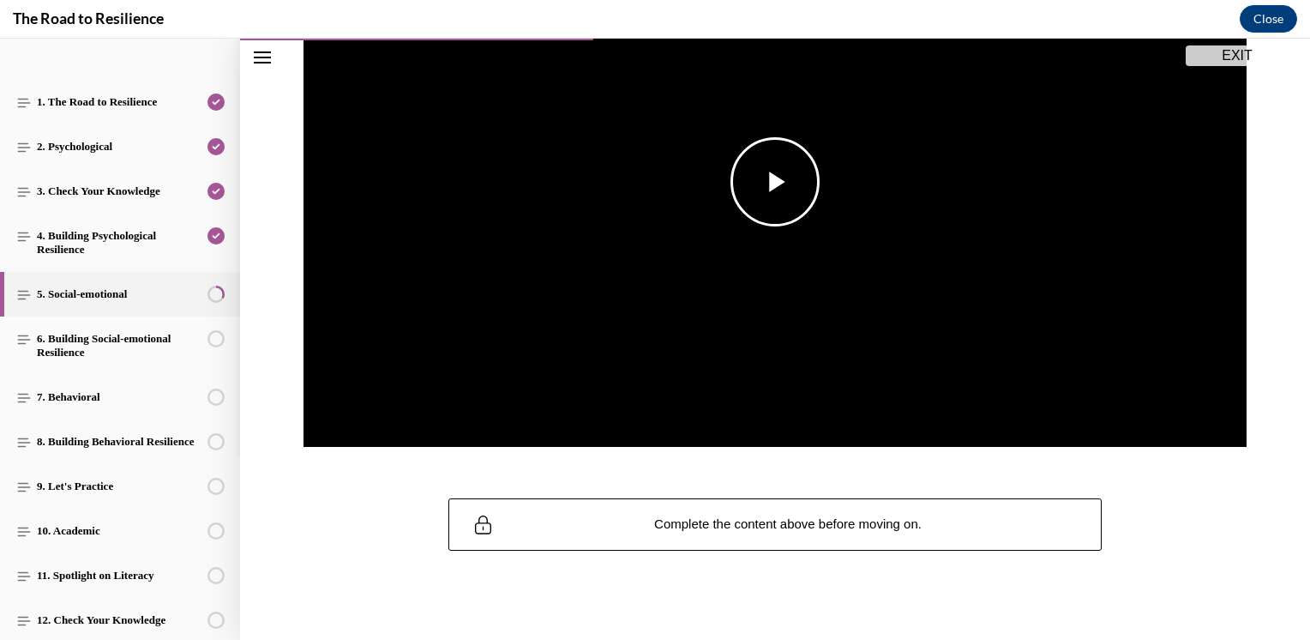
click at [775, 182] on span "Video player" at bounding box center [775, 182] width 0 height 0
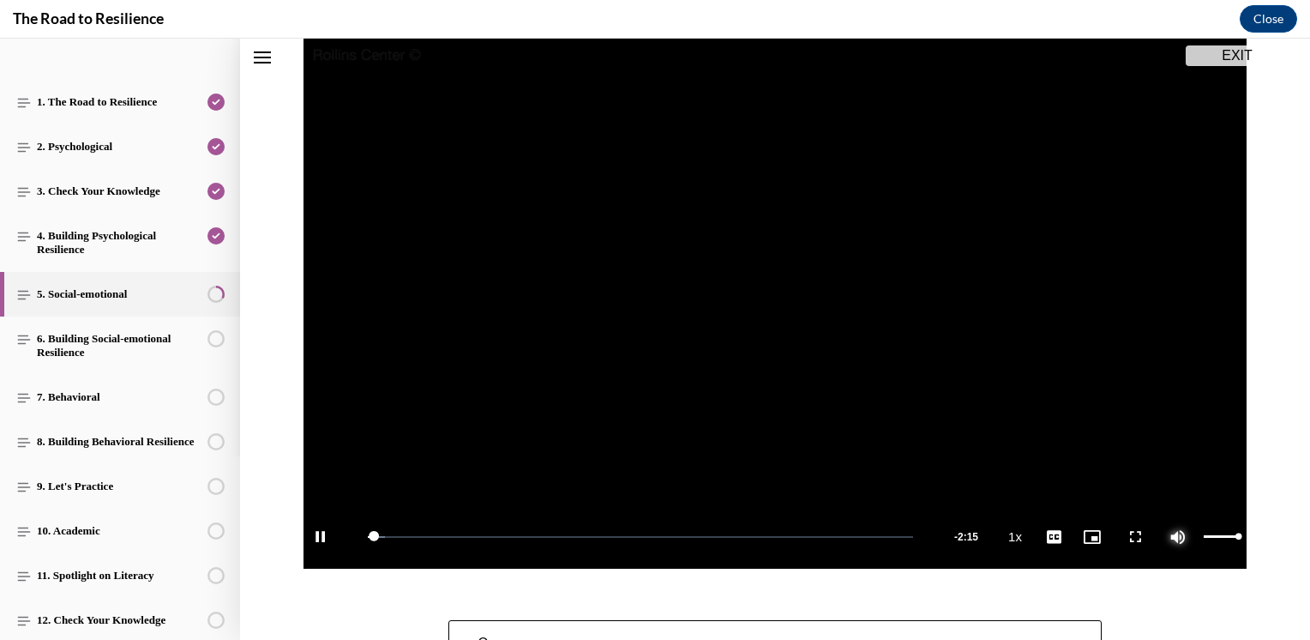
click at [1182, 537] on span "Video player" at bounding box center [1178, 537] width 34 height 0
click at [1063, 425] on span "1.75x" at bounding box center [1070, 424] width 25 height 12
click at [1096, 523] on li "English" at bounding box center [1105, 517] width 86 height 19
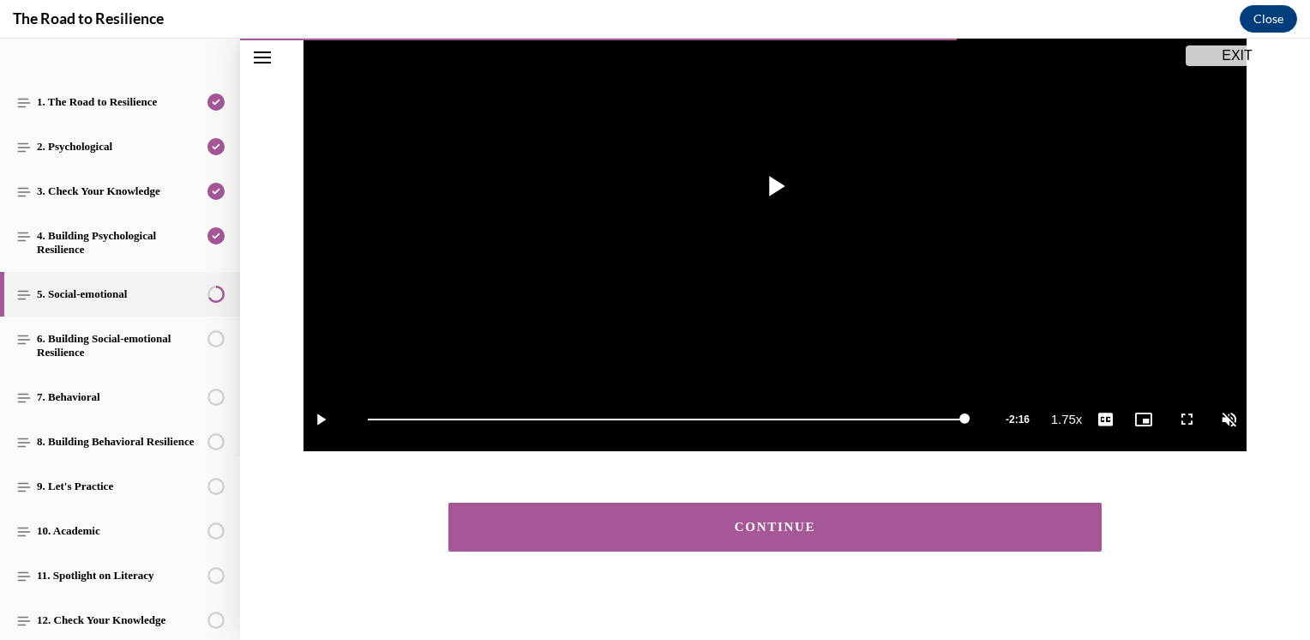
scroll to position [316, 0]
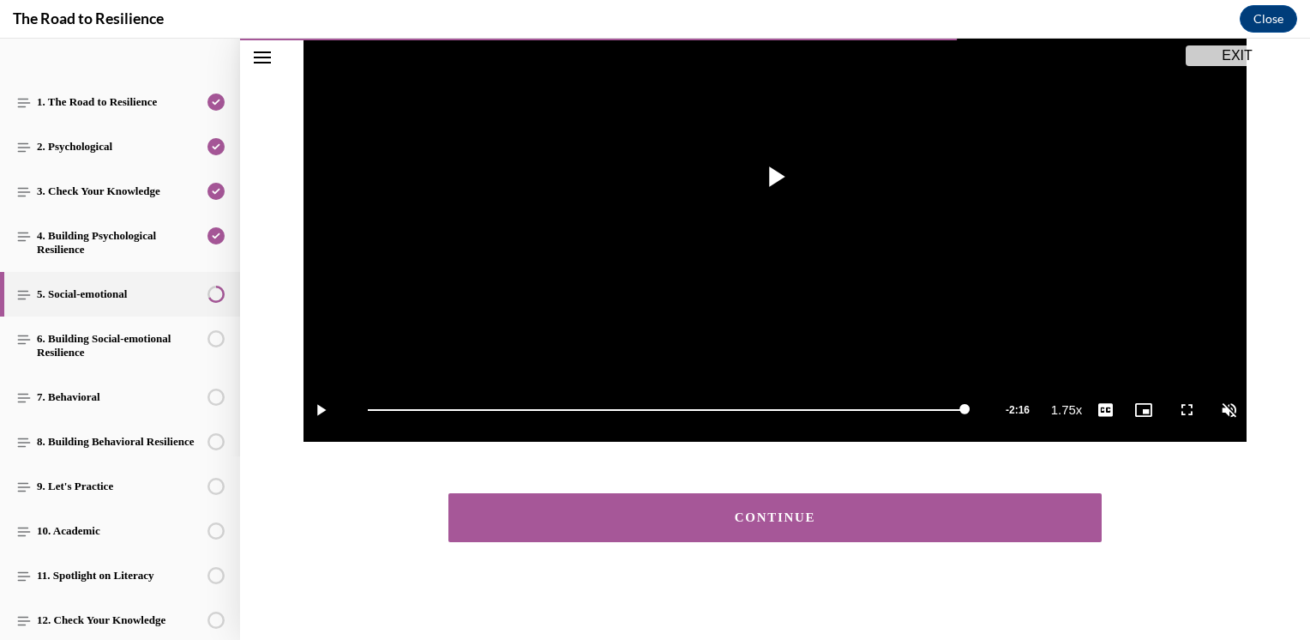
click at [851, 531] on button "CONTINUE" at bounding box center [774, 517] width 653 height 49
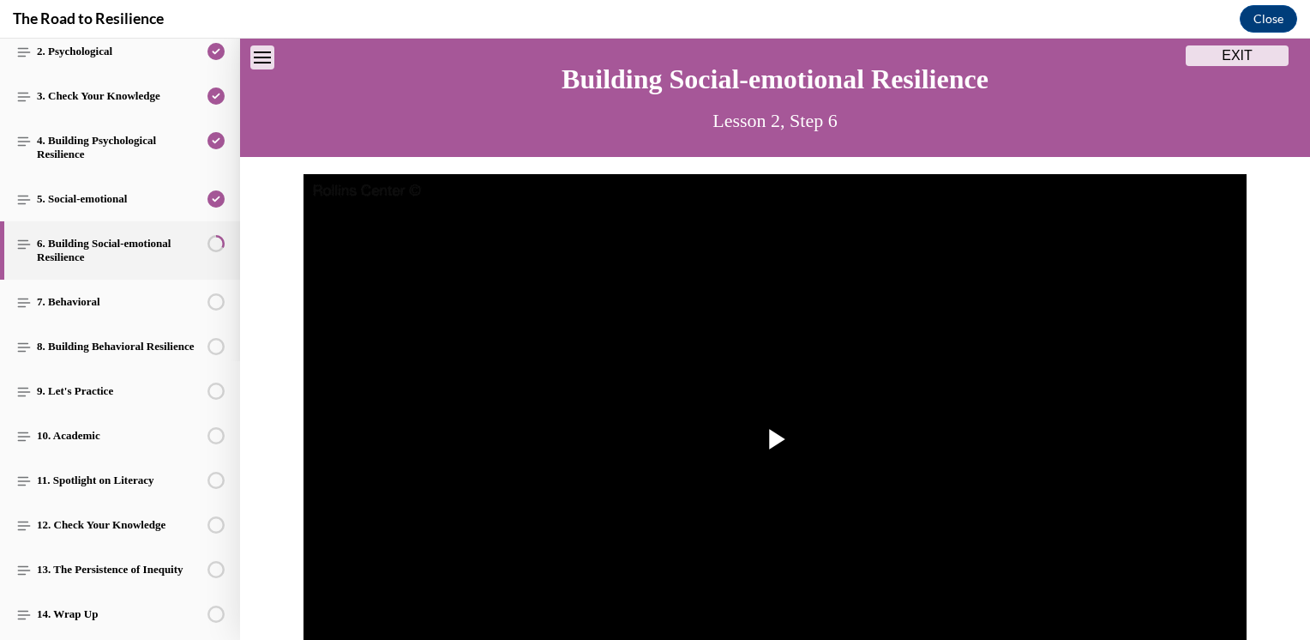
scroll to position [346, 0]
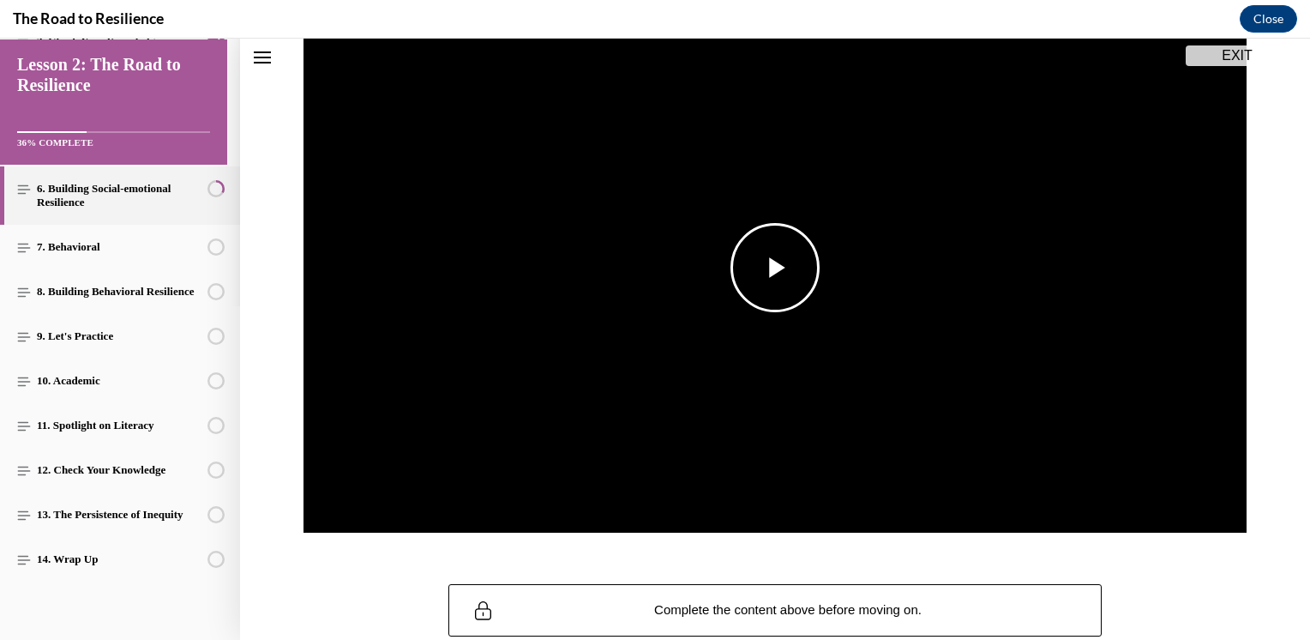
click at [775, 268] on span "Video player" at bounding box center [775, 268] width 0 height 0
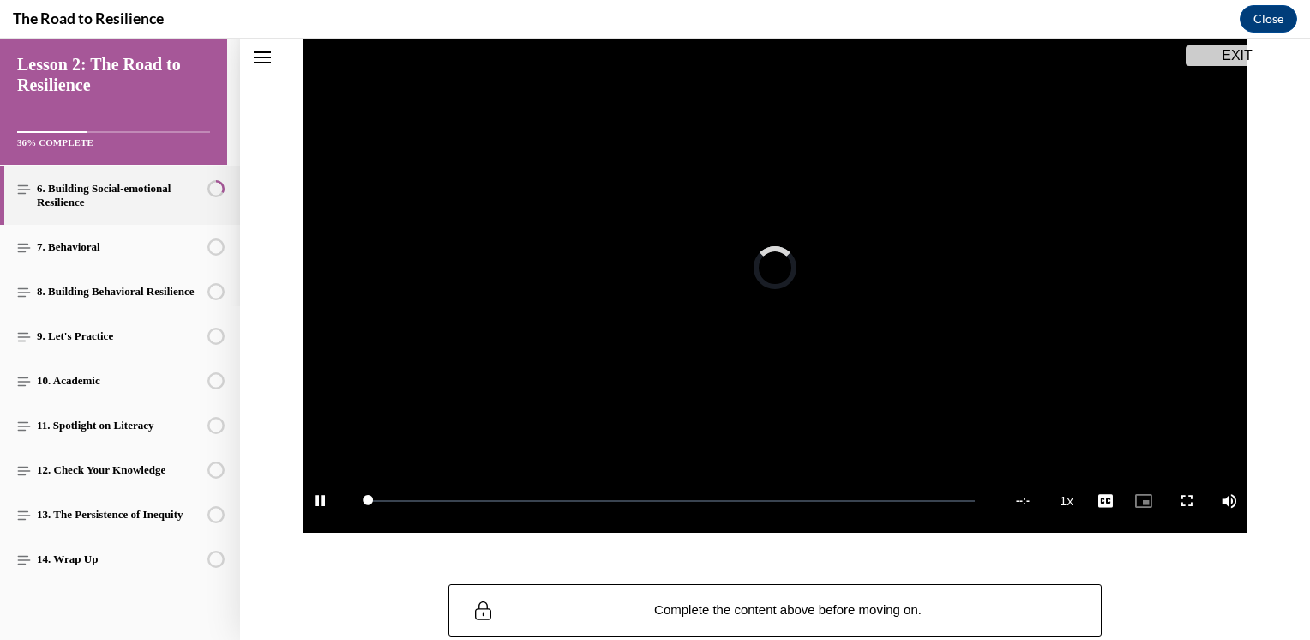
scroll to position [189, 0]
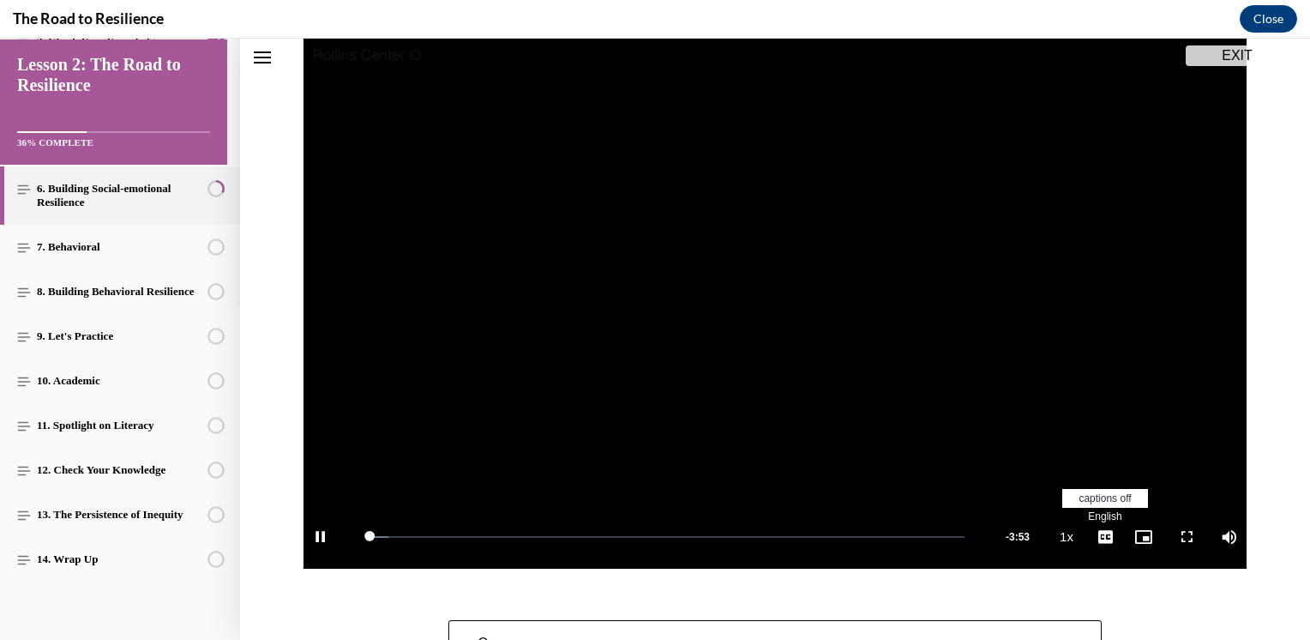
click at [1095, 537] on span "Video player" at bounding box center [1105, 537] width 34 height 0
click at [1101, 514] on span "English" at bounding box center [1104, 516] width 33 height 12
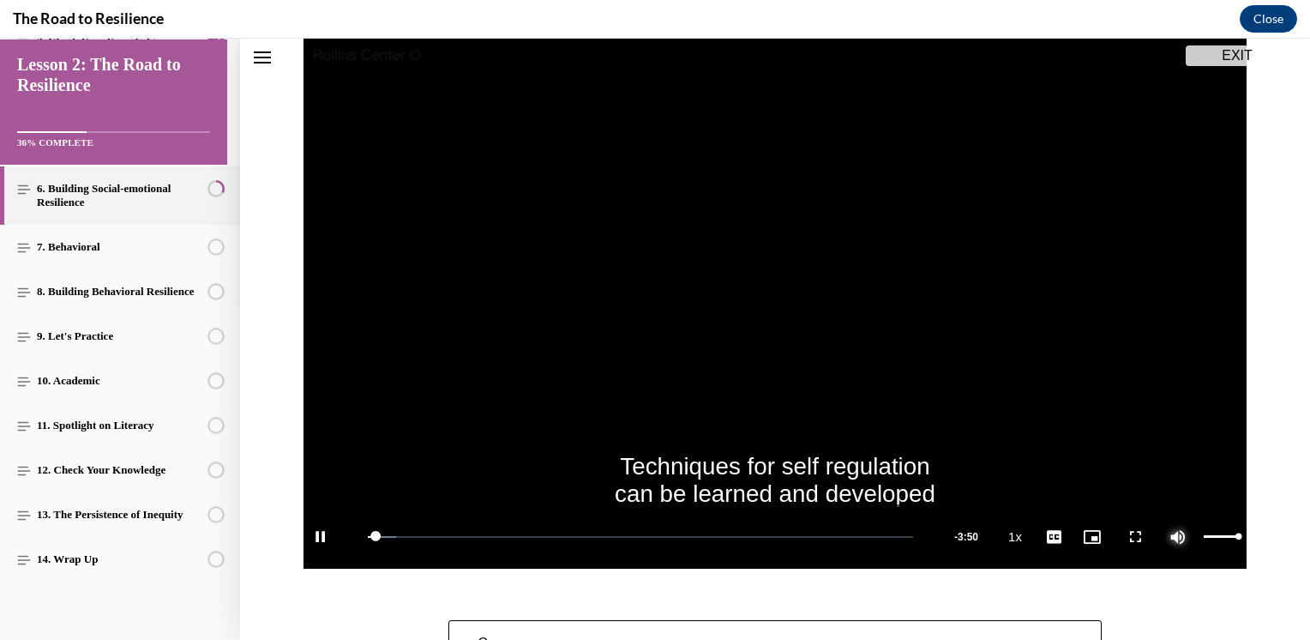
click at [1171, 537] on span "Video player" at bounding box center [1178, 537] width 34 height 0
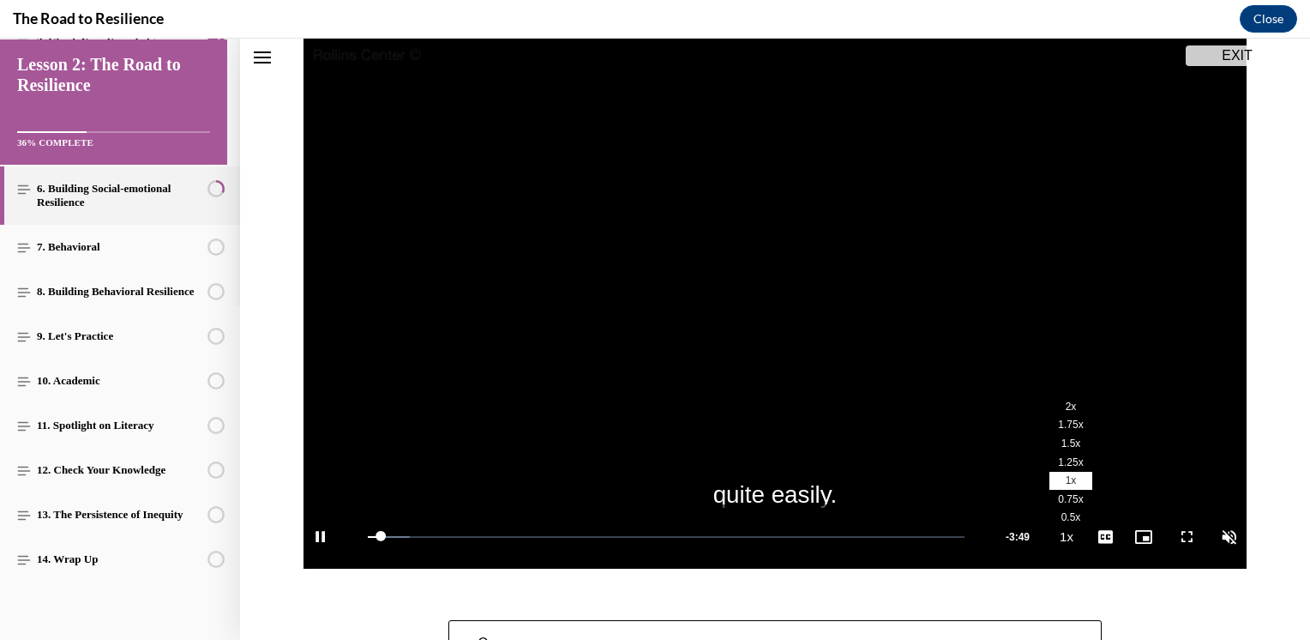
click at [1062, 421] on span "1.75x" at bounding box center [1070, 424] width 25 height 12
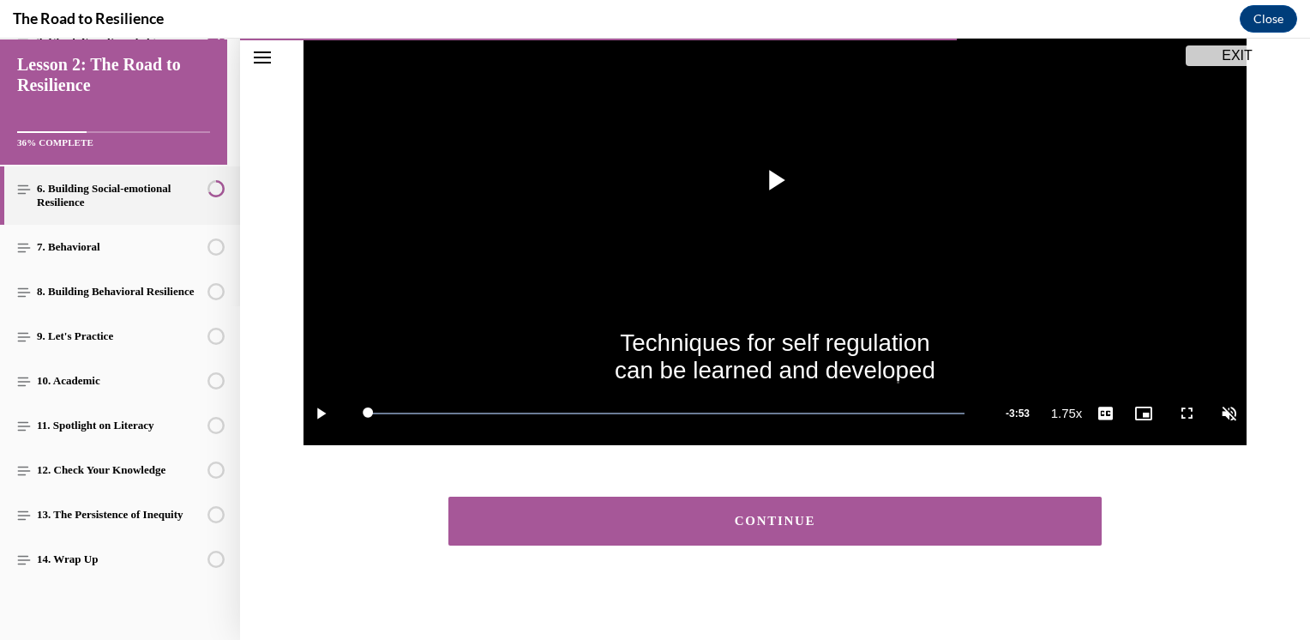
scroll to position [316, 0]
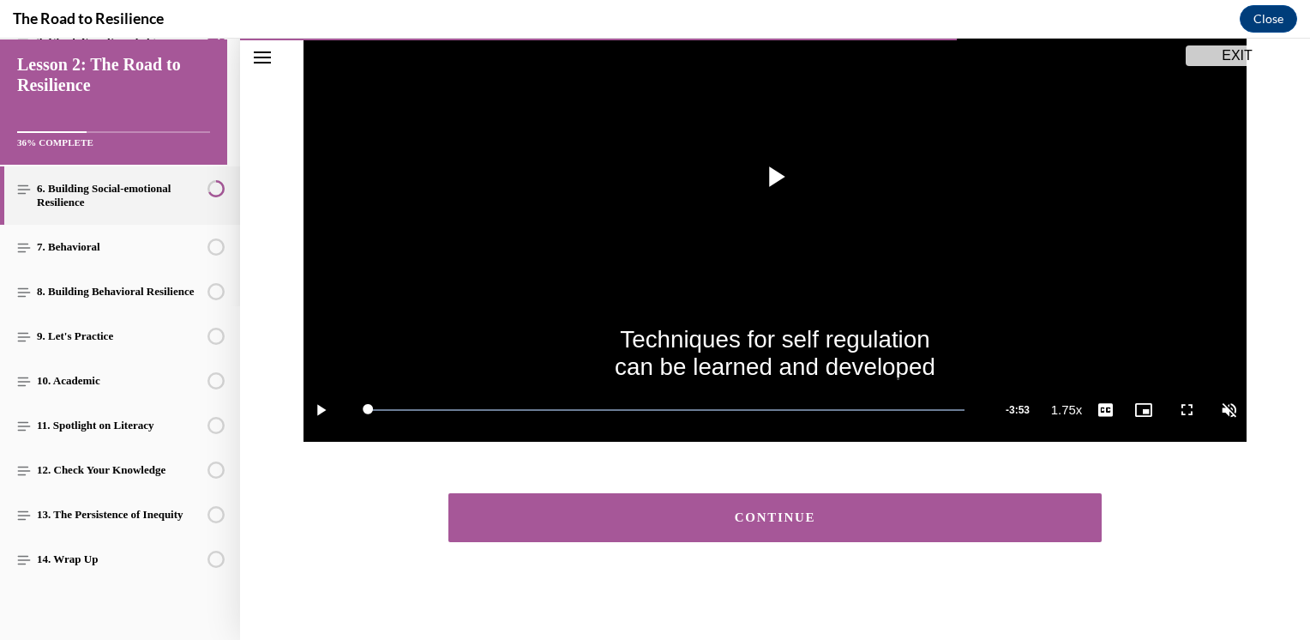
click at [809, 513] on div "CONTINUE" at bounding box center [775, 517] width 600 height 13
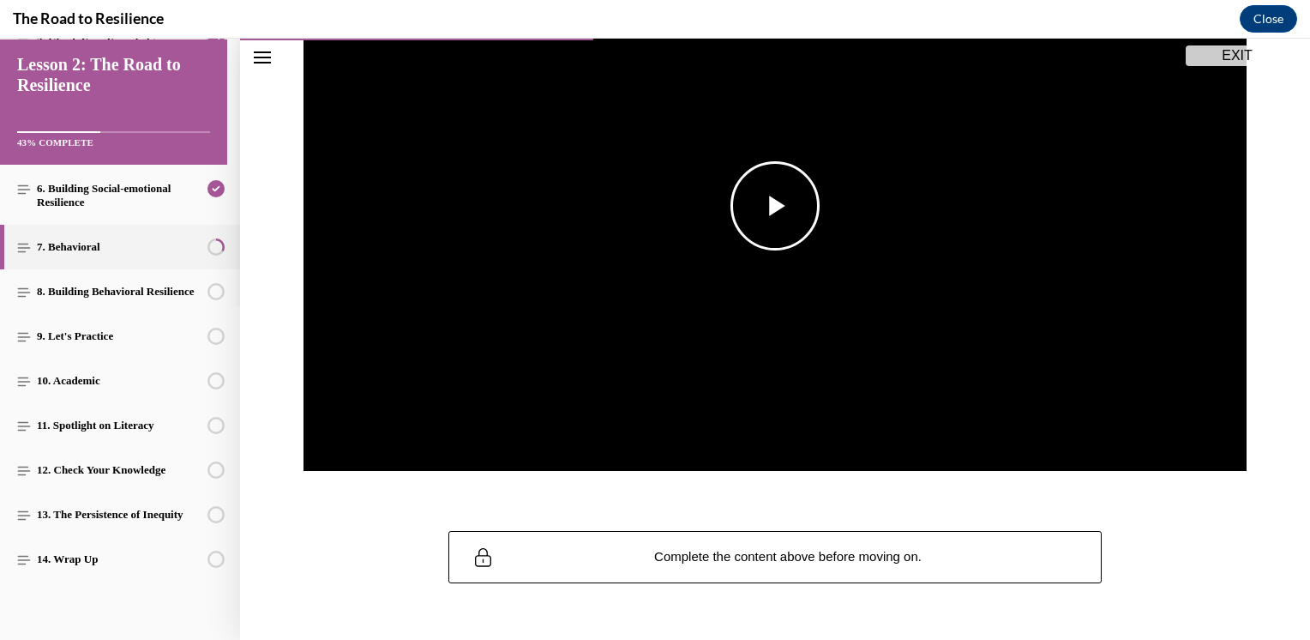
scroll to position [336, 0]
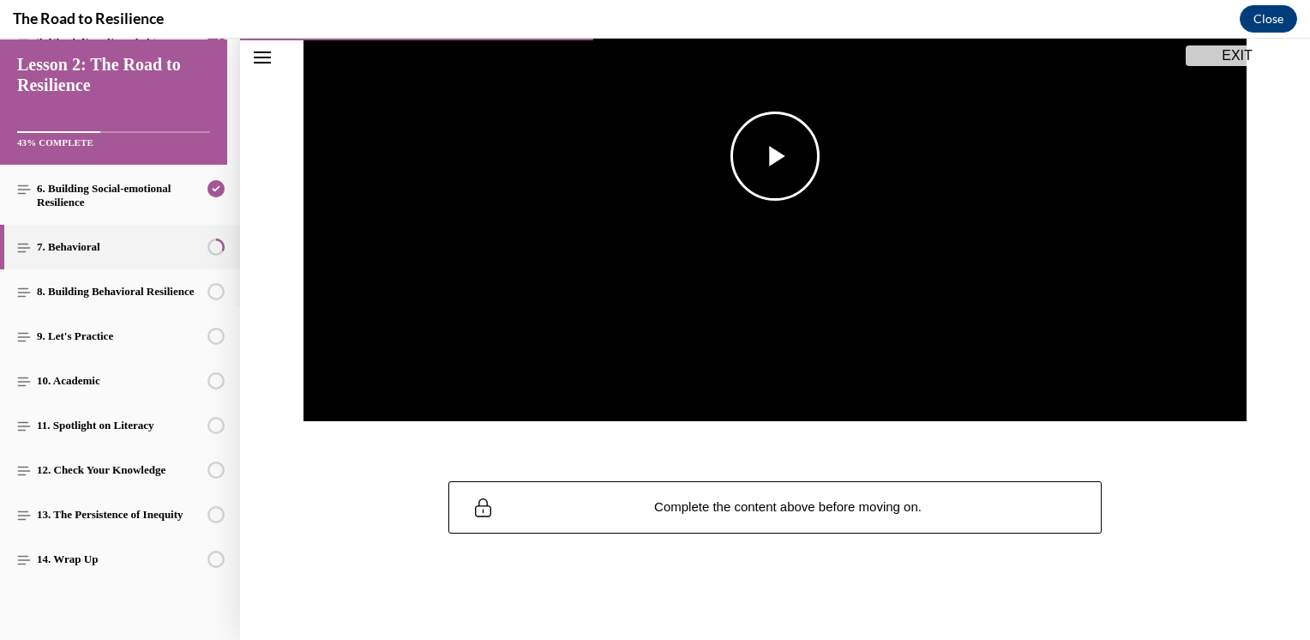
click at [775, 156] on span "Video player" at bounding box center [775, 156] width 0 height 0
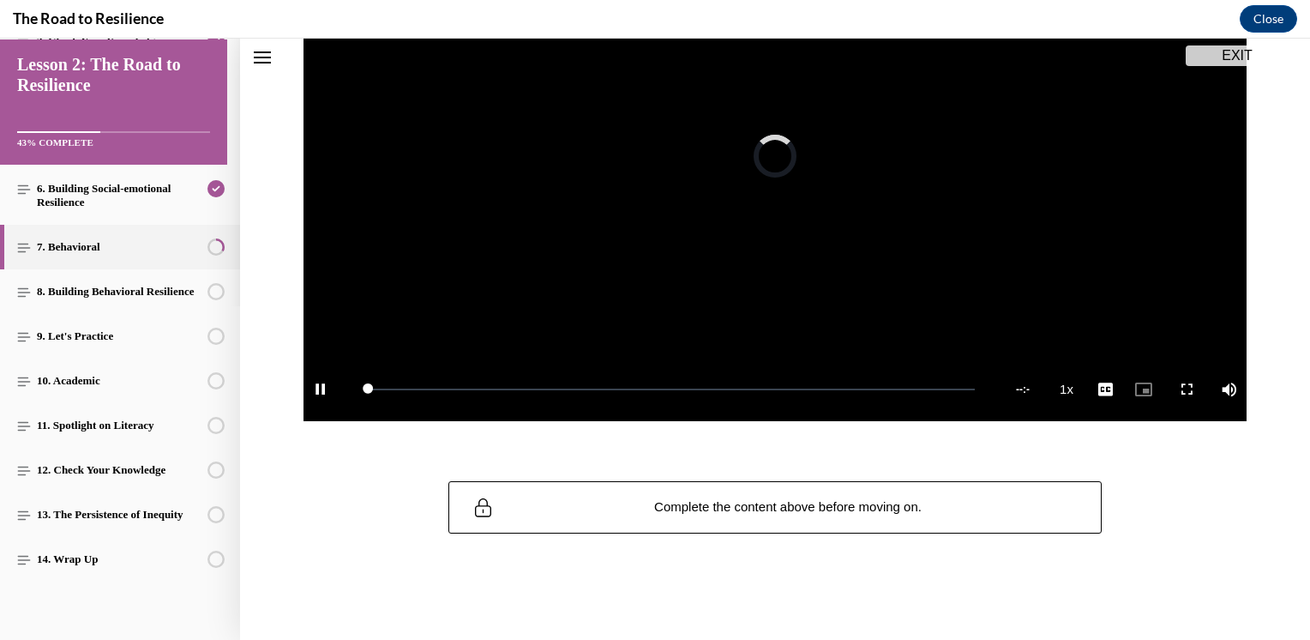
scroll to position [189, 0]
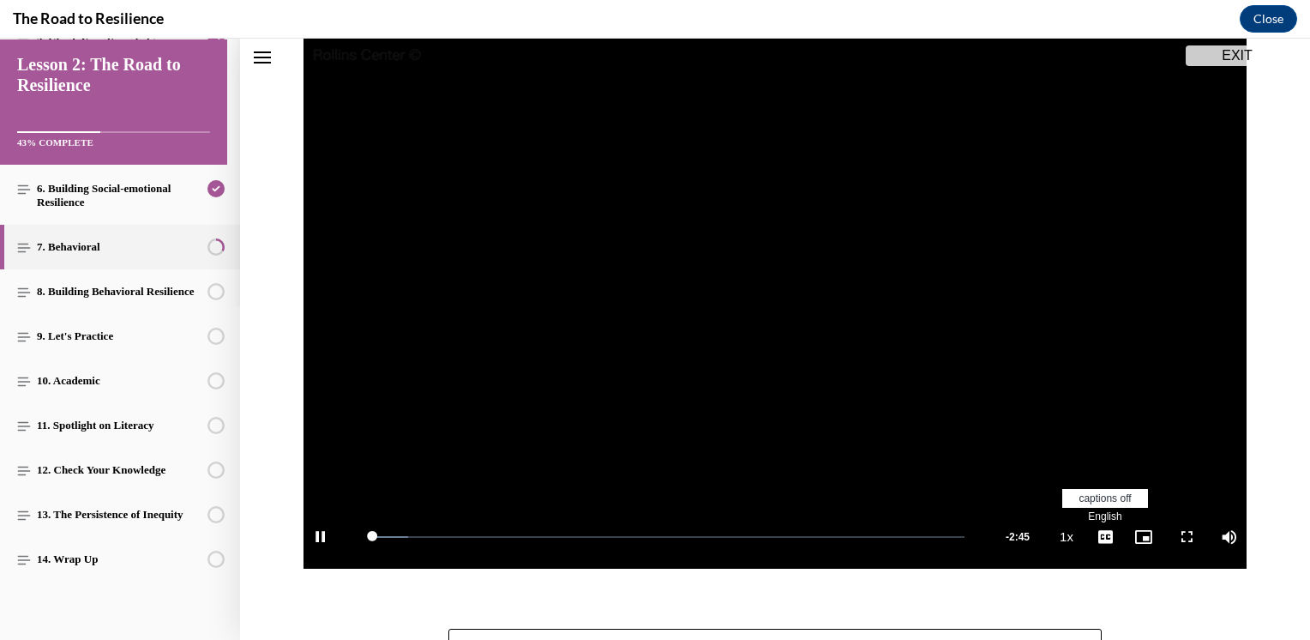
click at [1101, 518] on span "English" at bounding box center [1104, 516] width 33 height 12
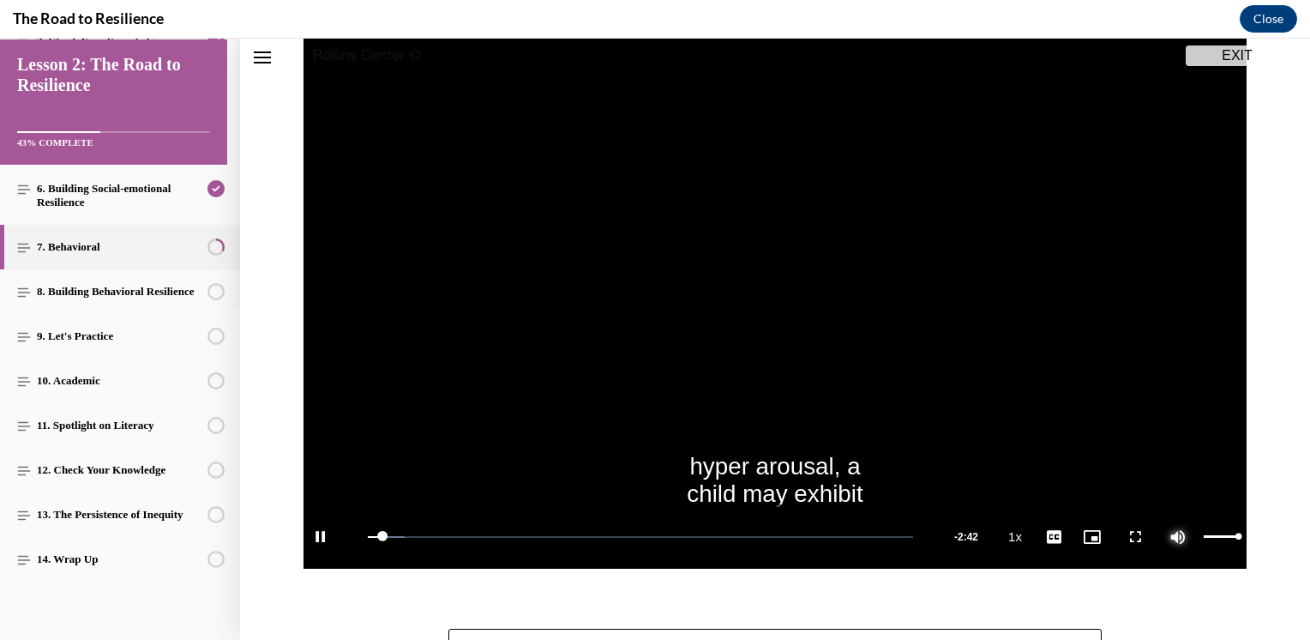
click at [1161, 537] on span "Video player" at bounding box center [1178, 537] width 34 height 0
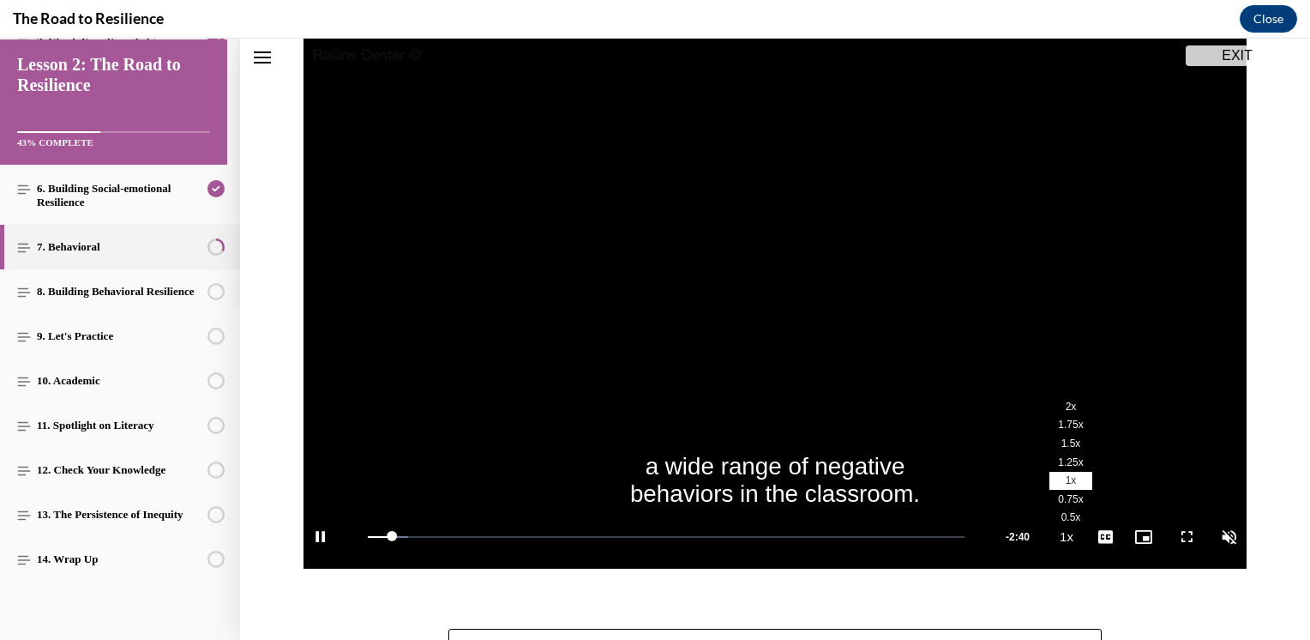
click at [1062, 425] on span "1.75x" at bounding box center [1070, 424] width 25 height 12
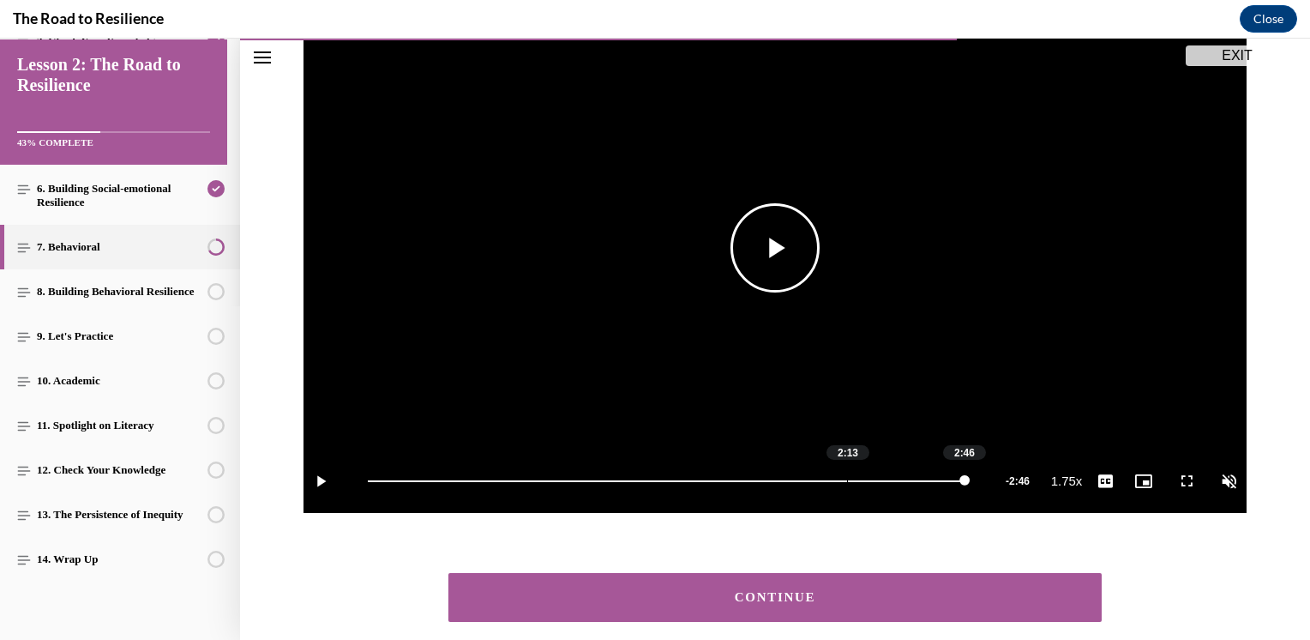
scroll to position [274, 0]
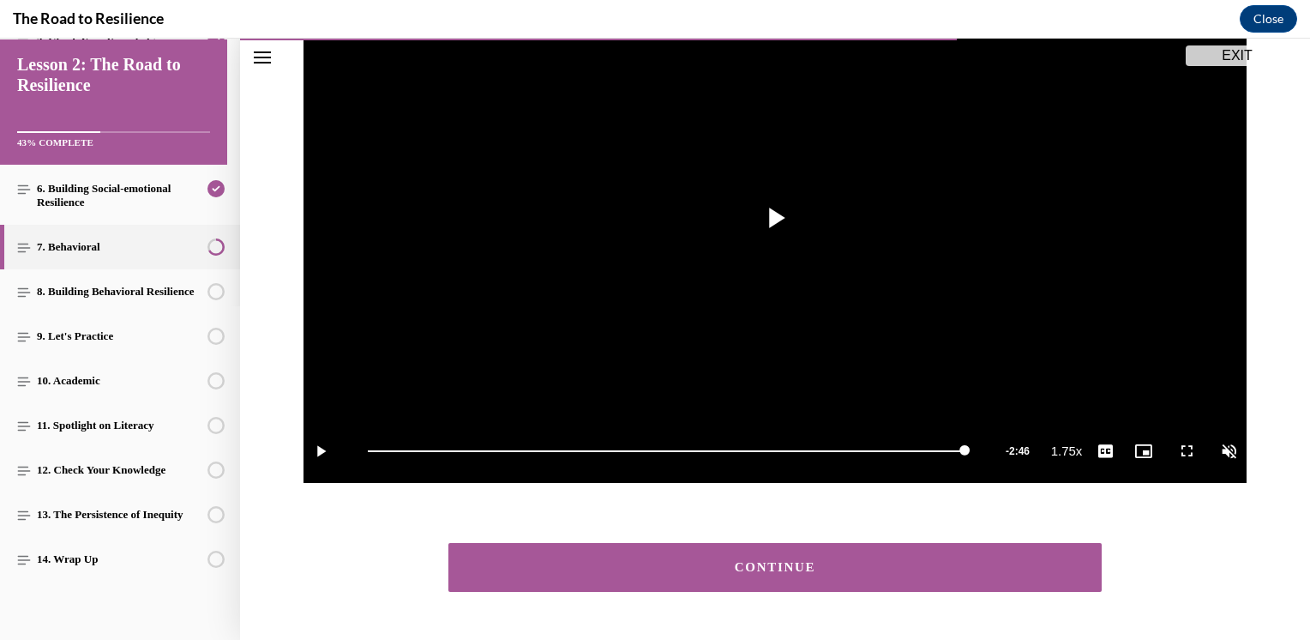
click at [779, 562] on div "CONTINUE" at bounding box center [775, 567] width 600 height 13
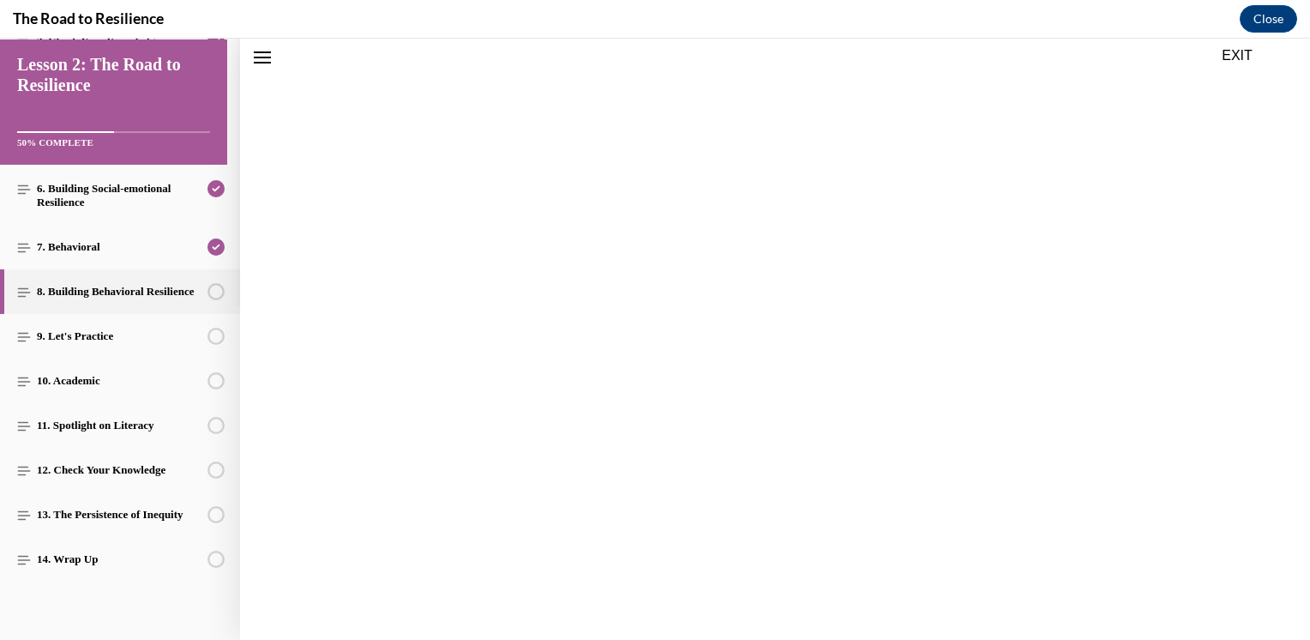
scroll to position [53, 0]
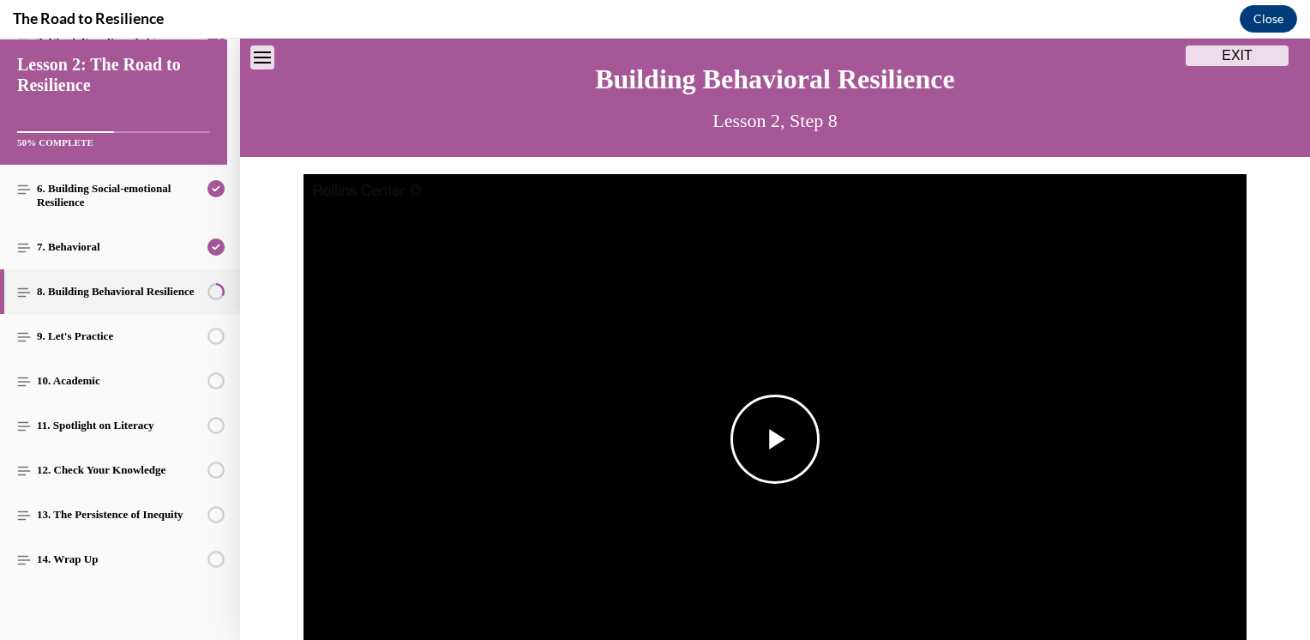
click at [775, 439] on span "Video player" at bounding box center [775, 439] width 0 height 0
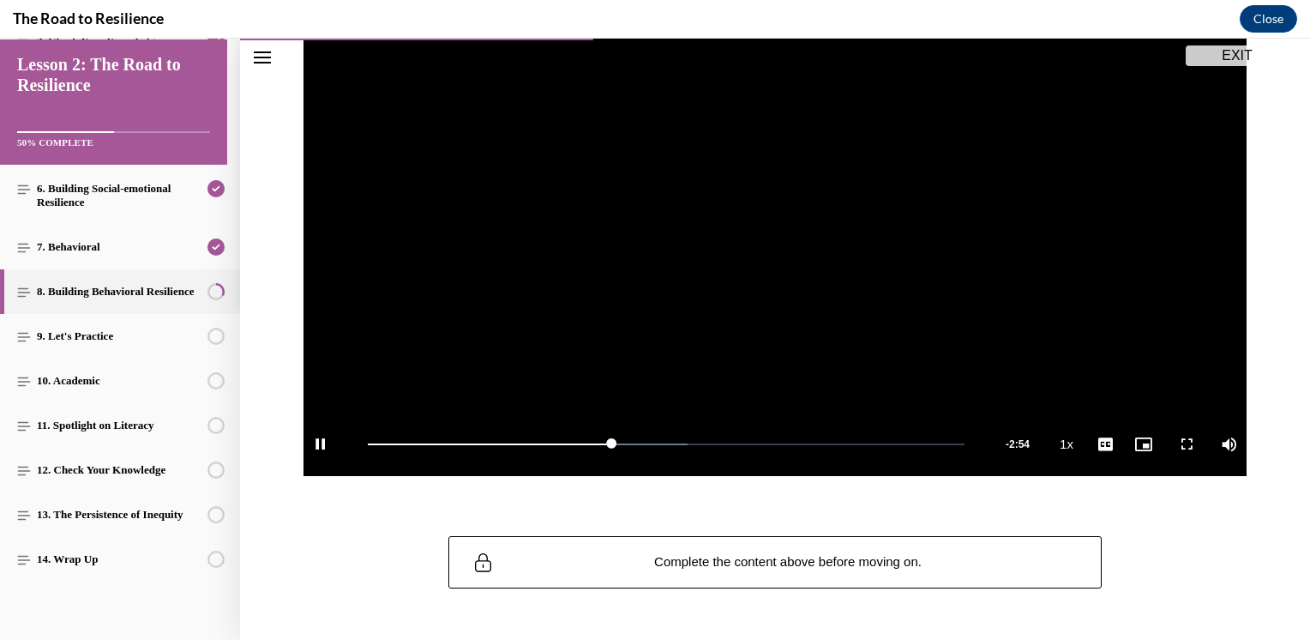
scroll to position [288, 0]
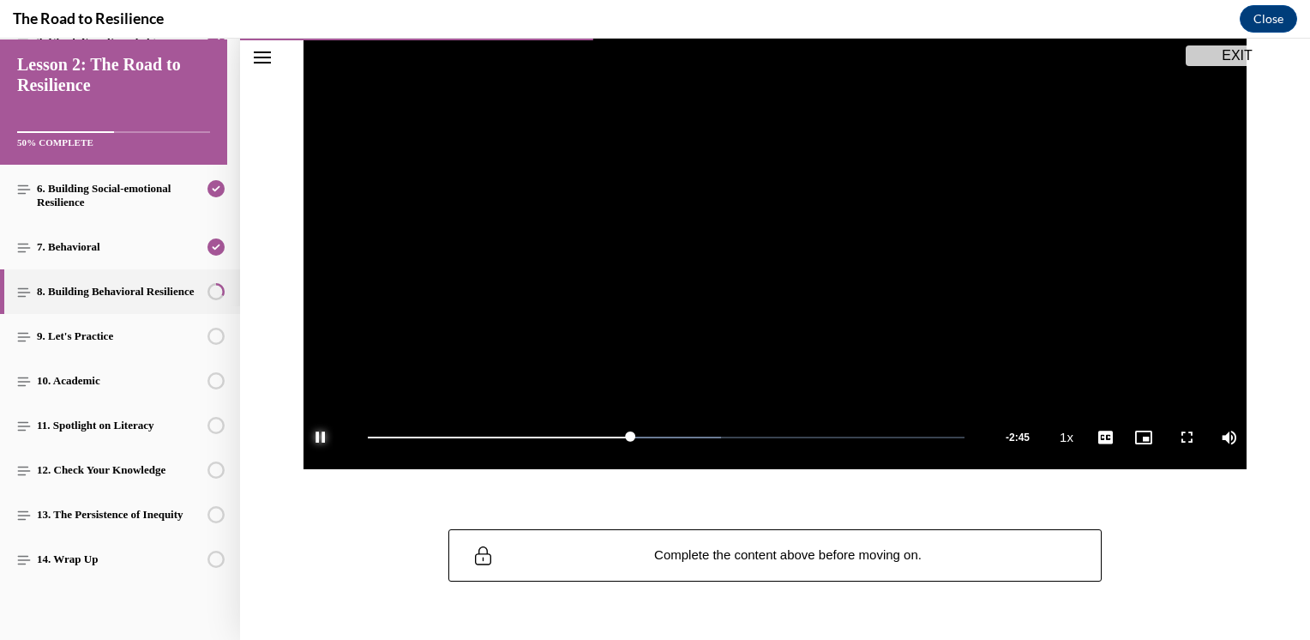
click at [311, 437] on span "Video player" at bounding box center [321, 437] width 34 height 0
